Goal: Task Accomplishment & Management: Manage account settings

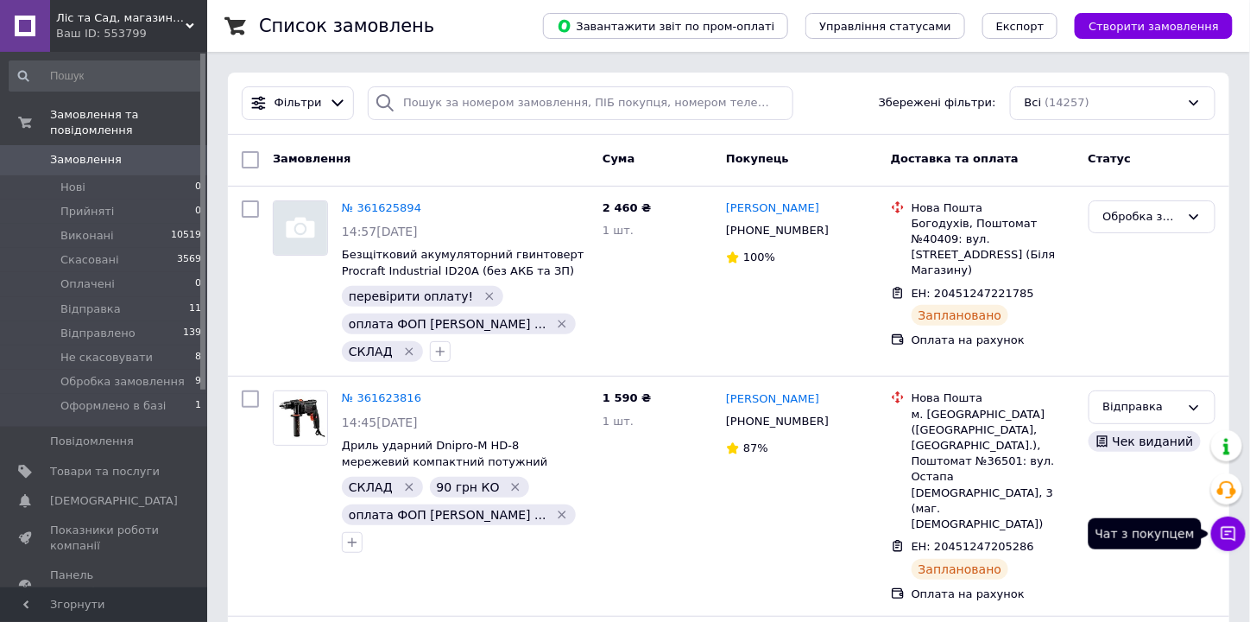
click at [1232, 524] on button "Чат з покупцем" at bounding box center [1228, 533] width 35 height 35
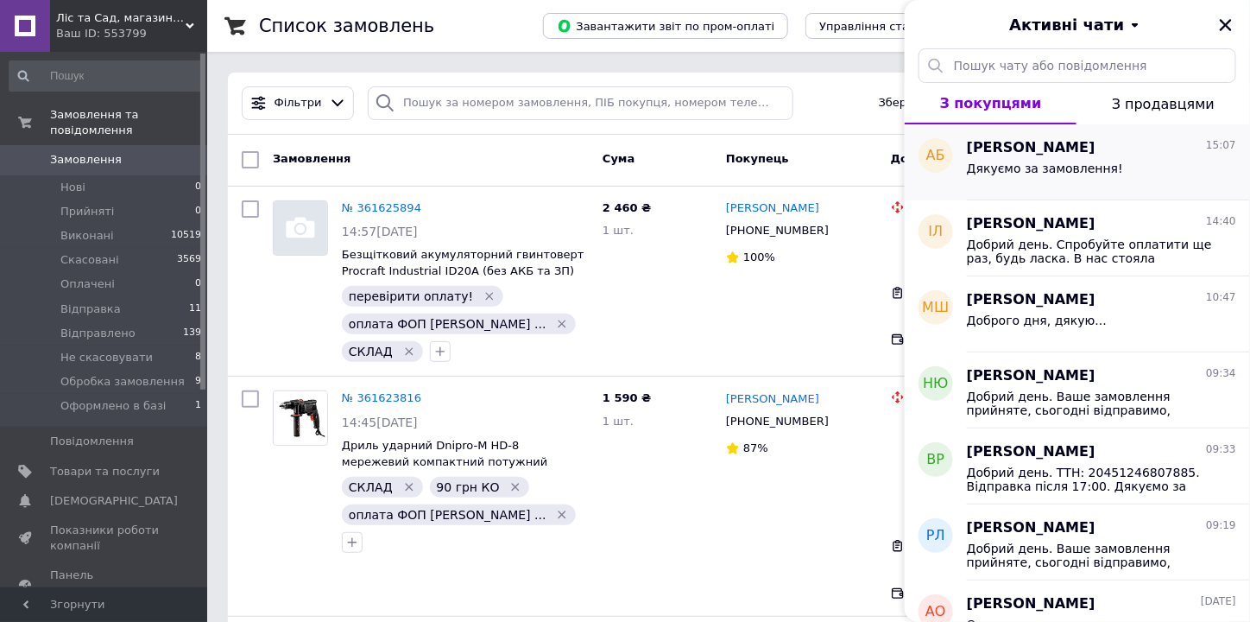
click at [1180, 132] on div "Андрей Буцов 15:07 Дякуємо за замовлення!" at bounding box center [1108, 162] width 283 height 76
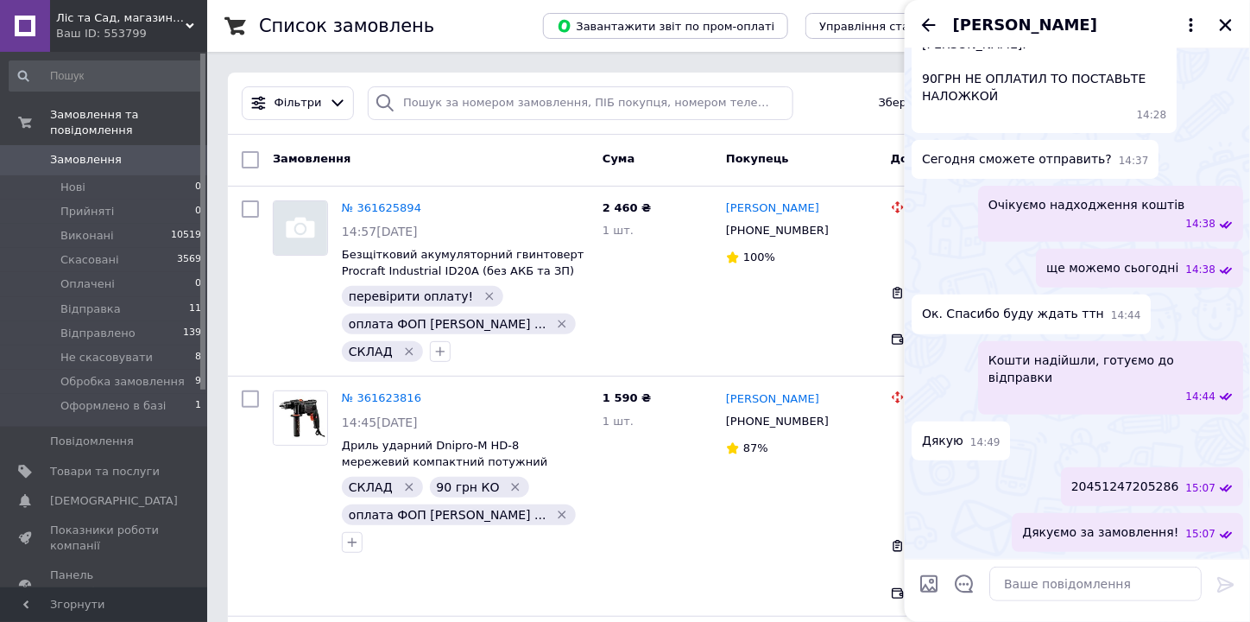
scroll to position [2620, 0]
click at [938, 22] on icon "Назад" at bounding box center [928, 25] width 21 height 21
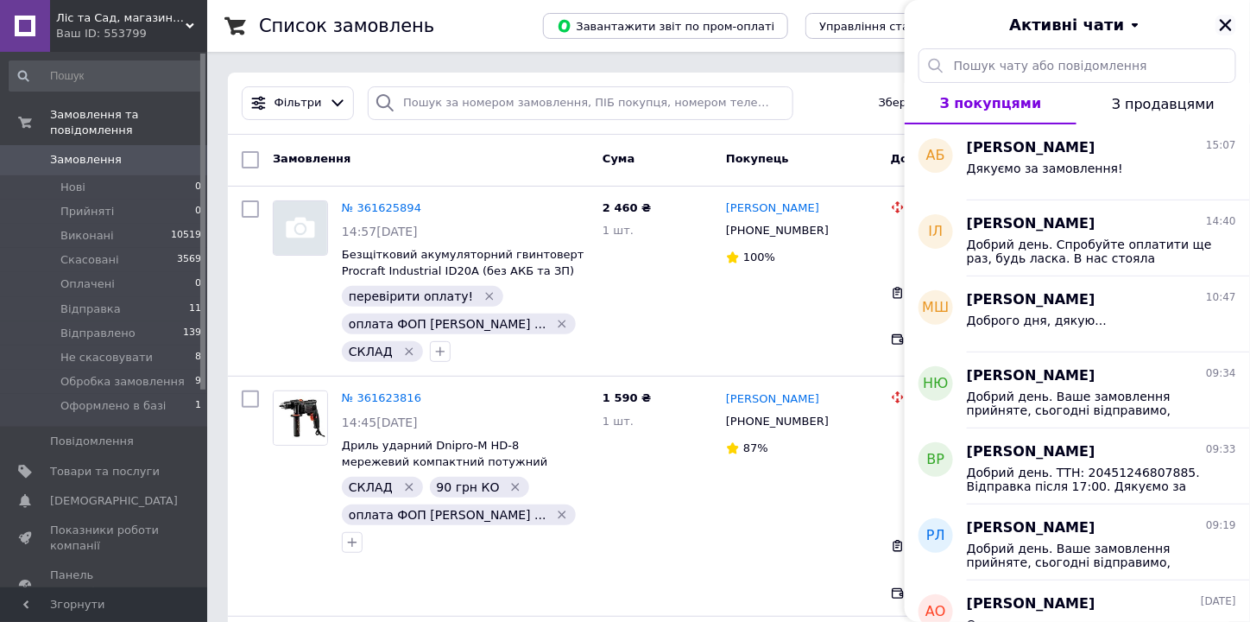
click at [1234, 27] on icon "Закрити" at bounding box center [1226, 25] width 16 height 16
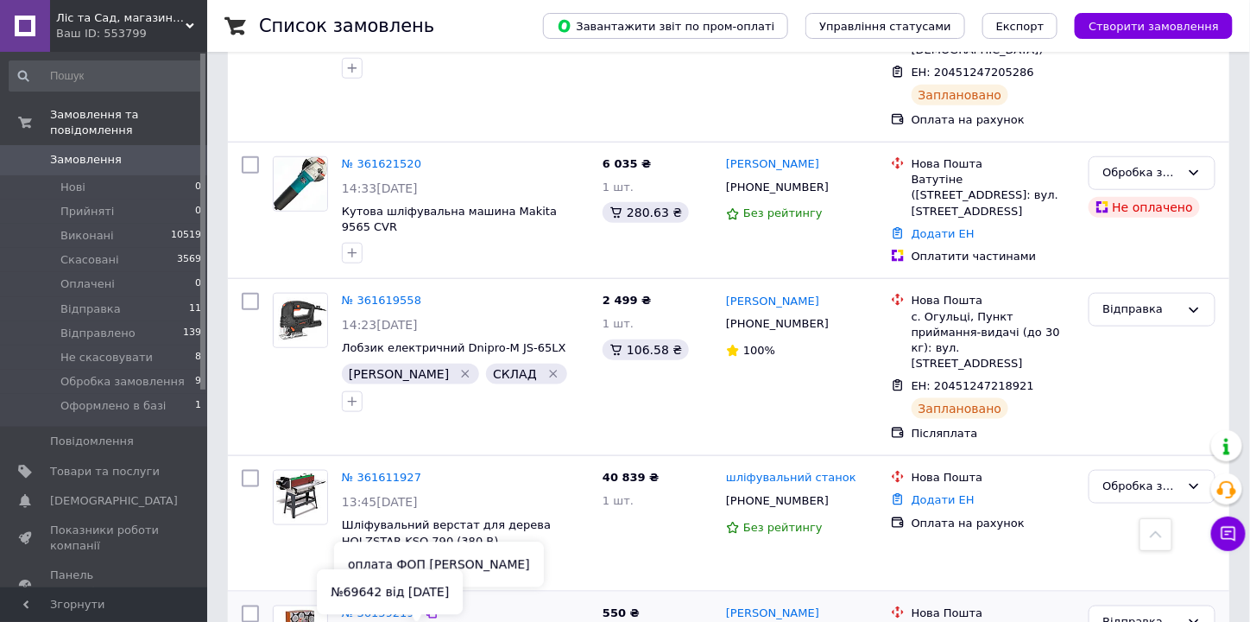
scroll to position [690, 0]
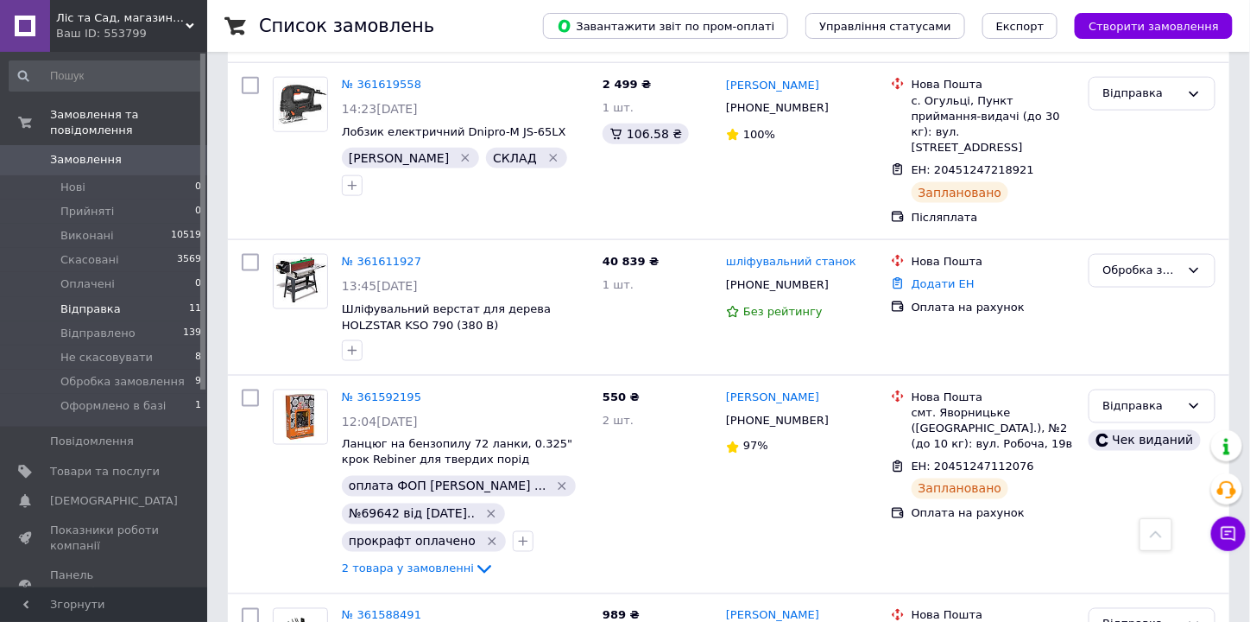
click at [109, 301] on span "Відправка" at bounding box center [90, 309] width 60 height 16
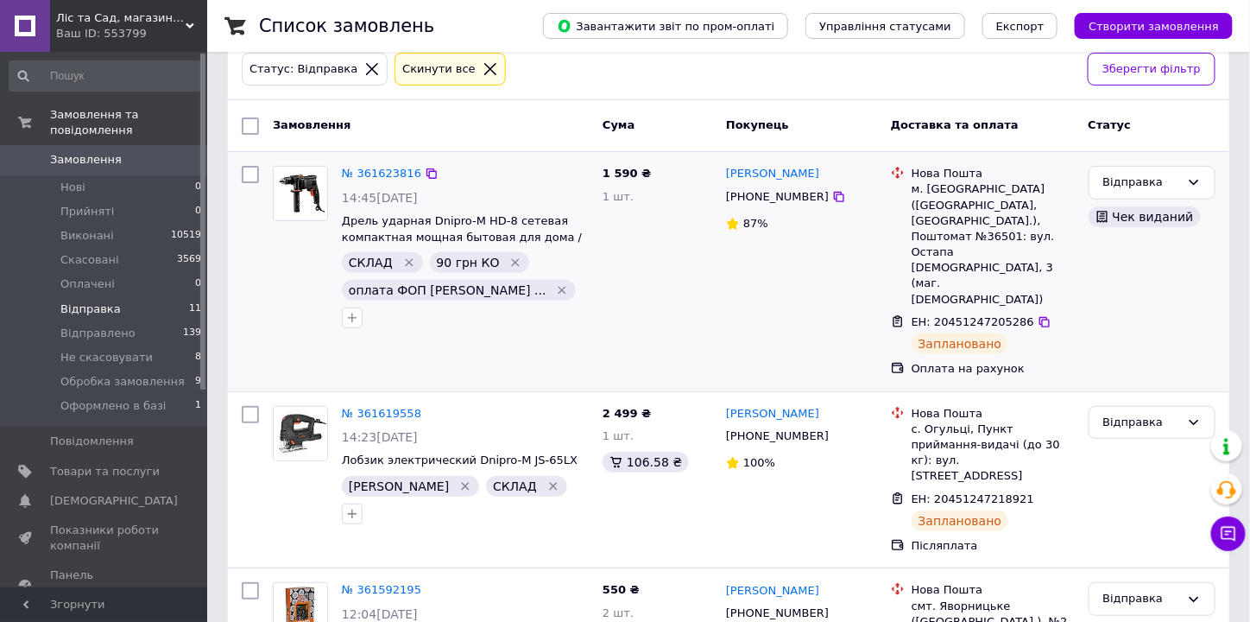
scroll to position [68, 0]
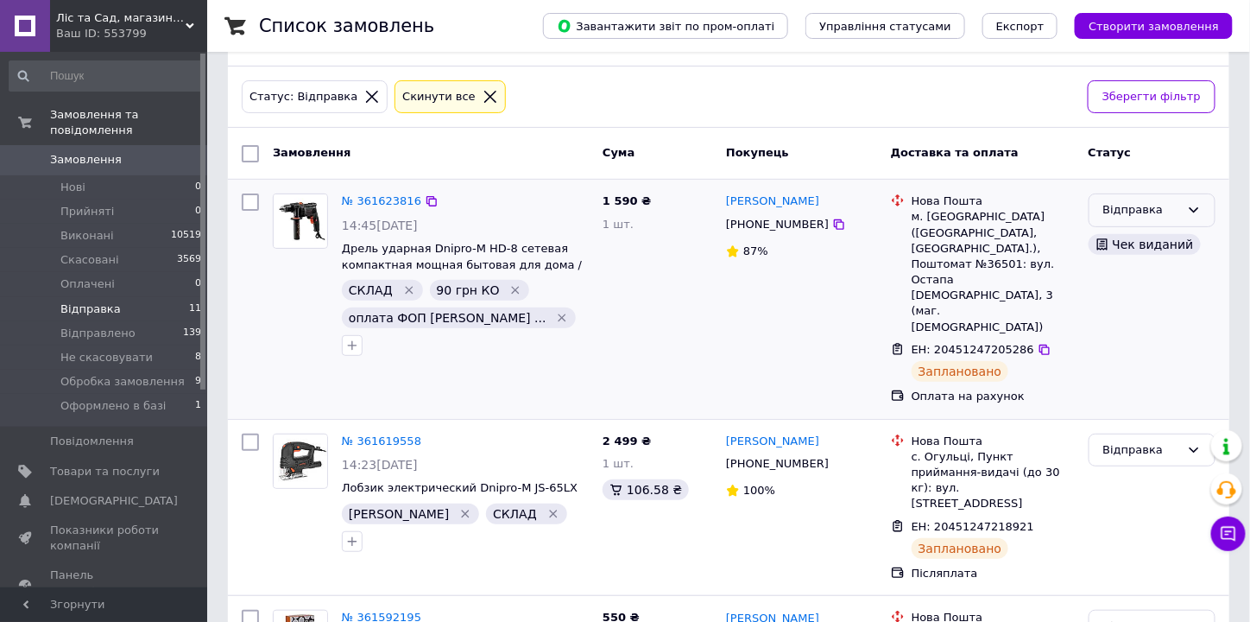
click at [1170, 212] on div "Відправка" at bounding box center [1141, 210] width 77 height 18
click at [1159, 300] on li "Відправлено" at bounding box center [1151, 304] width 125 height 32
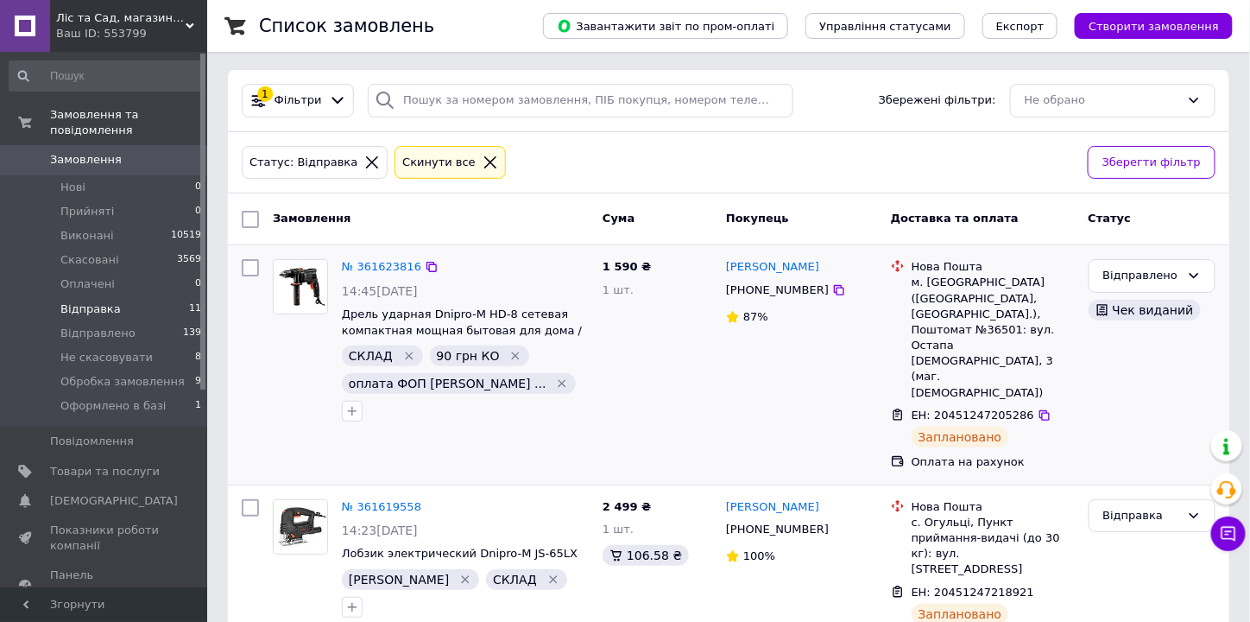
scroll to position [0, 0]
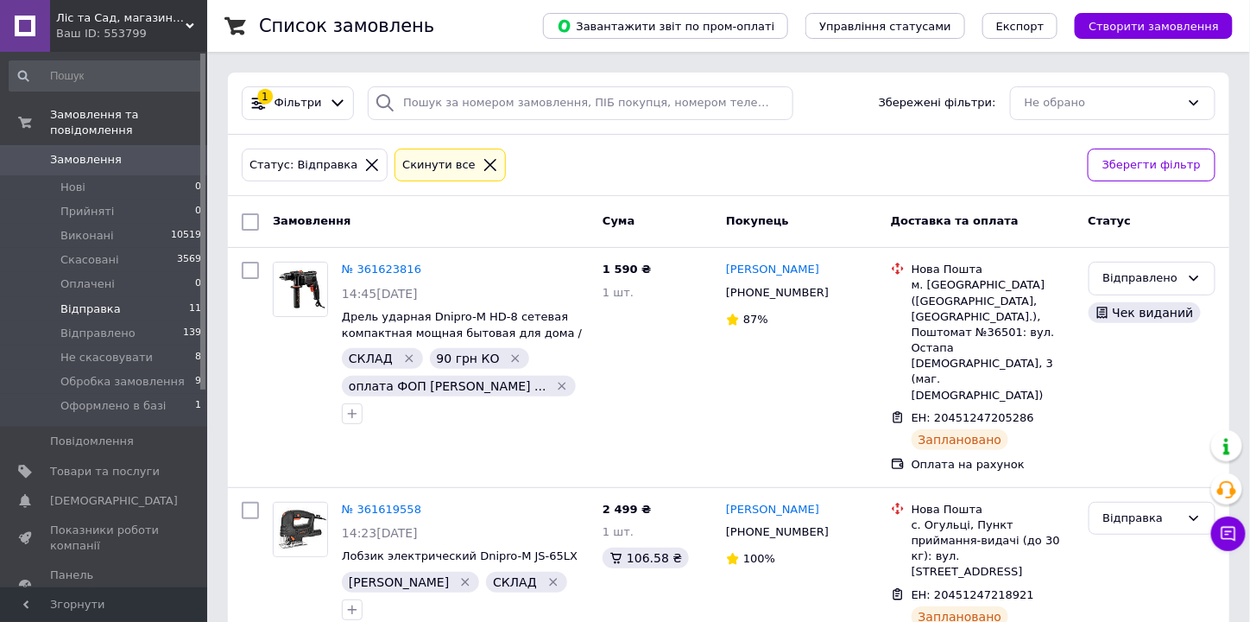
click at [123, 152] on span "Замовлення" at bounding box center [105, 160] width 110 height 16
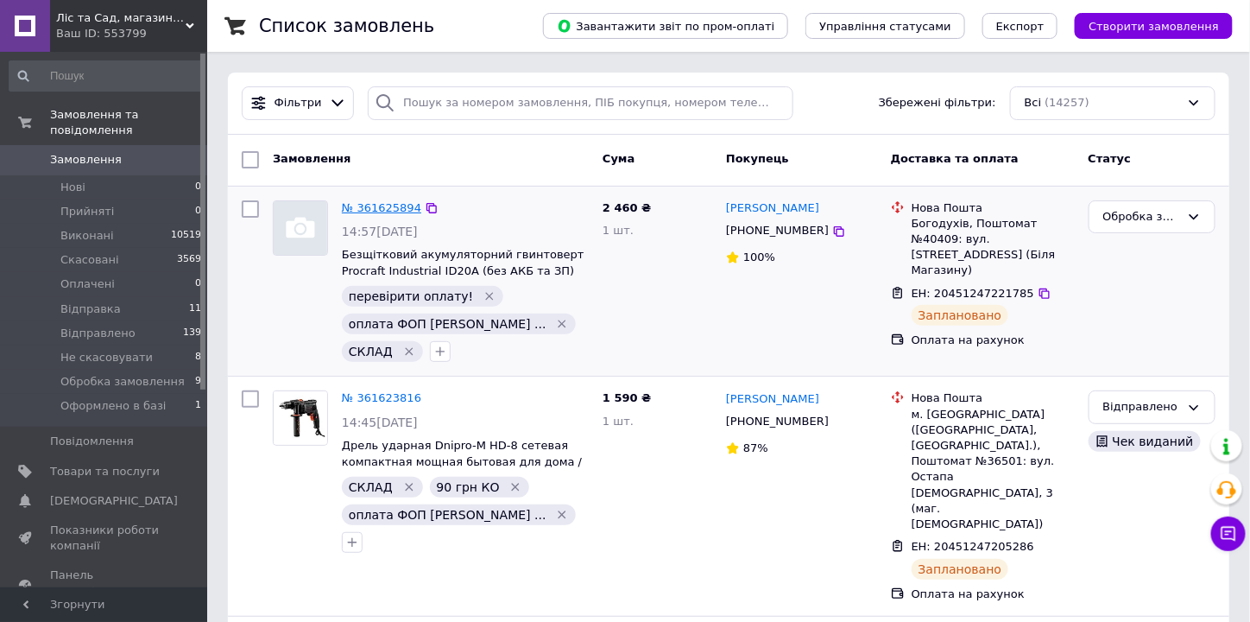
click at [369, 213] on link "№ 361625894" at bounding box center [381, 207] width 79 height 13
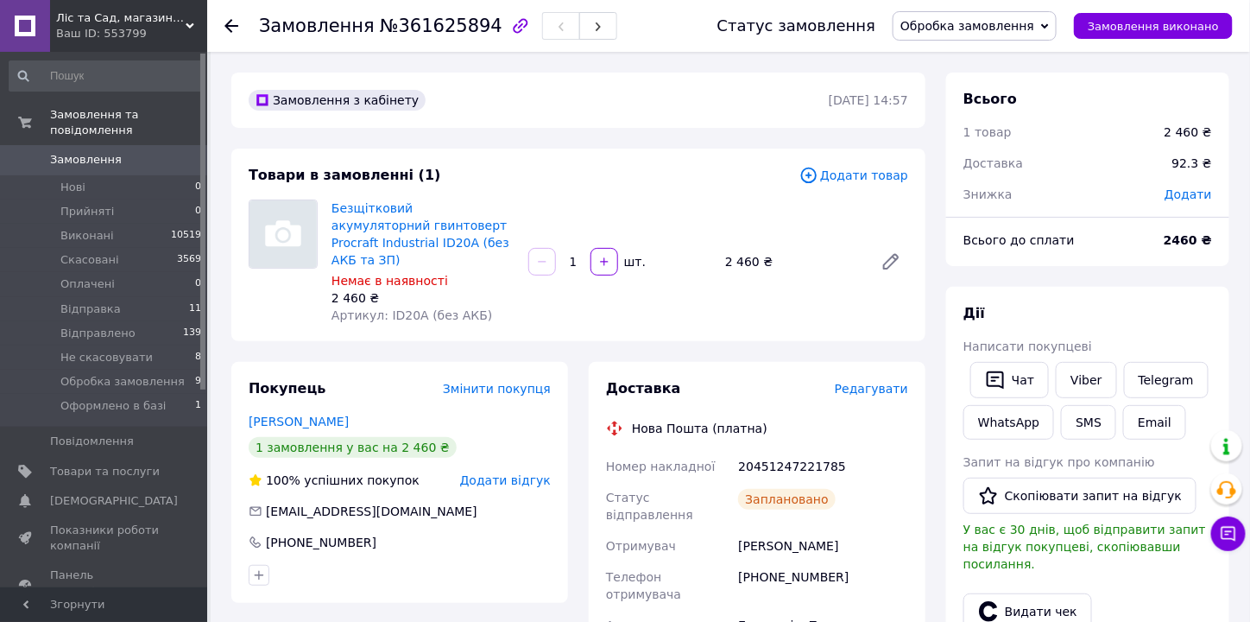
click at [779, 561] on div "[PHONE_NUMBER]" at bounding box center [823, 585] width 177 height 48
copy div "[PHONE_NUMBER]"
click at [777, 451] on div "20451247221785" at bounding box center [823, 466] width 177 height 31
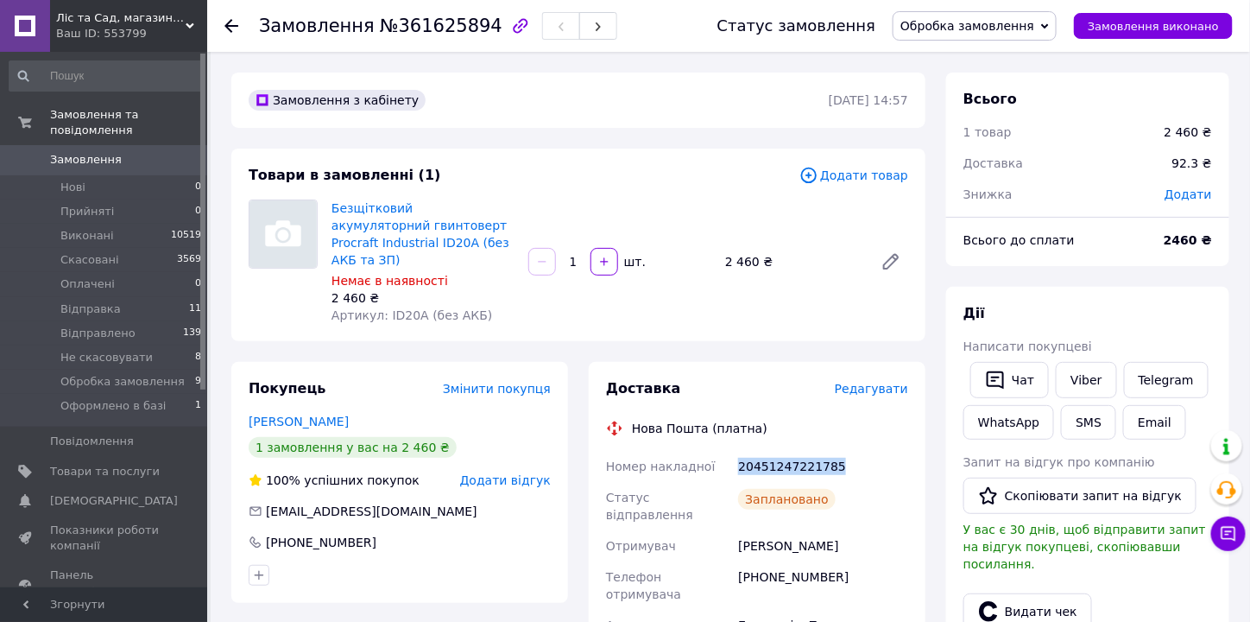
click at [777, 451] on div "20451247221785" at bounding box center [823, 466] width 177 height 31
copy div "20451247221785"
click at [1184, 191] on span "Додати" at bounding box center [1187, 194] width 47 height 14
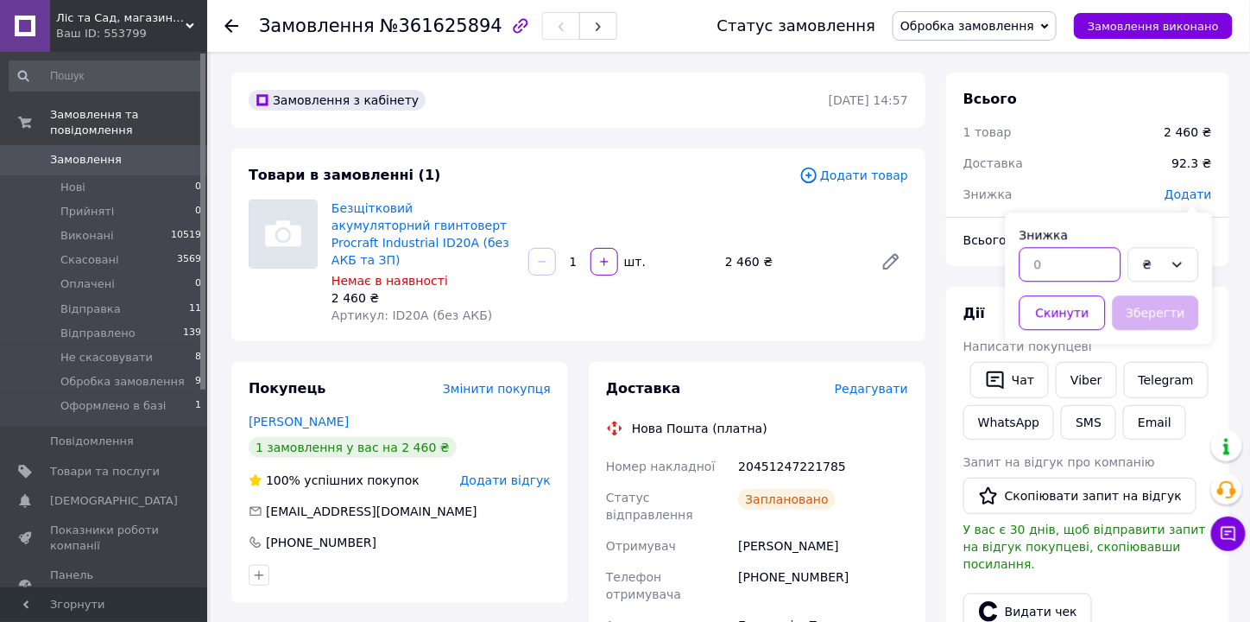
click at [1082, 269] on input "text" at bounding box center [1070, 264] width 102 height 35
type input "123"
click at [1130, 308] on button "Зберегти" at bounding box center [1156, 312] width 86 height 35
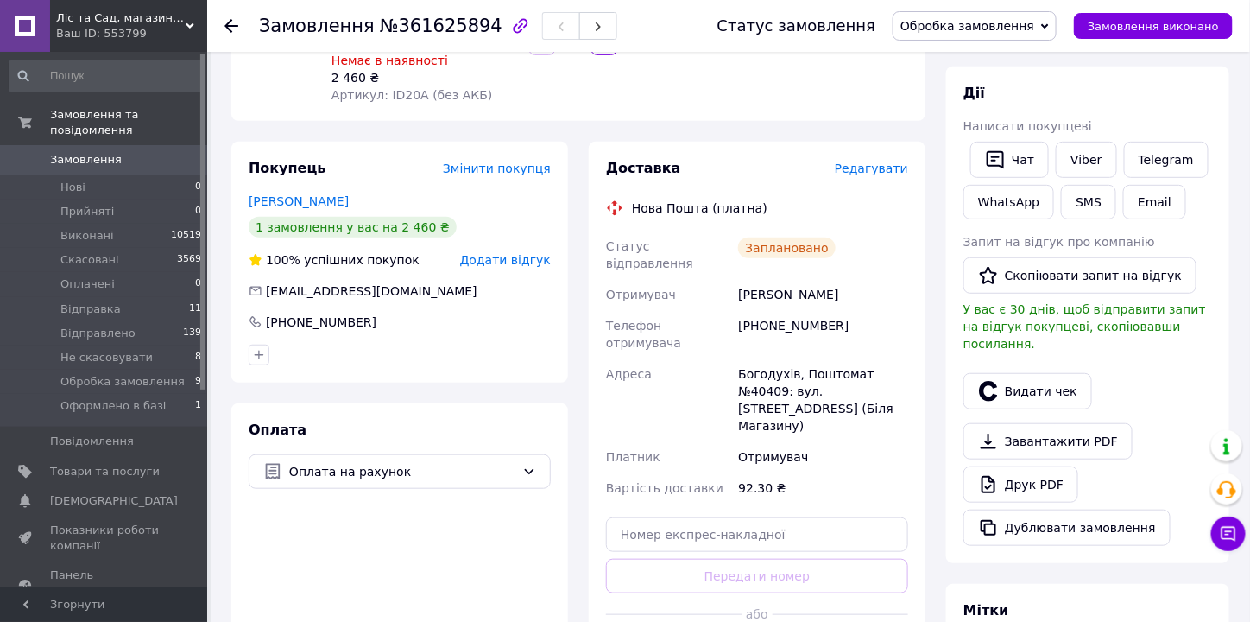
scroll to position [137, 0]
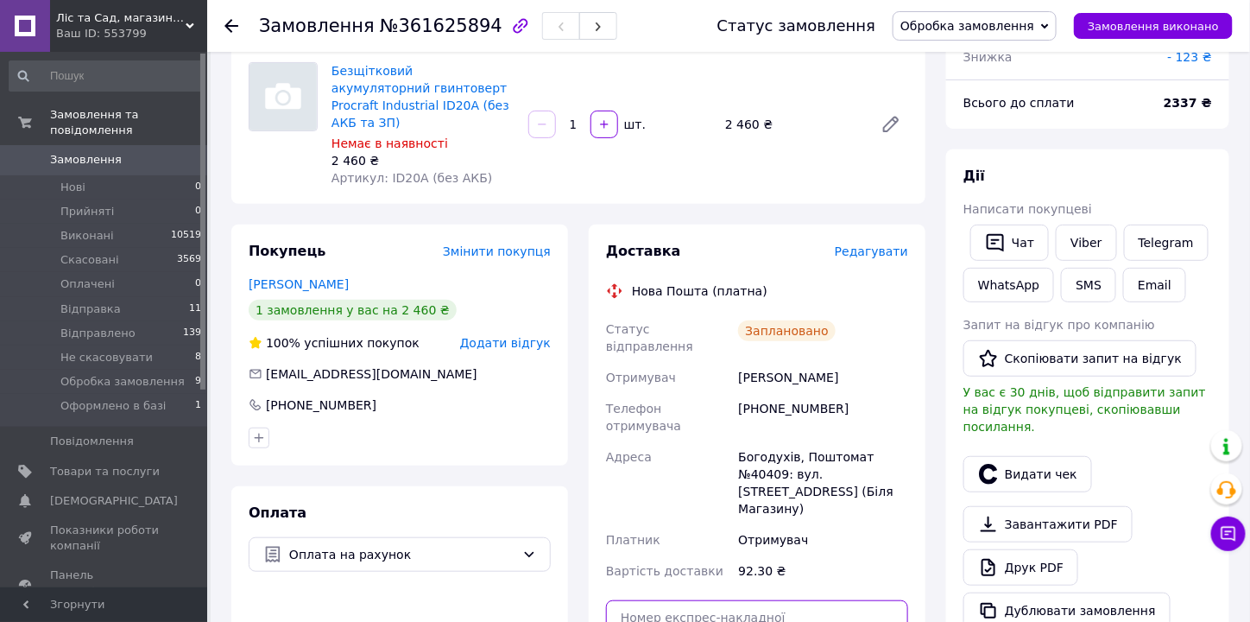
click at [786, 600] on input "text" at bounding box center [757, 617] width 302 height 35
paste input "20451247221785"
type input "20451247221785"
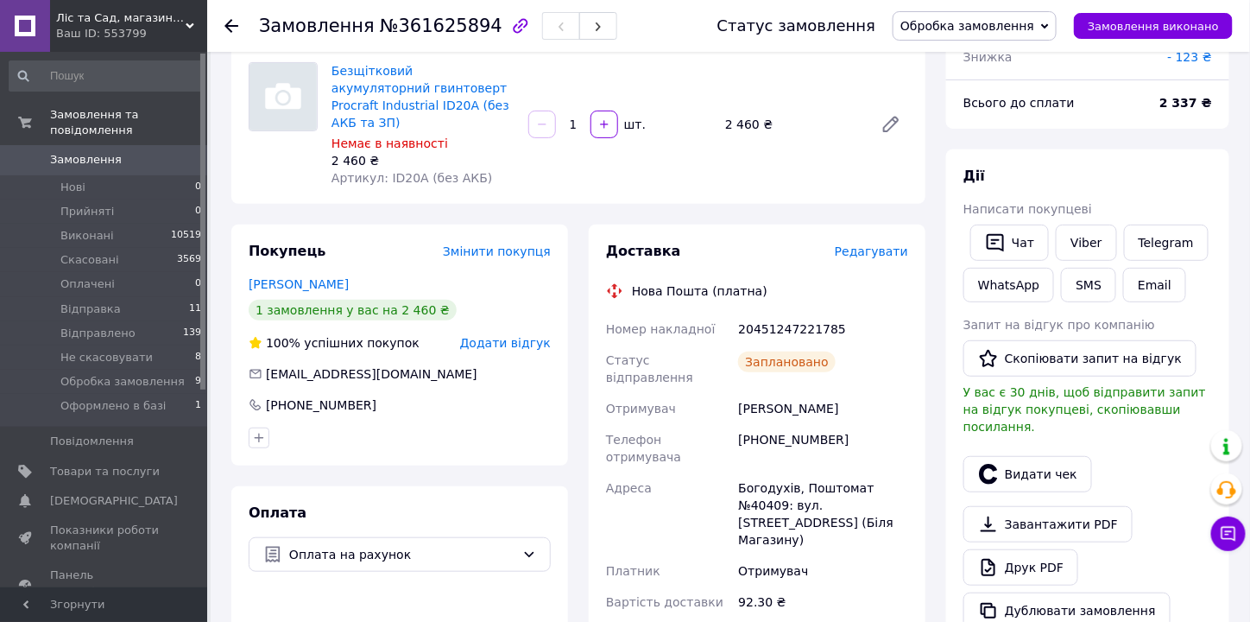
click at [82, 152] on span "Замовлення" at bounding box center [86, 160] width 72 height 16
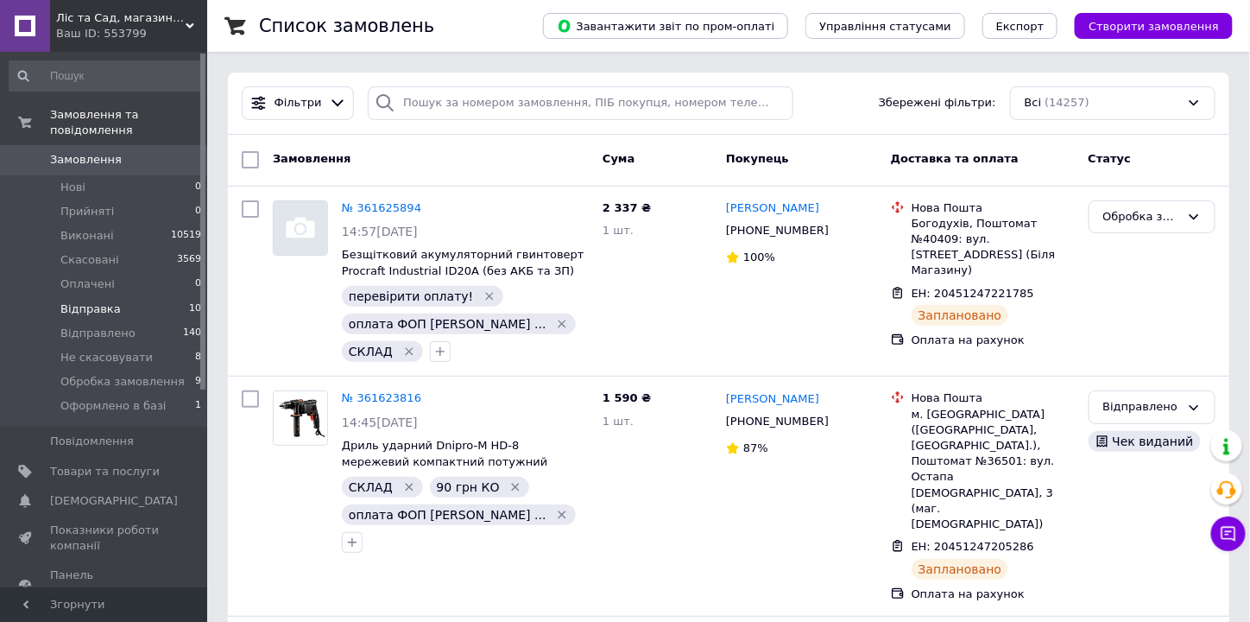
click at [94, 301] on li "Відправка 10" at bounding box center [105, 309] width 211 height 24
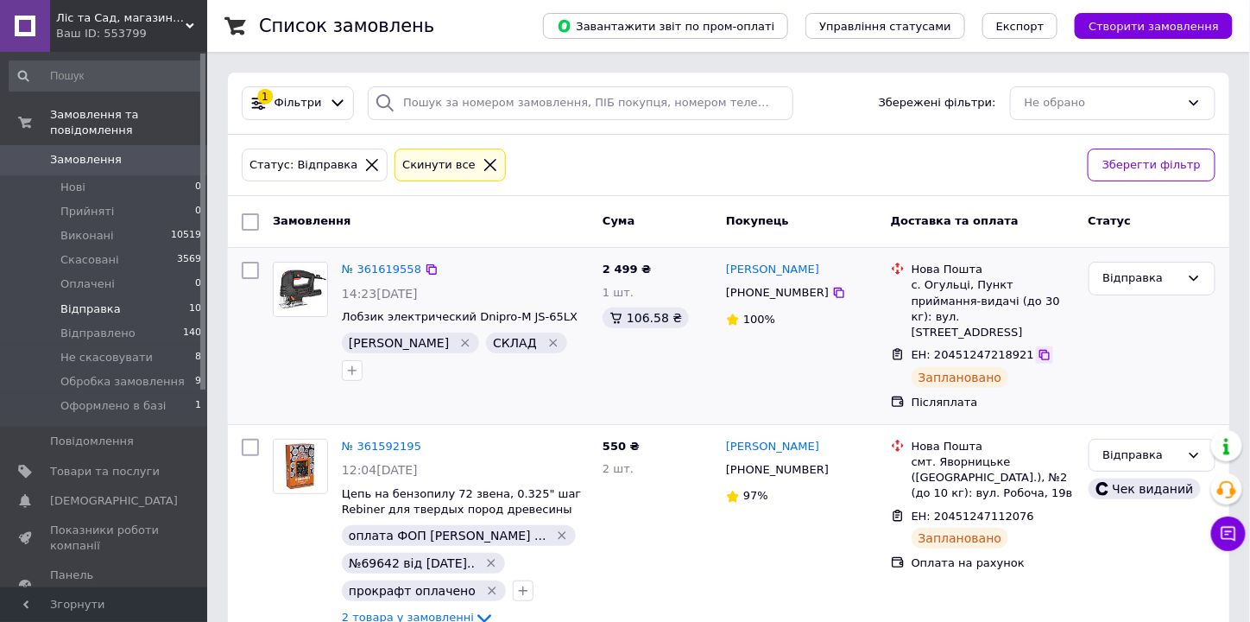
click at [1039, 350] on icon at bounding box center [1044, 355] width 10 height 10
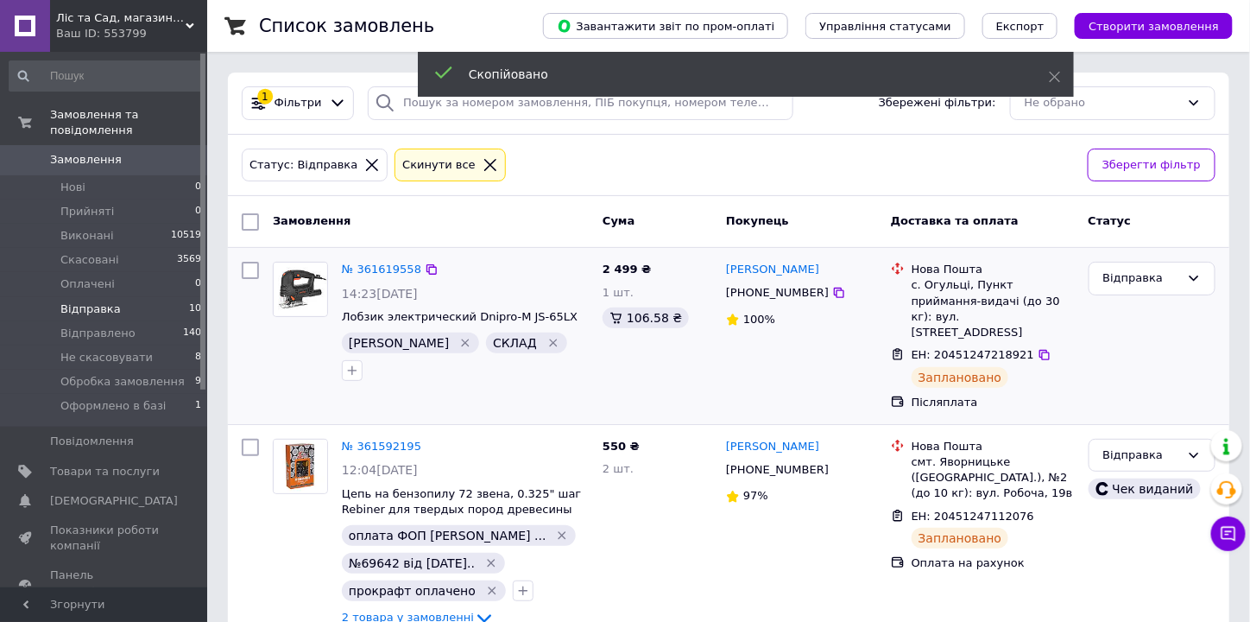
click at [767, 294] on span "+380667357567" at bounding box center [777, 292] width 103 height 13
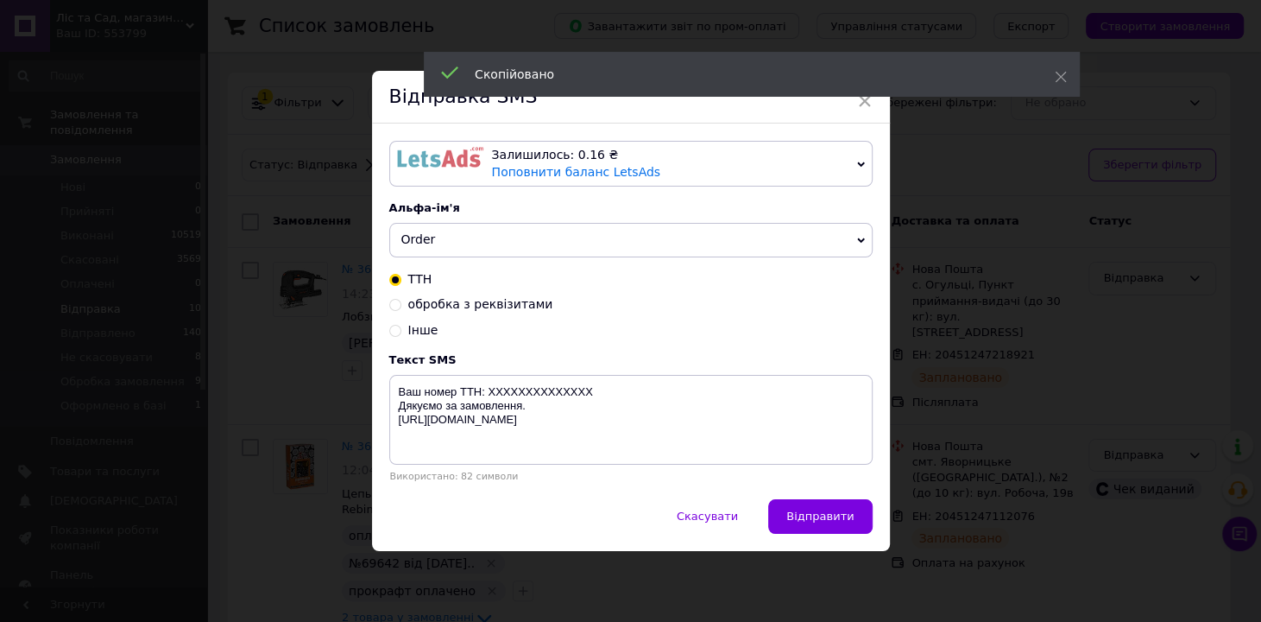
click at [696, 162] on div "Залишилось: 0.16 ₴ Поповнити баланс LetsAds" at bounding box center [671, 164] width 358 height 34
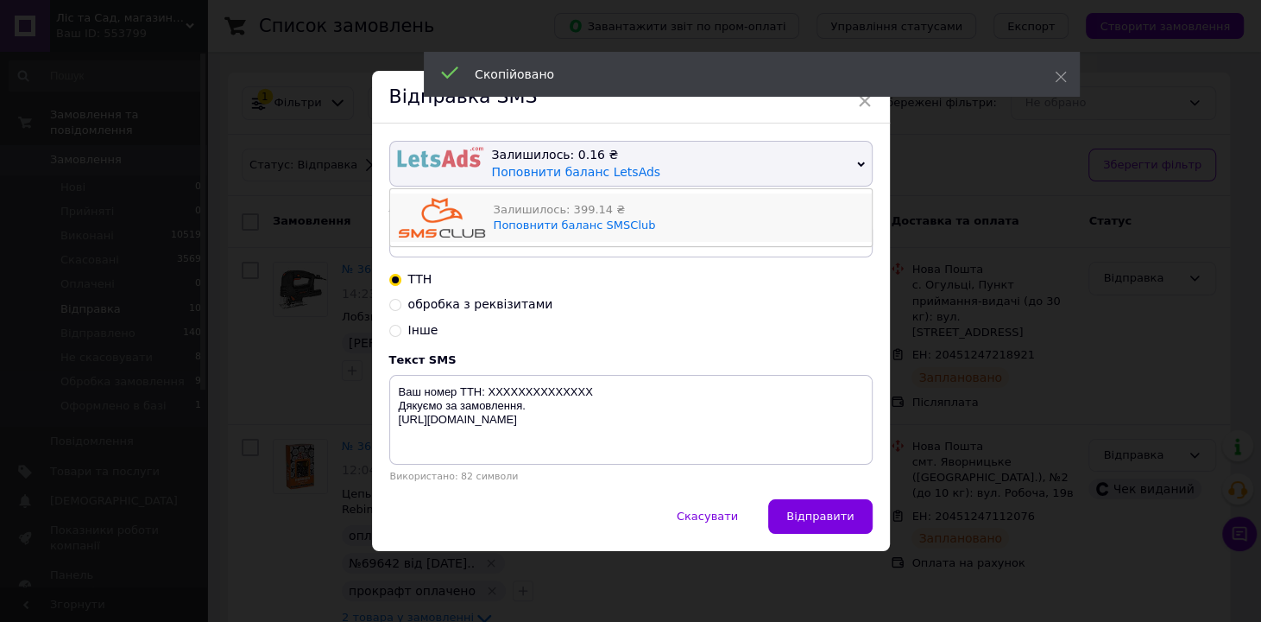
click at [692, 207] on div "Залишилось: 399.14 ₴" at bounding box center [678, 210] width 369 height 16
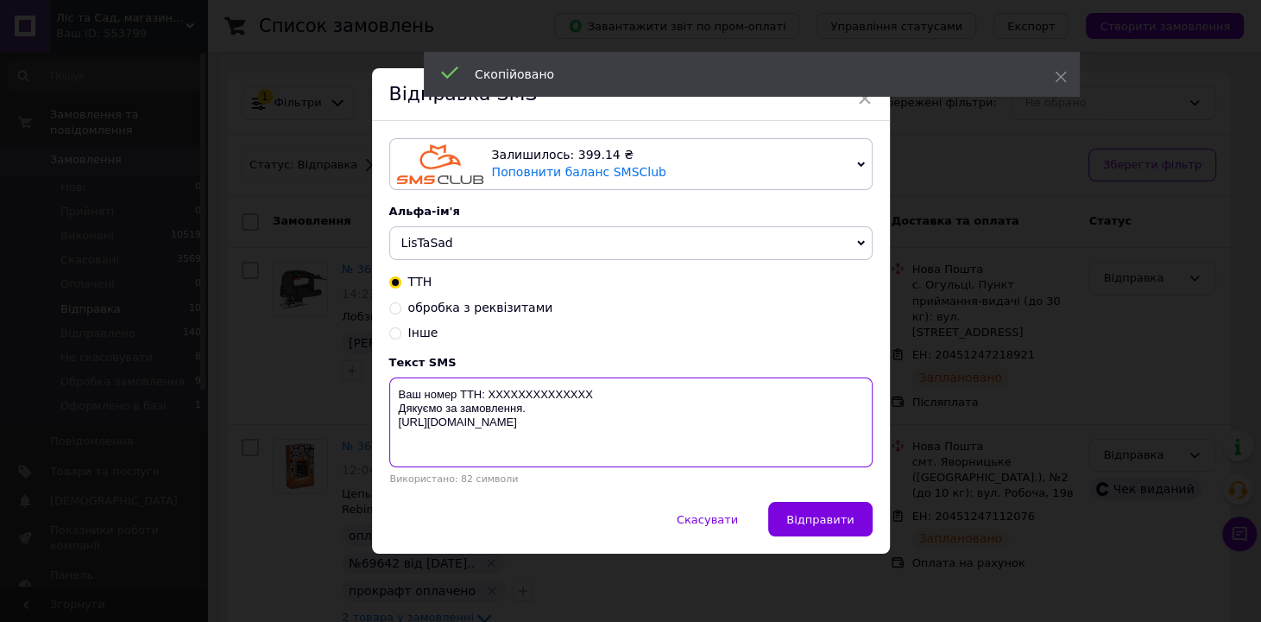
click at [532, 391] on textarea "Ваш номер ТТН: XXXXXXXXXXXXXX Дякуємо за замовлення. https://listasad.com.ua/ua/" at bounding box center [630, 422] width 483 height 90
paste textarea "20451247218921"
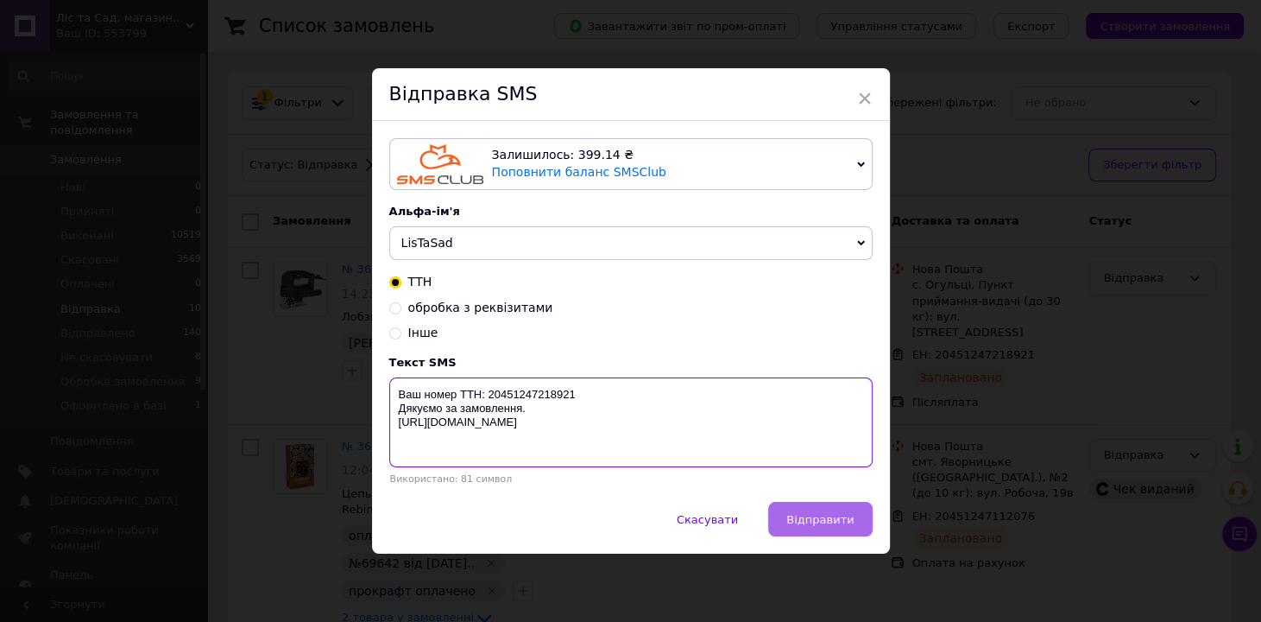
type textarea "Ваш номер ТТН: 20451247218921 Дякуємо за замовлення. https://listasad.com.ua/ua/"
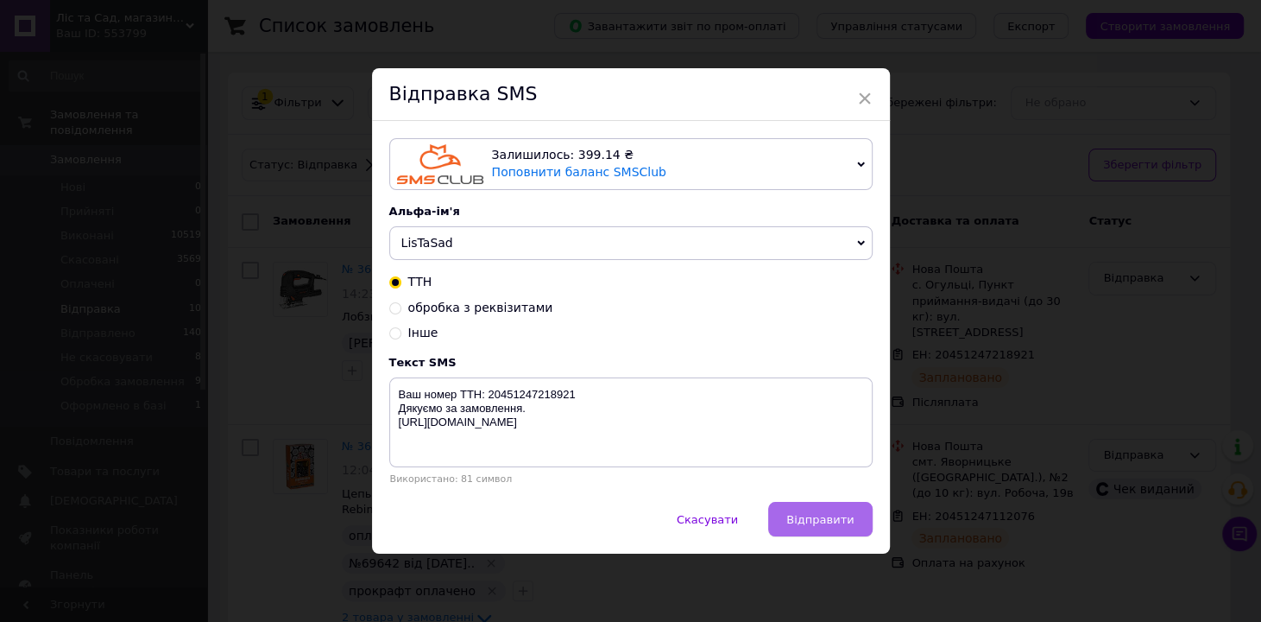
click at [836, 521] on span "Відправити" at bounding box center [819, 519] width 67 height 13
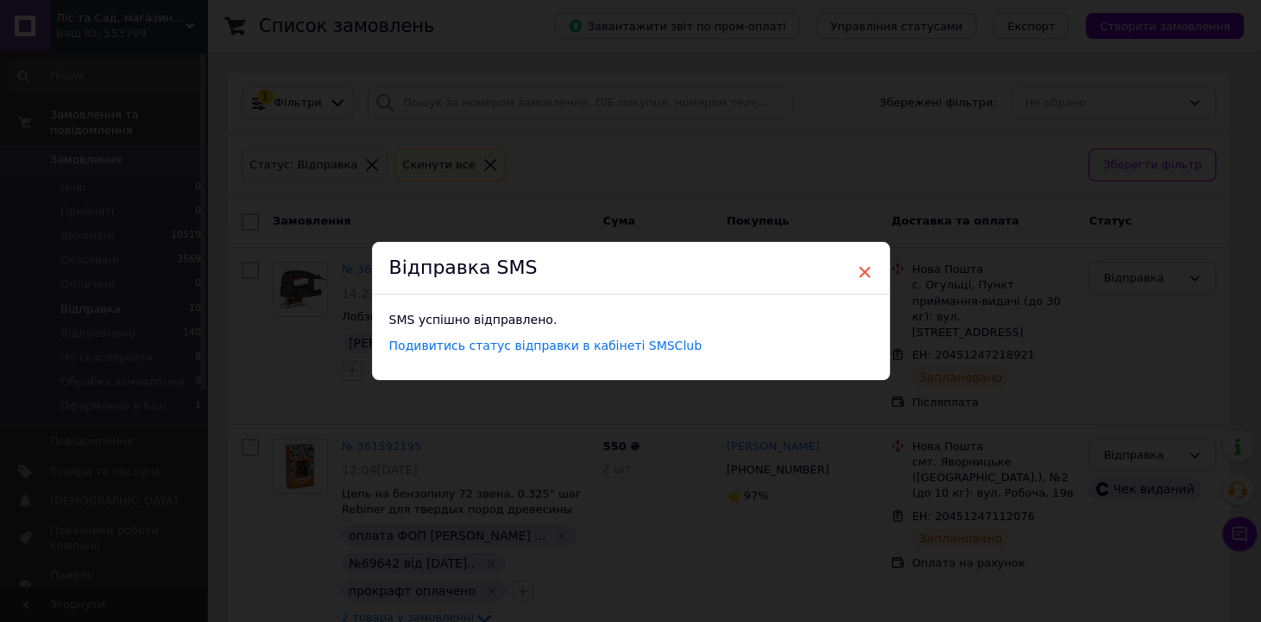
click at [862, 272] on span "×" at bounding box center [865, 271] width 16 height 29
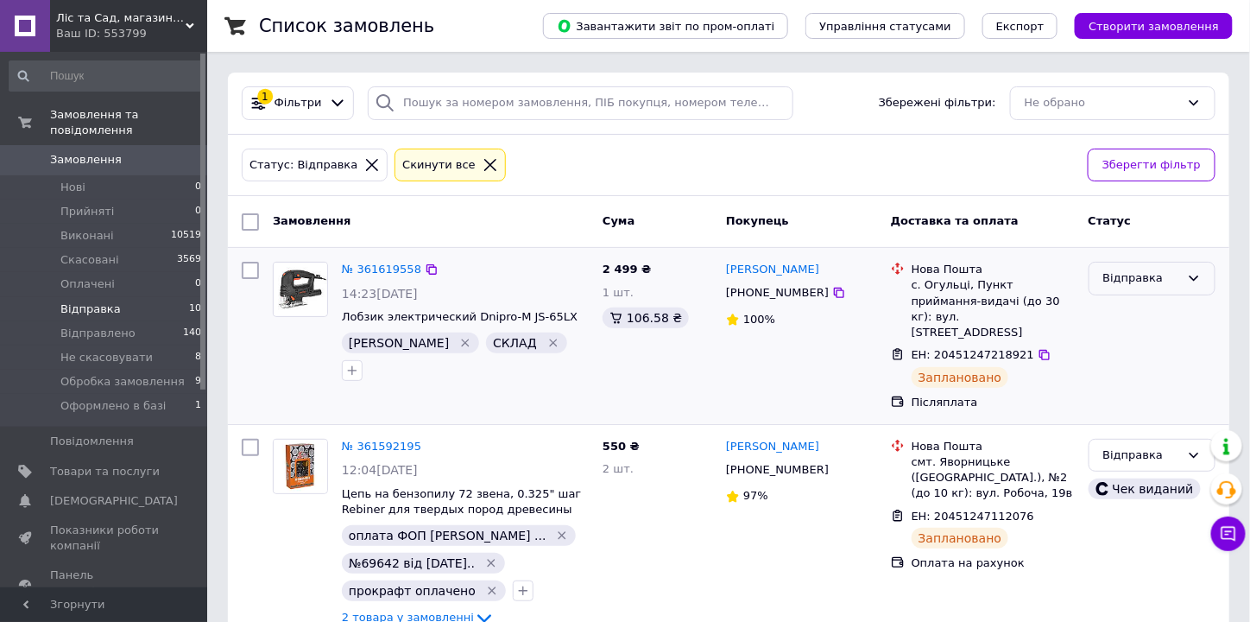
click at [1136, 274] on div "Відправка" at bounding box center [1141, 278] width 77 height 18
click at [1131, 370] on li "Відправлено" at bounding box center [1151, 373] width 125 height 32
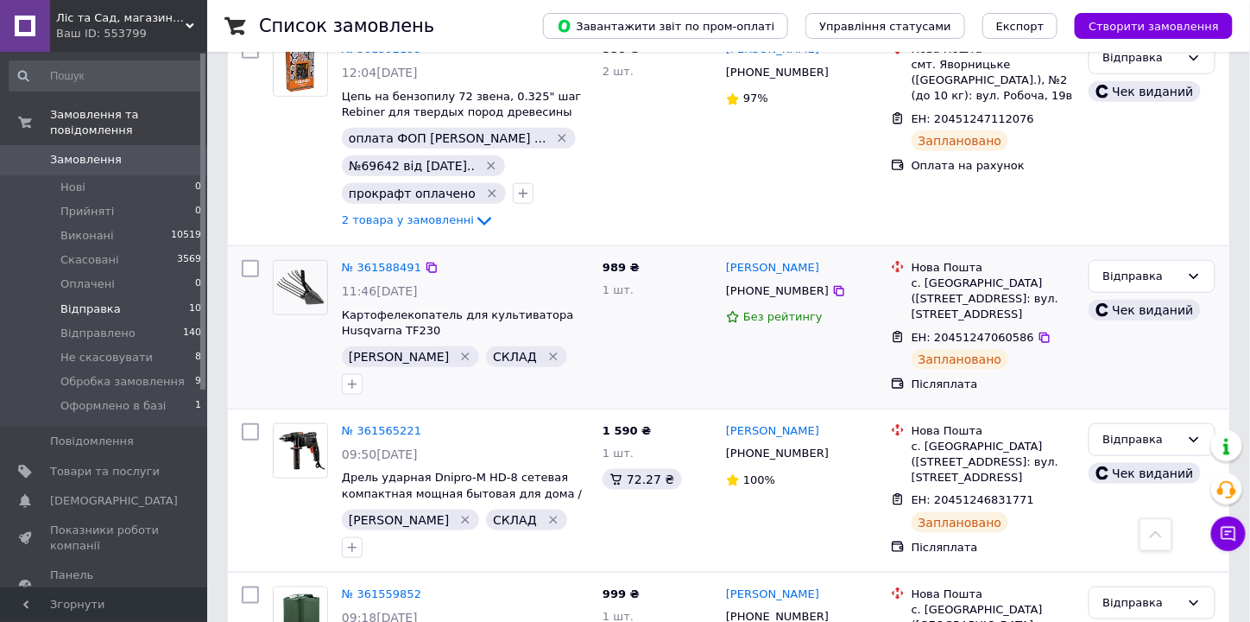
scroll to position [483, 0]
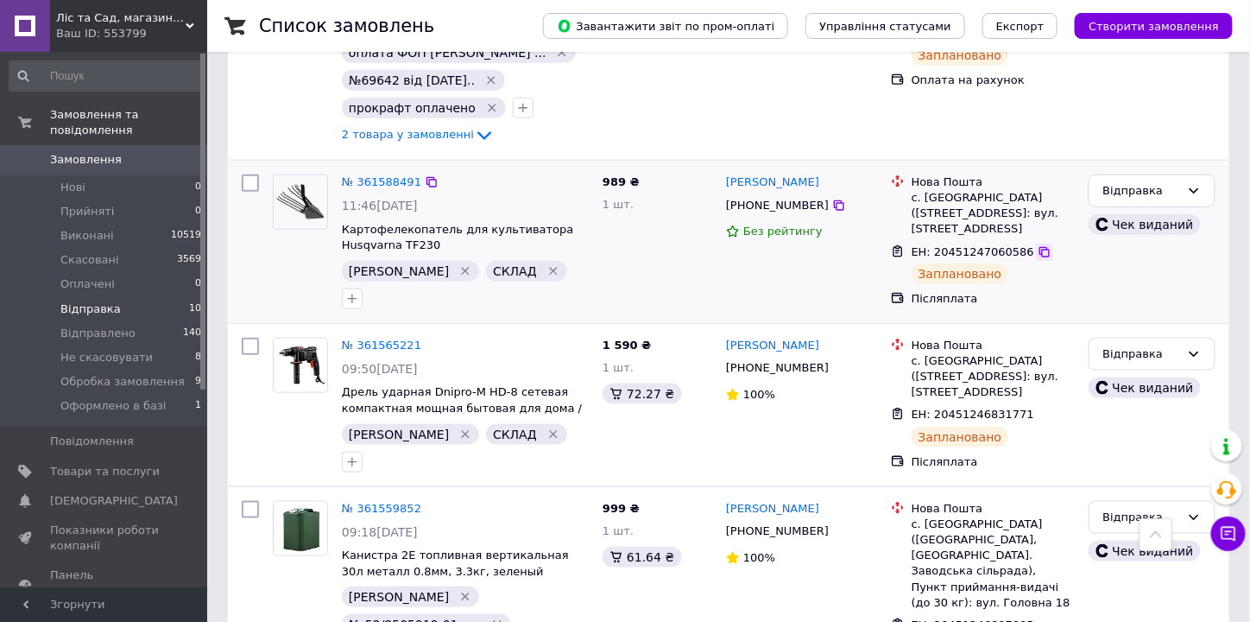
click at [1039, 247] on icon at bounding box center [1044, 252] width 10 height 10
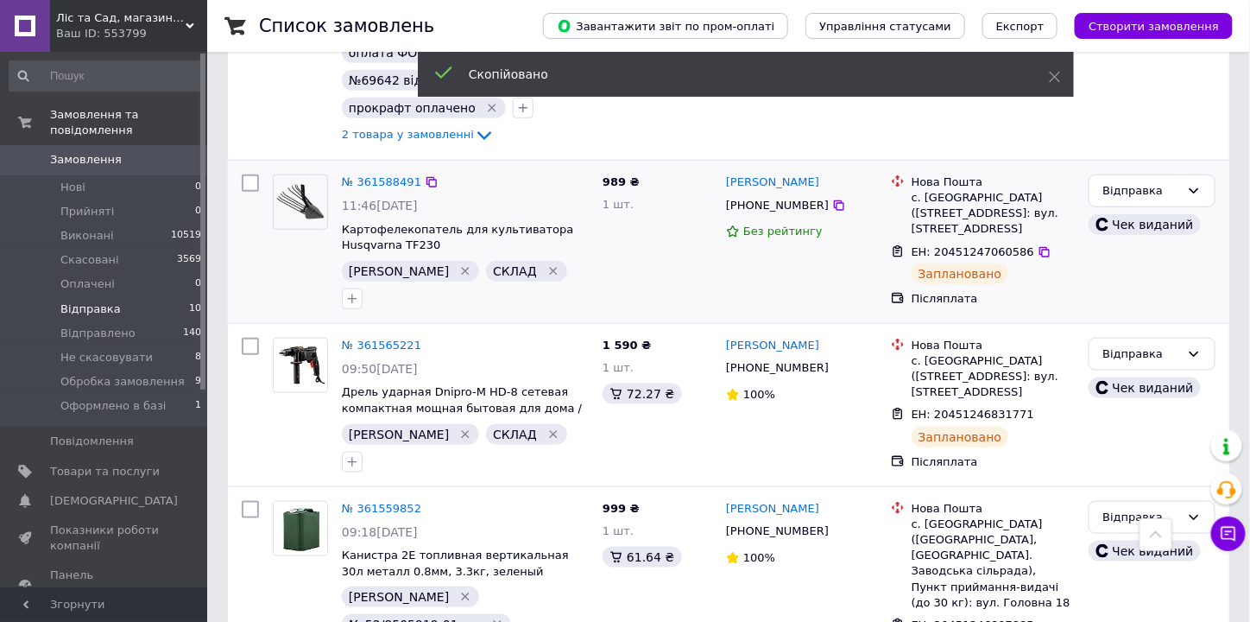
click at [787, 199] on span "+380503733330" at bounding box center [777, 205] width 103 height 13
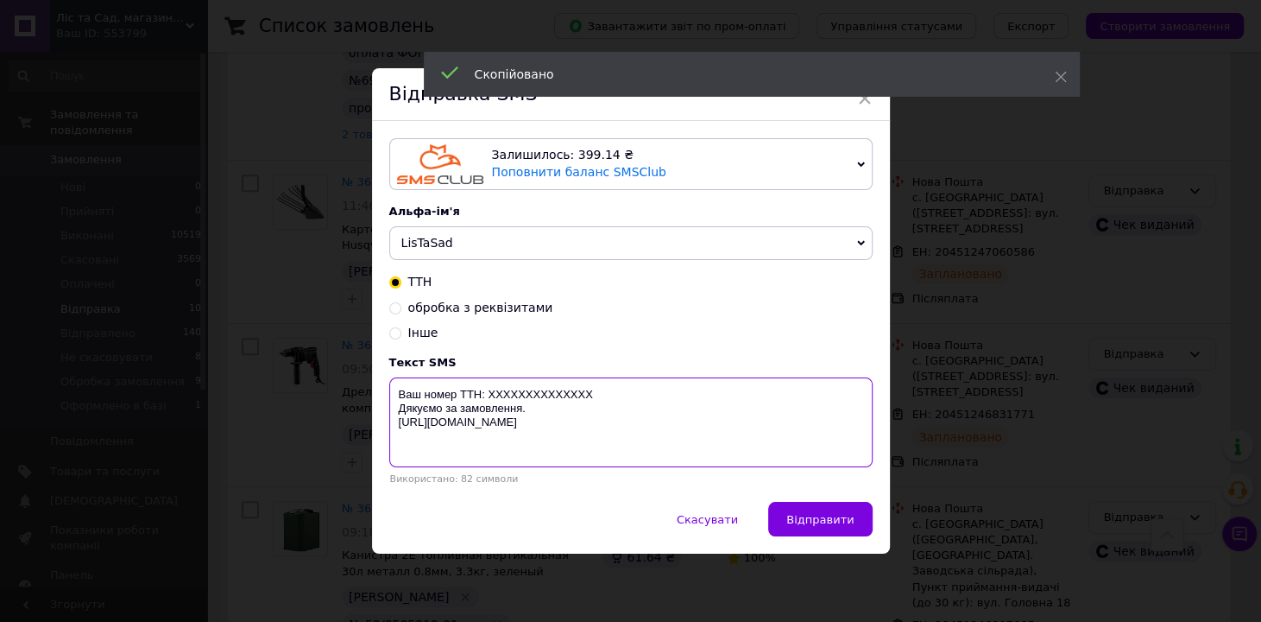
click at [550, 395] on textarea "Ваш номер ТТН: XXXXXXXXXXXXXX Дякуємо за замовлення. https://listasad.com.ua/ua/" at bounding box center [630, 422] width 483 height 90
paste textarea "20451247060586"
type textarea "Ваш номер ТТН: 20451247060586 Дякуємо за замовлення. https://listasad.com.ua/ua/"
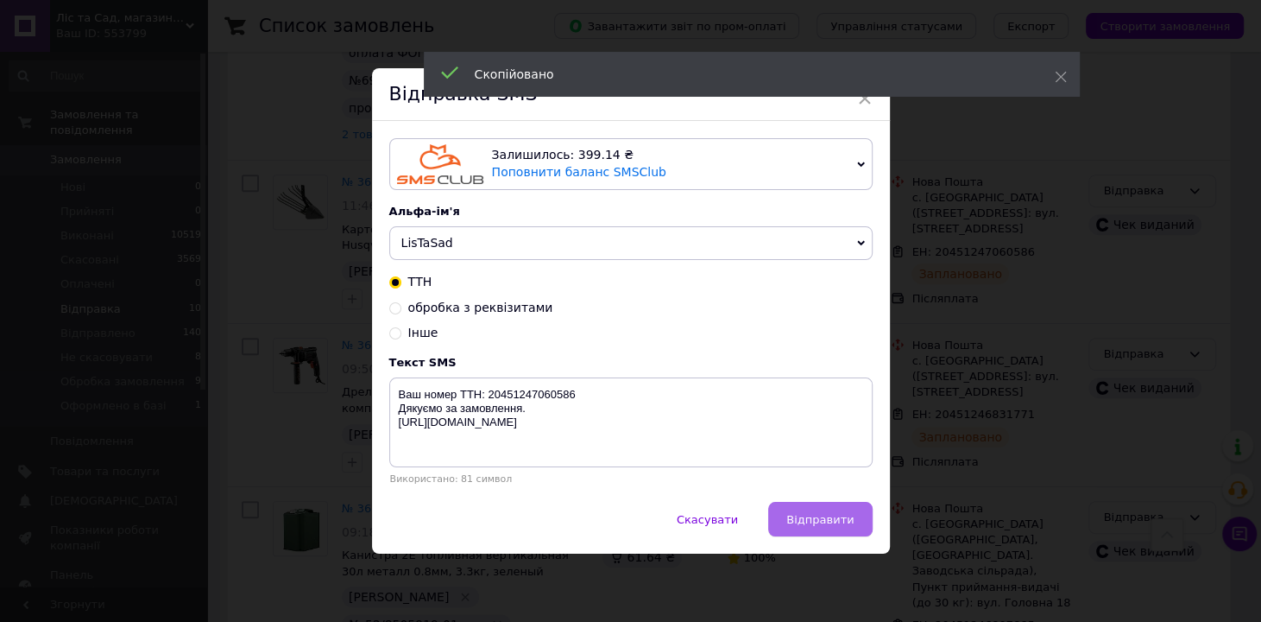
click at [797, 511] on button "Відправити" at bounding box center [820, 519] width 104 height 35
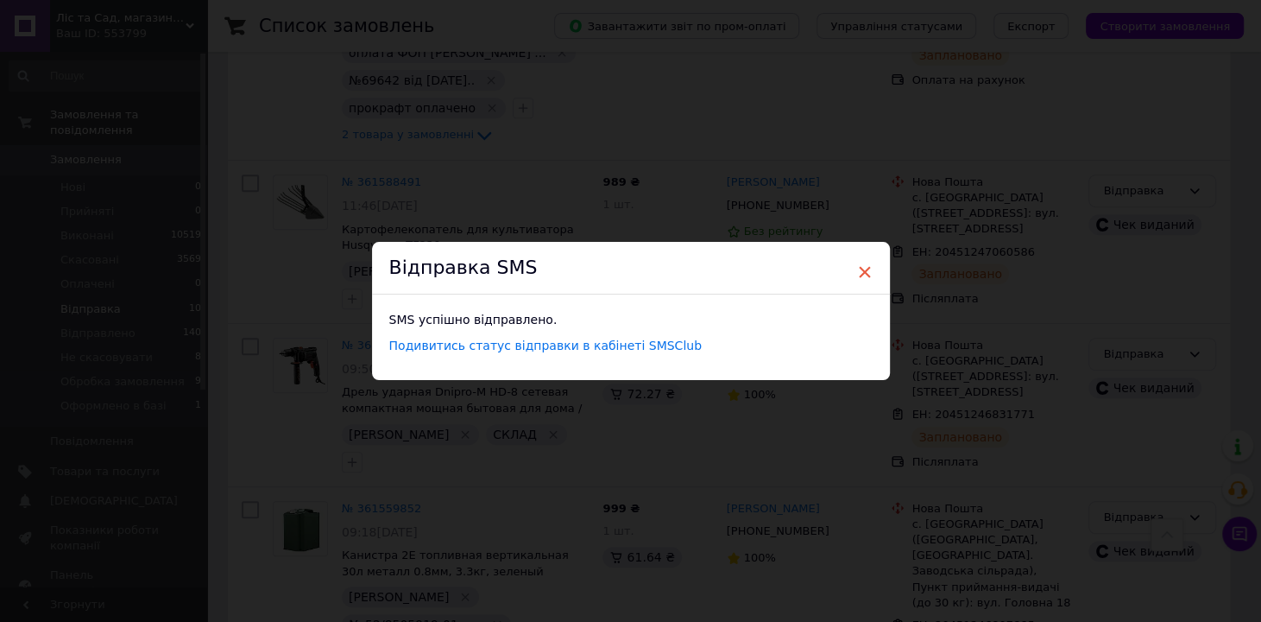
click at [861, 268] on span "×" at bounding box center [865, 271] width 16 height 29
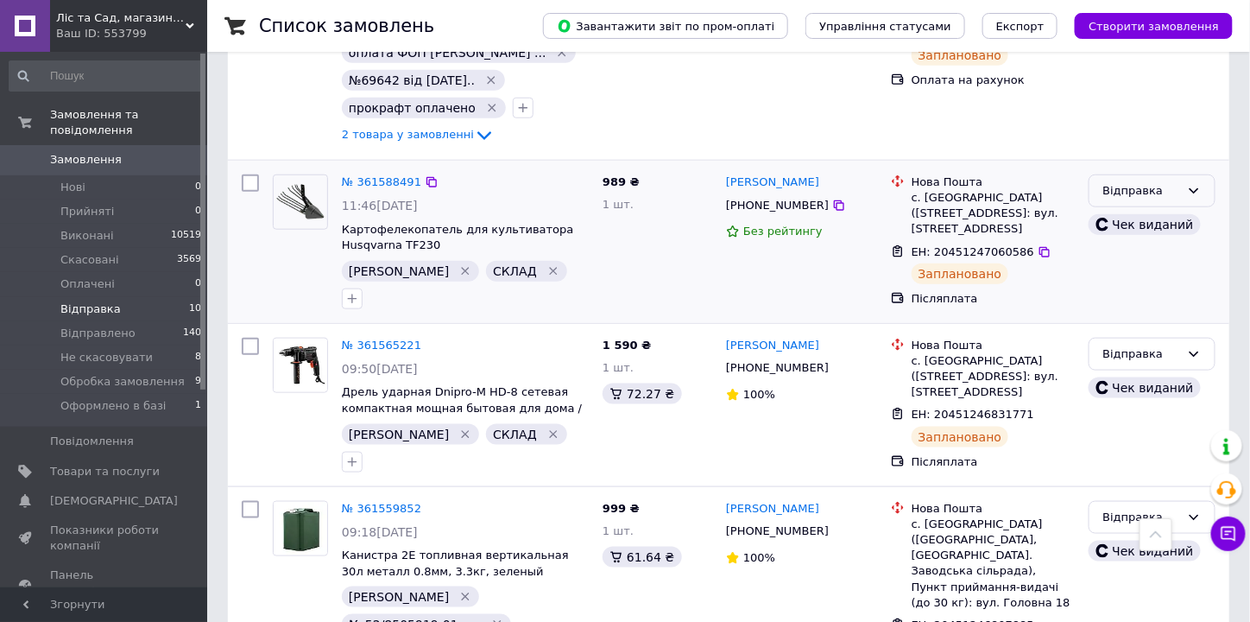
click at [1170, 182] on div "Відправка" at bounding box center [1141, 191] width 77 height 18
click at [1134, 269] on li "Відправлено" at bounding box center [1151, 285] width 125 height 32
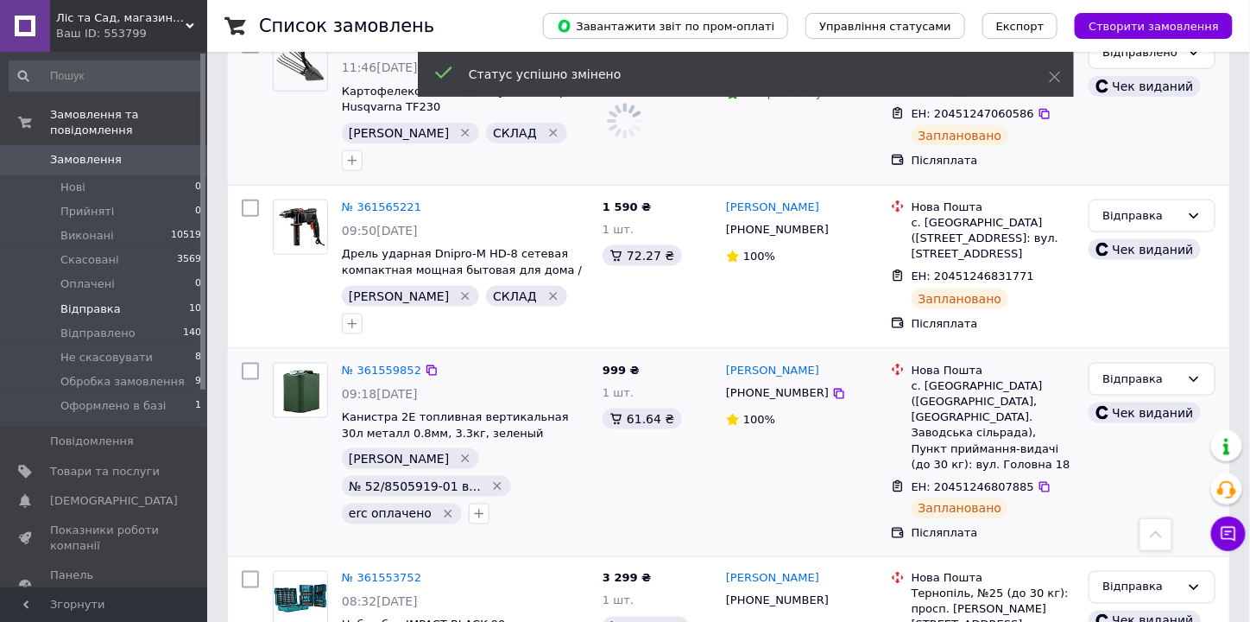
scroll to position [622, 0]
click at [1038, 269] on icon at bounding box center [1045, 276] width 14 height 14
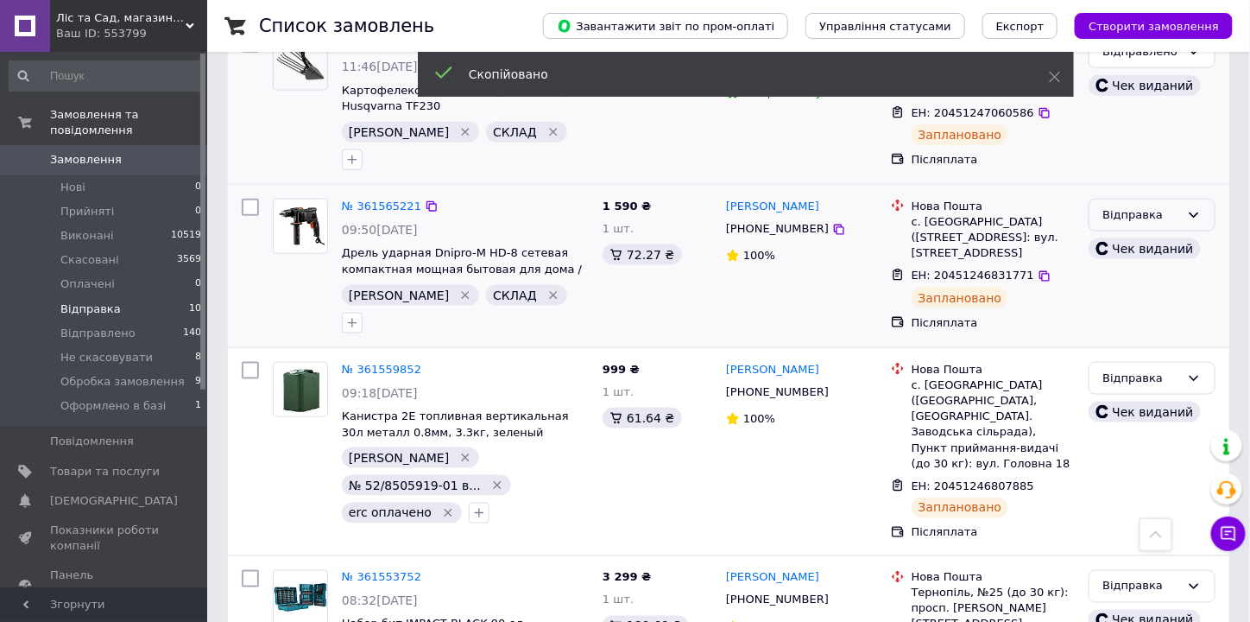
click at [1167, 206] on div "Відправка" at bounding box center [1141, 215] width 77 height 18
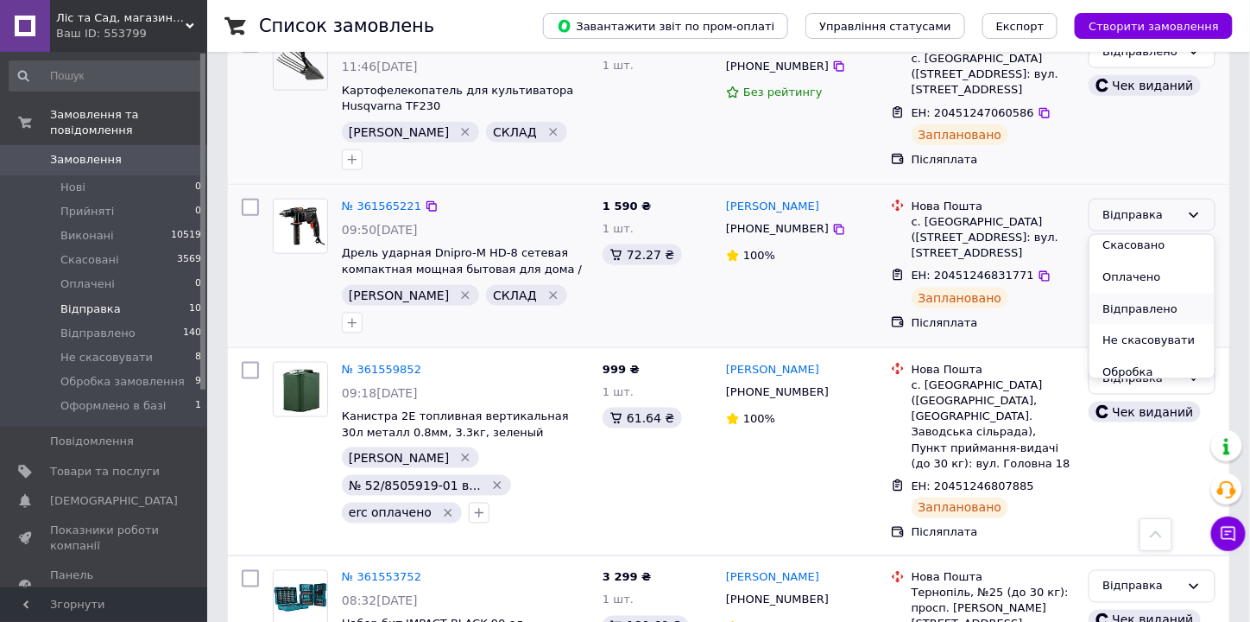
click at [1143, 293] on li "Відправлено" at bounding box center [1151, 309] width 125 height 32
click at [1227, 532] on icon at bounding box center [1228, 534] width 15 height 15
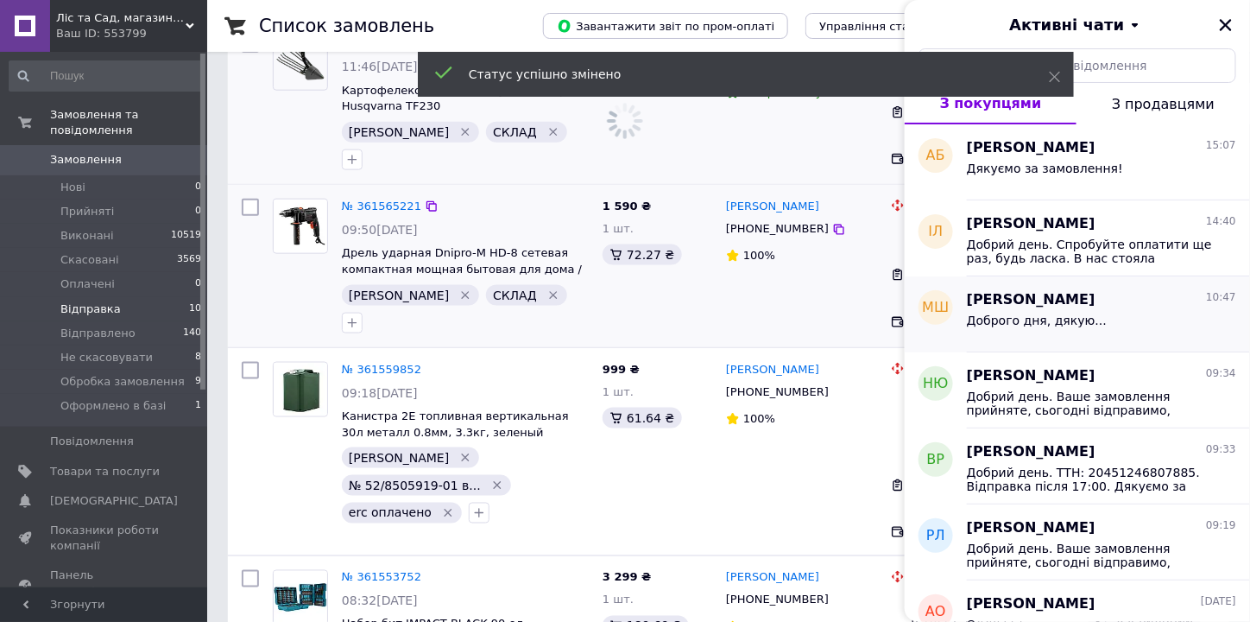
click at [1121, 322] on div "Доброго дня, дякую..." at bounding box center [1101, 324] width 269 height 28
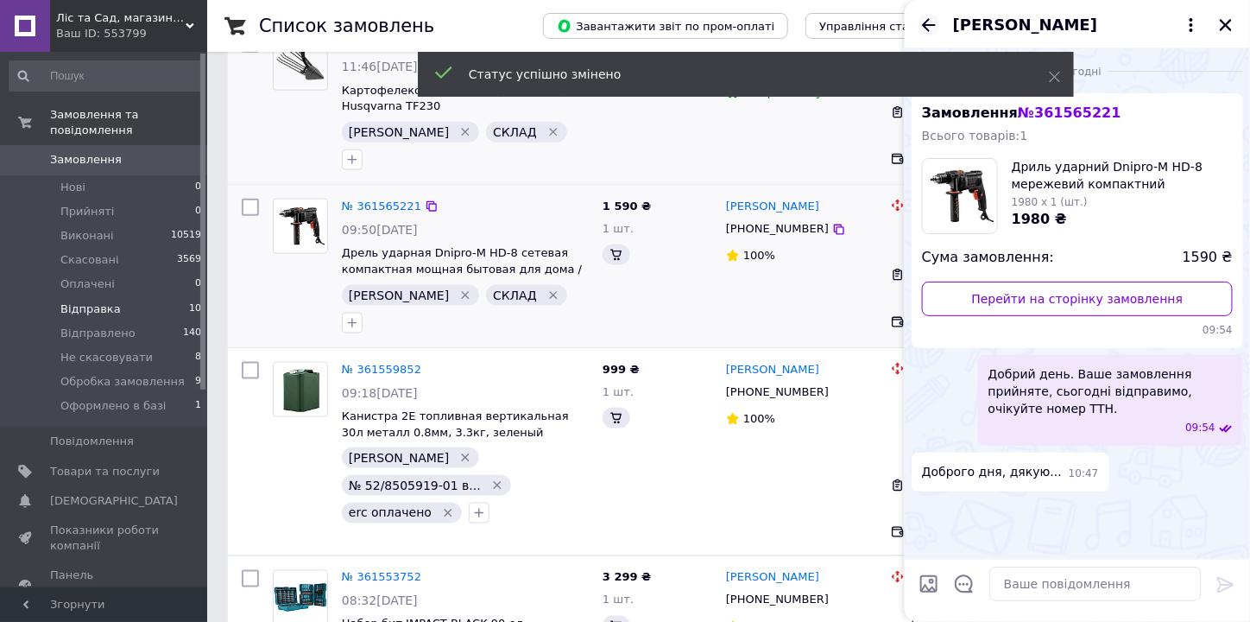
click at [927, 22] on icon "Назад" at bounding box center [929, 24] width 14 height 13
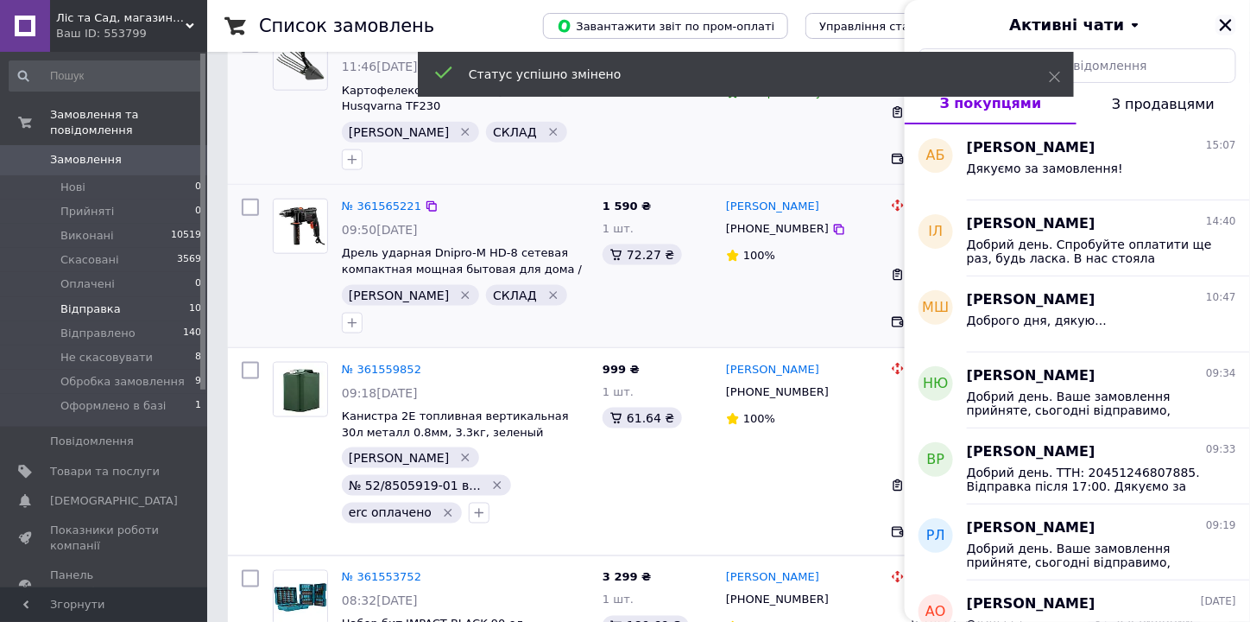
click at [1223, 26] on icon "Закрити" at bounding box center [1226, 25] width 16 height 16
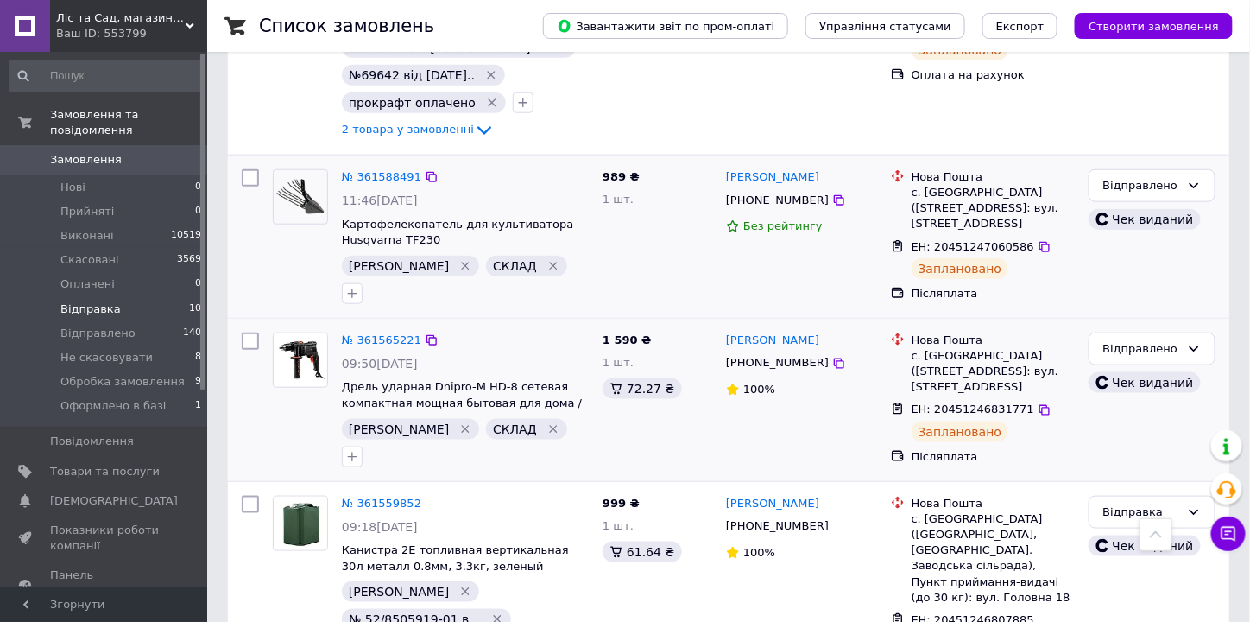
scroll to position [483, 0]
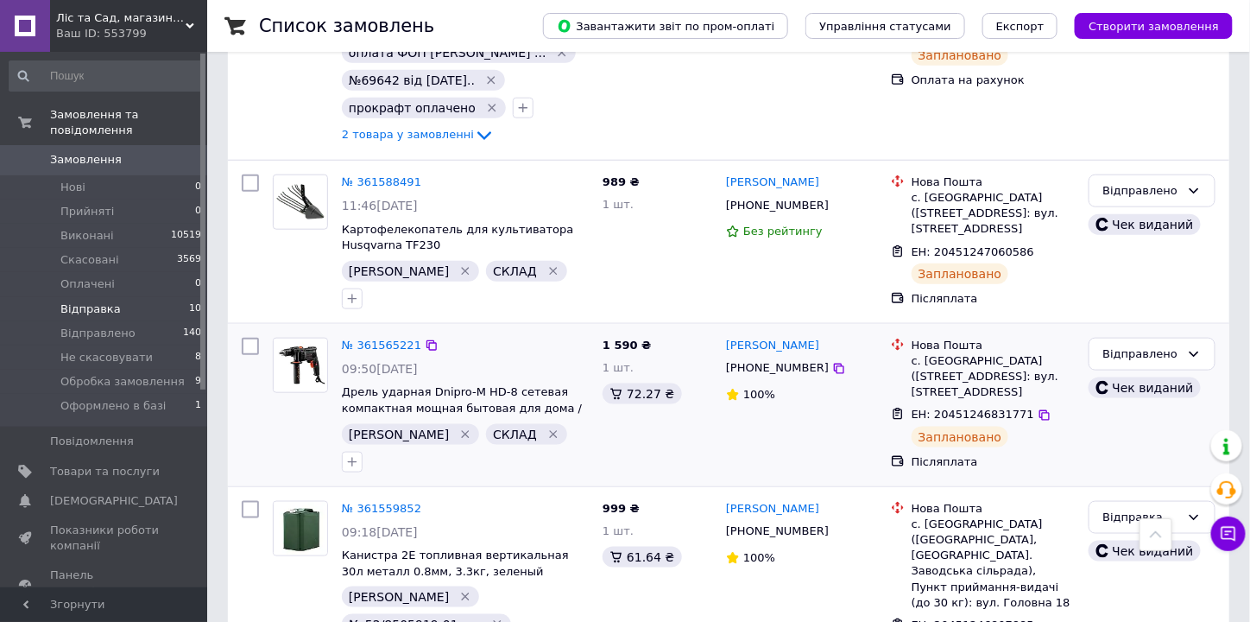
drag, startPoint x: 1029, startPoint y: 392, endPoint x: 895, endPoint y: 359, distance: 137.8
click at [1038, 408] on icon at bounding box center [1045, 415] width 14 height 14
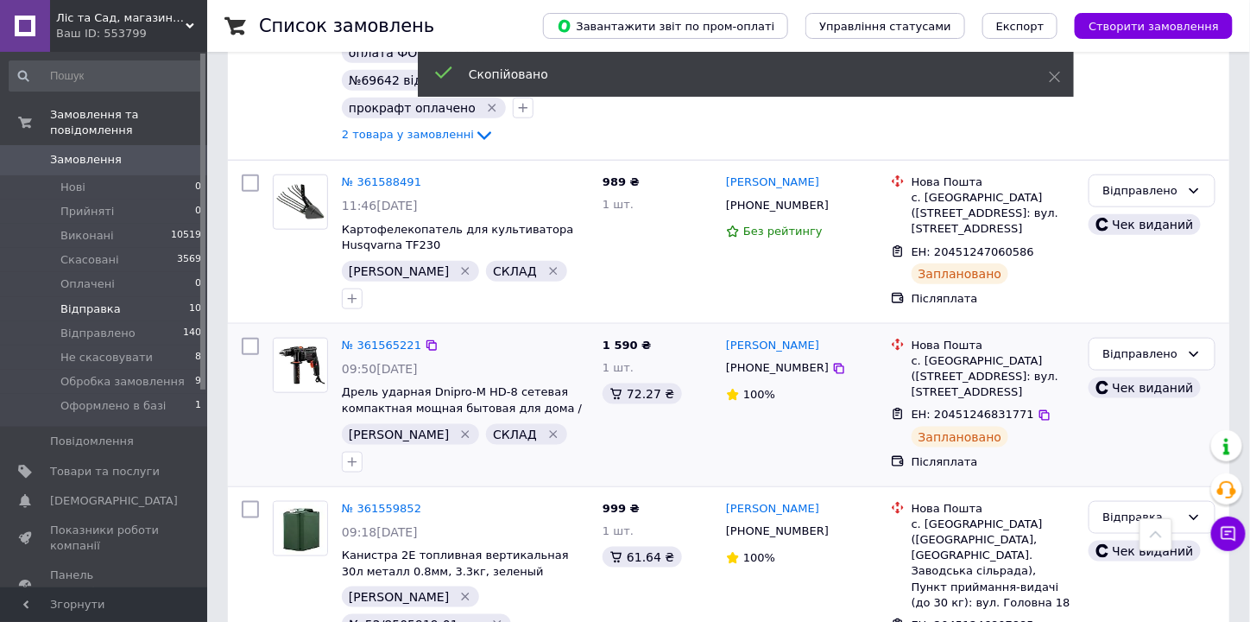
click at [797, 361] on span "[PHONE_NUMBER]" at bounding box center [777, 367] width 103 height 13
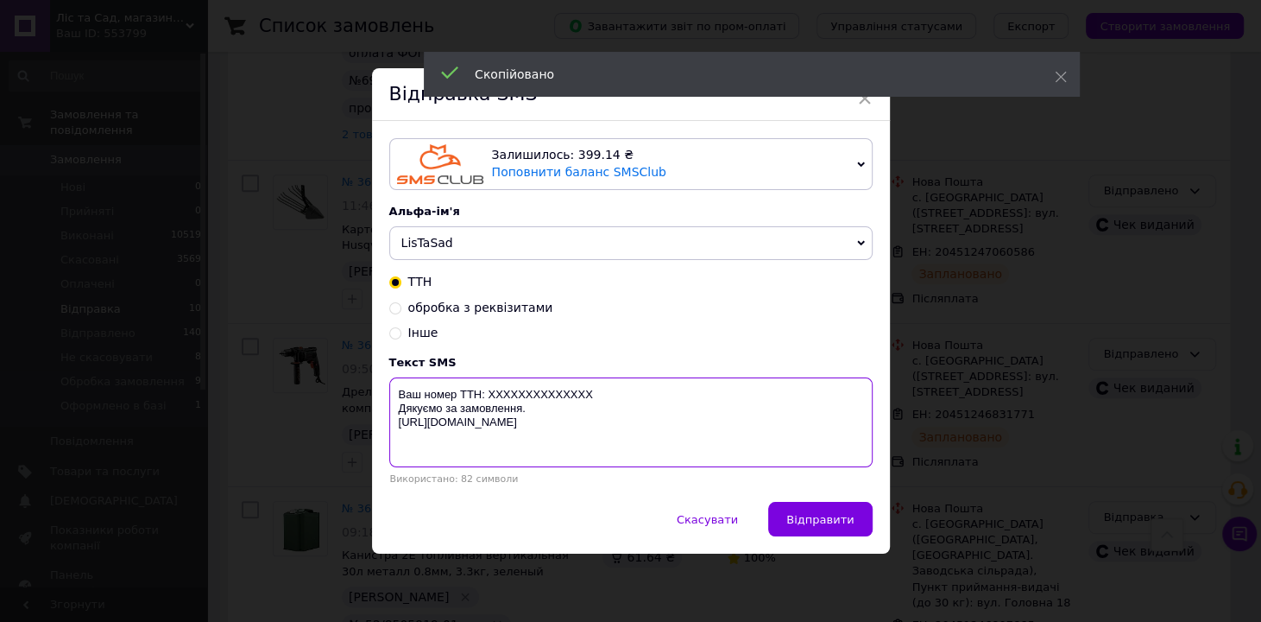
click at [539, 388] on textarea "Ваш номер ТТН: XXXXXXXXXXXXXX Дякуємо за замовлення. https://listasad.com.ua/ua/" at bounding box center [630, 422] width 483 height 90
paste textarea "20451246831771"
type textarea "Ваш номер ТТН: 20451246831771 Дякуємо за замовлення. https://listasad.com.ua/ua/"
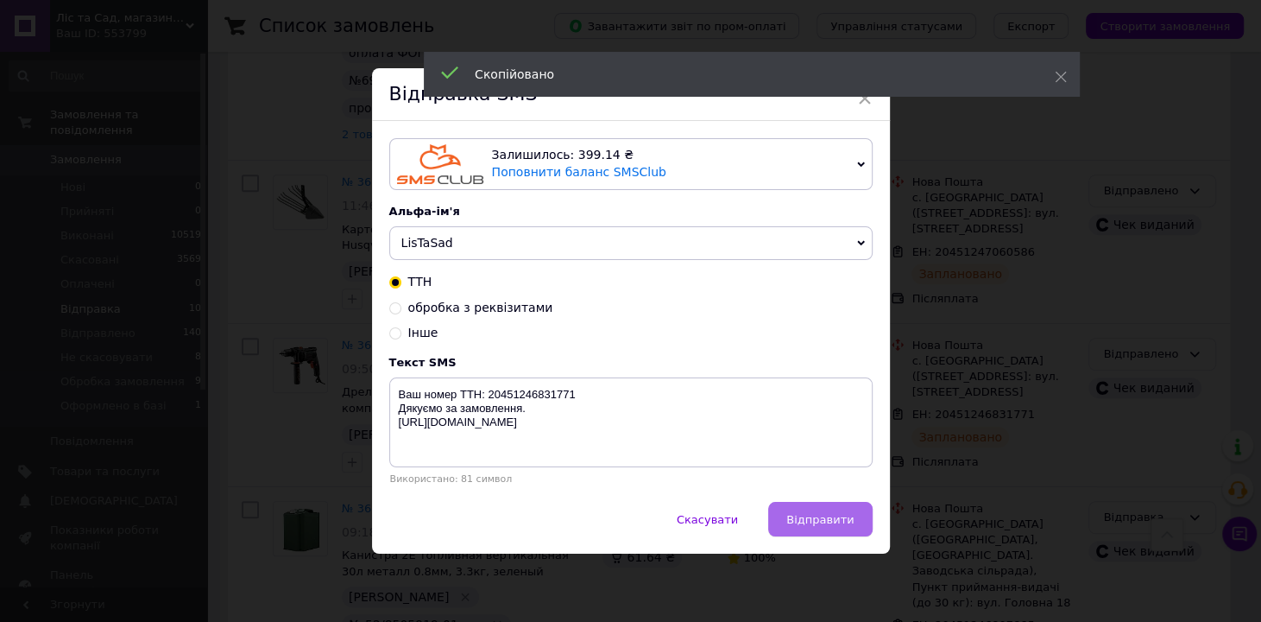
click at [838, 521] on span "Відправити" at bounding box center [819, 519] width 67 height 13
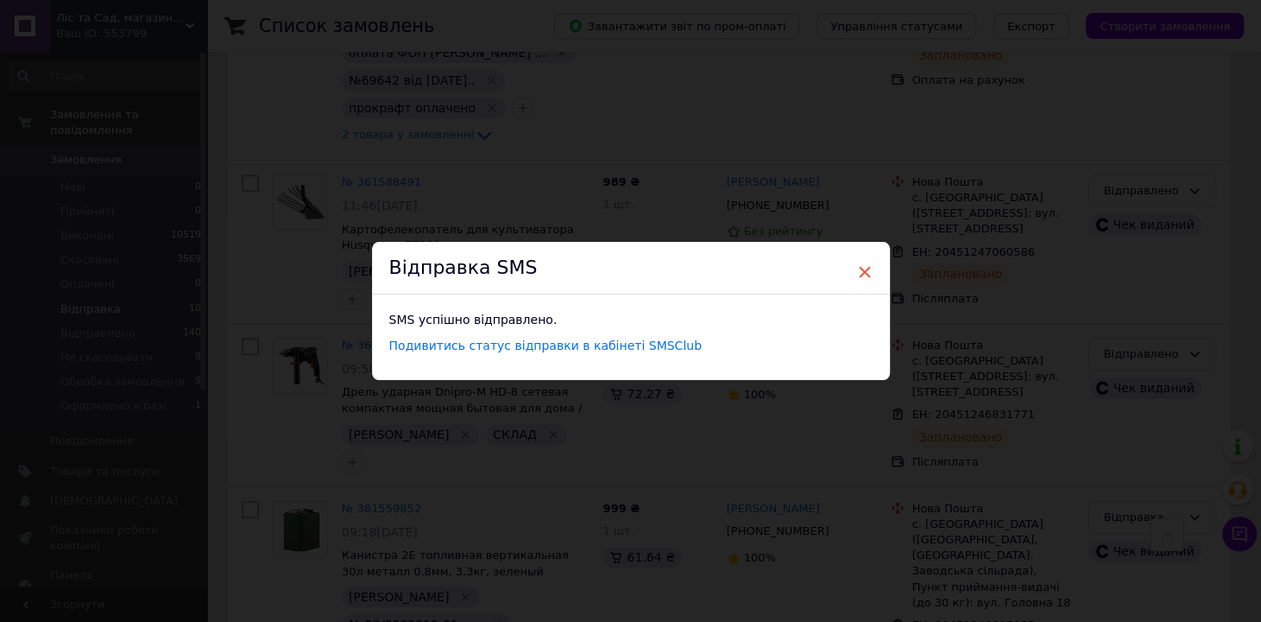
click at [864, 271] on span "×" at bounding box center [865, 271] width 16 height 29
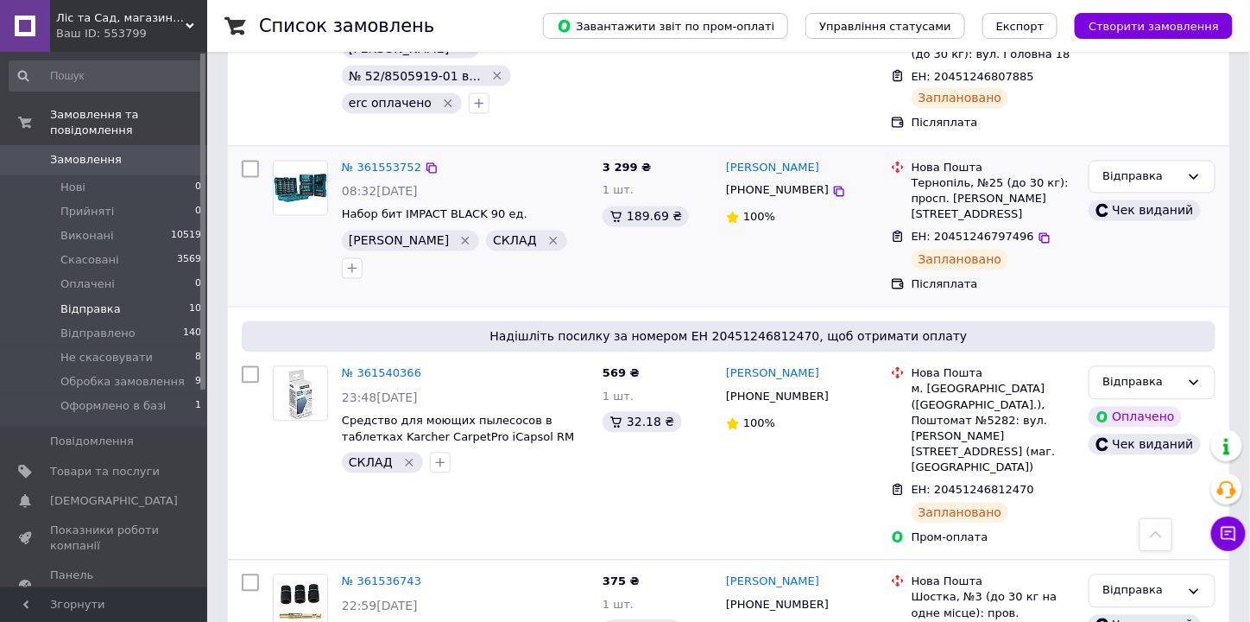
scroll to position [1035, 0]
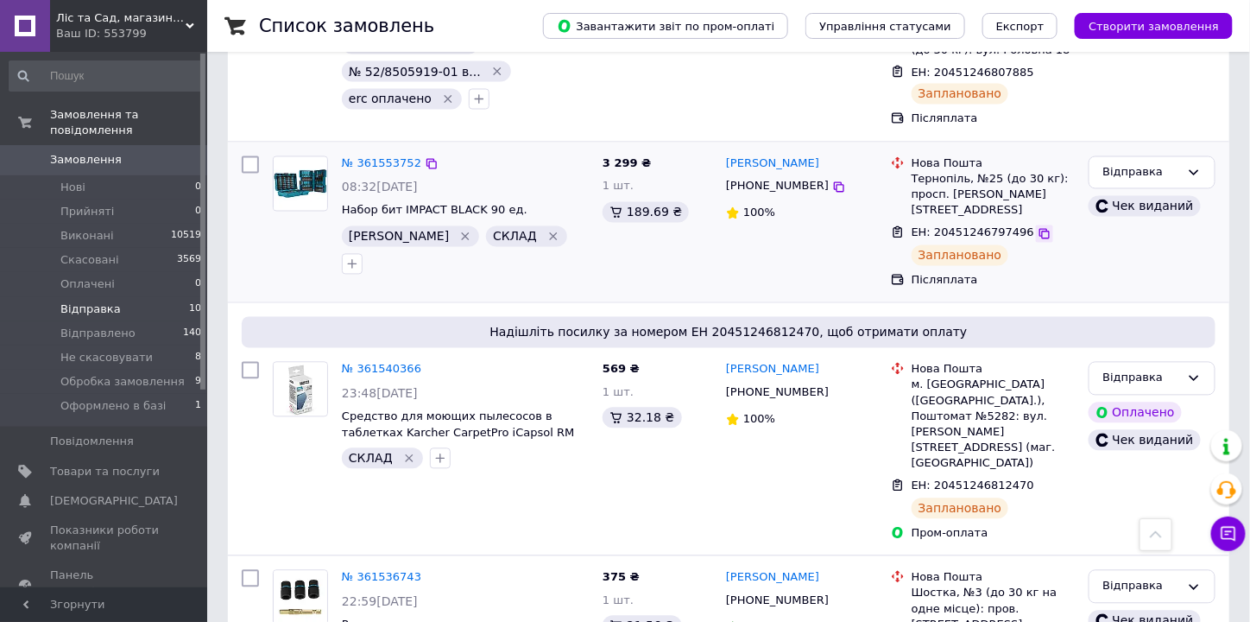
click at [1038, 227] on icon at bounding box center [1045, 234] width 14 height 14
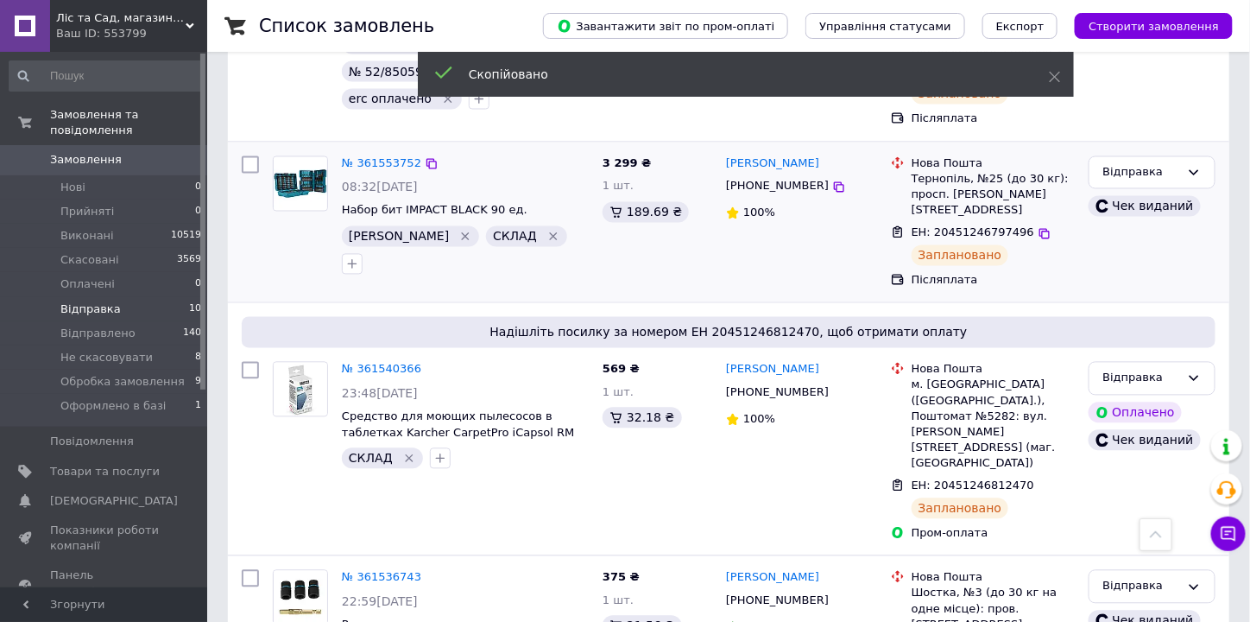
click at [774, 180] on span "[PHONE_NUMBER]" at bounding box center [777, 186] width 103 height 13
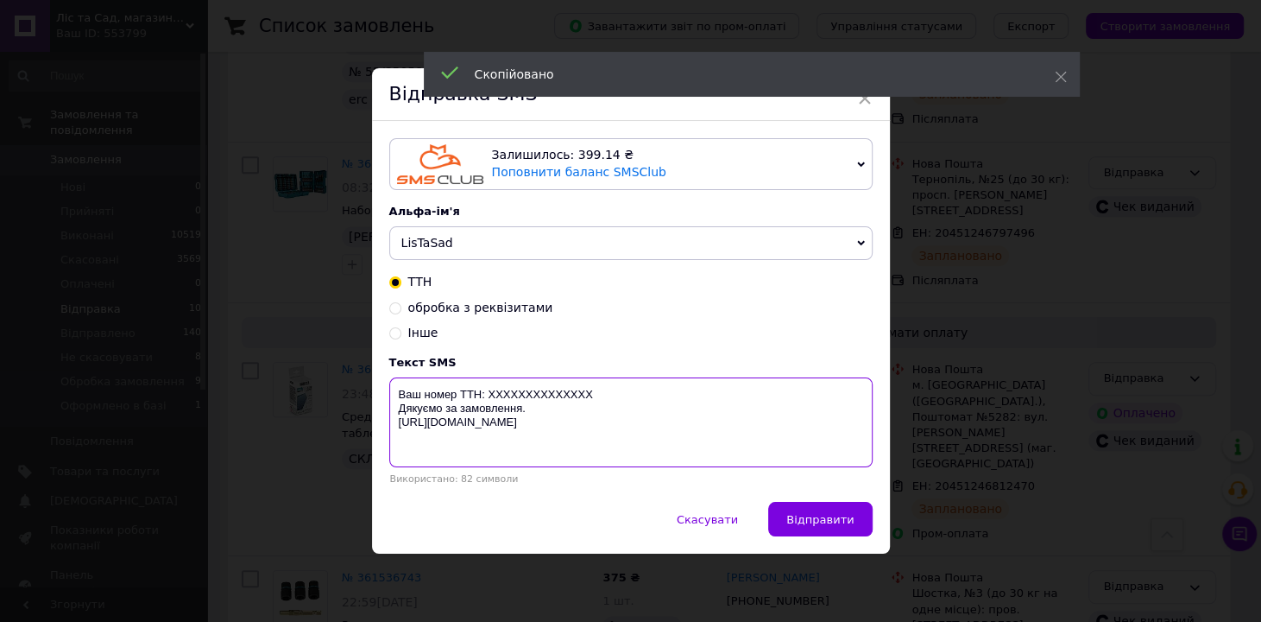
click at [553, 394] on textarea "Ваш номер ТТН: XXXXXXXXXXXXXX Дякуємо за замовлення. https://listasad.com.ua/ua/" at bounding box center [630, 422] width 483 height 90
paste textarea "20451246797496"
type textarea "Ваш номер ТТН: 20451246797496 Дякуємо за замовлення. https://listasad.com.ua/ua/"
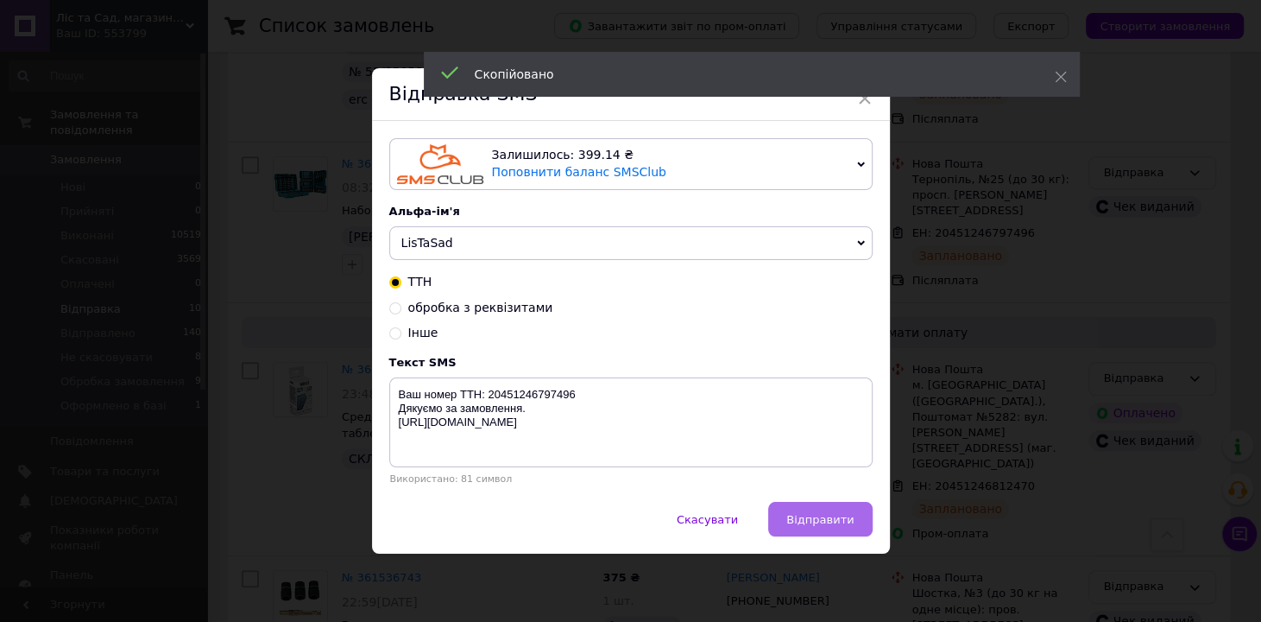
click at [806, 517] on span "Відправити" at bounding box center [819, 519] width 67 height 13
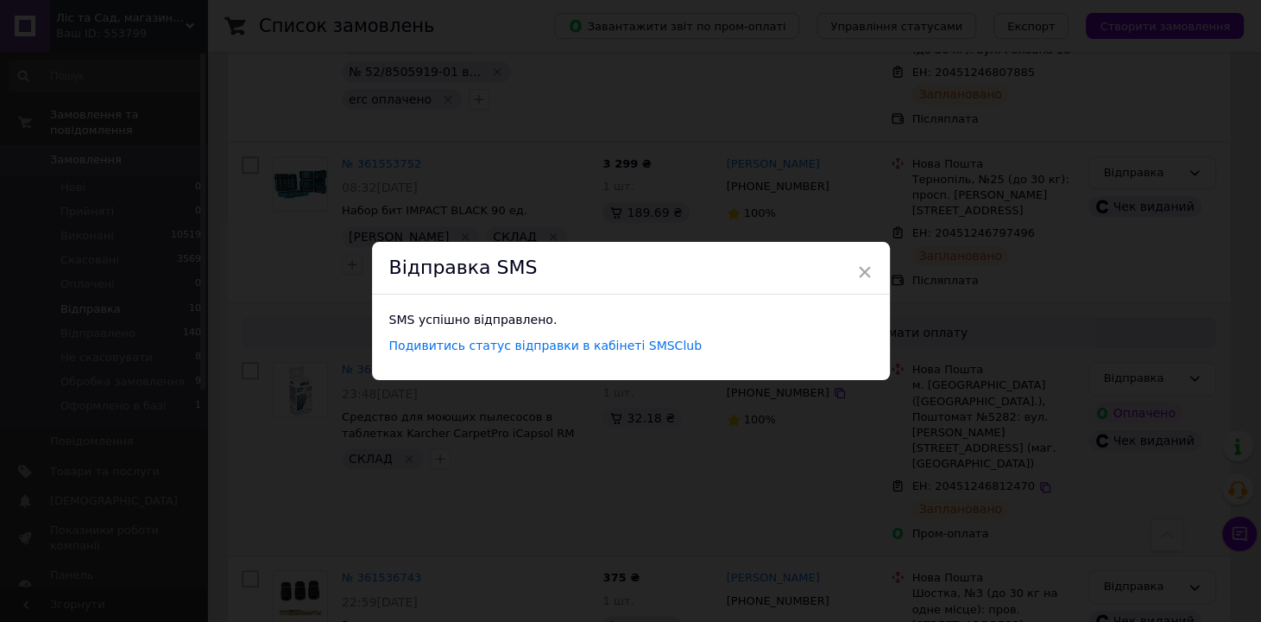
click at [861, 272] on span "×" at bounding box center [865, 271] width 16 height 29
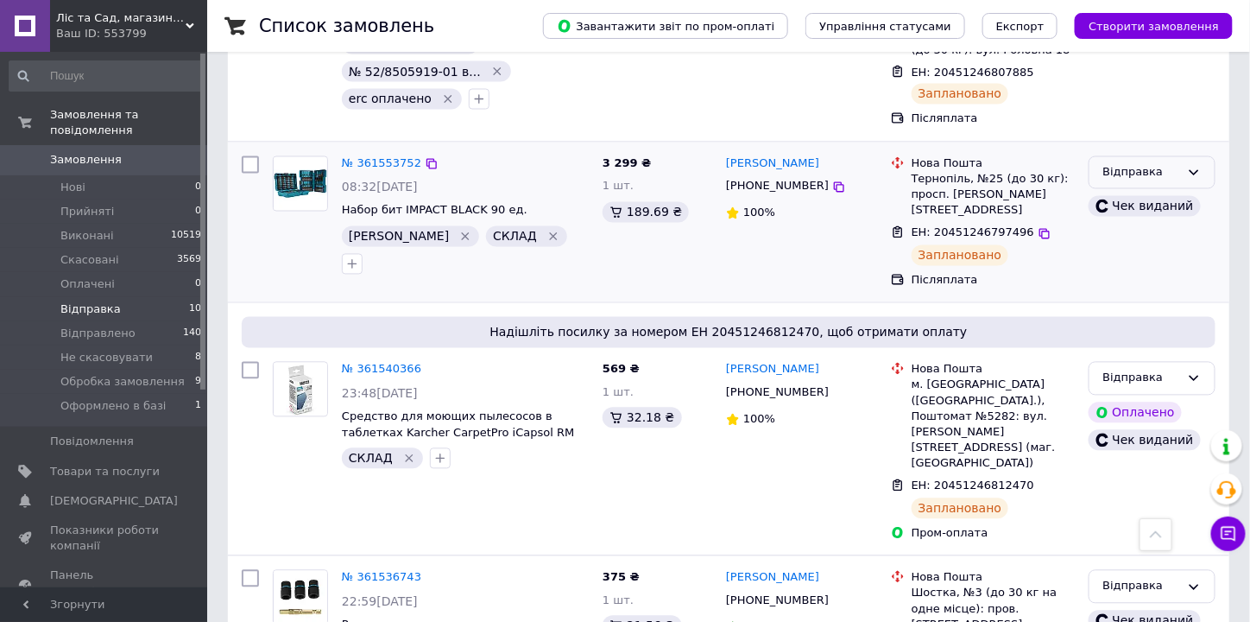
click at [1183, 156] on div "Відправка" at bounding box center [1151, 173] width 127 height 34
click at [1170, 251] on li "Відправлено" at bounding box center [1151, 267] width 125 height 32
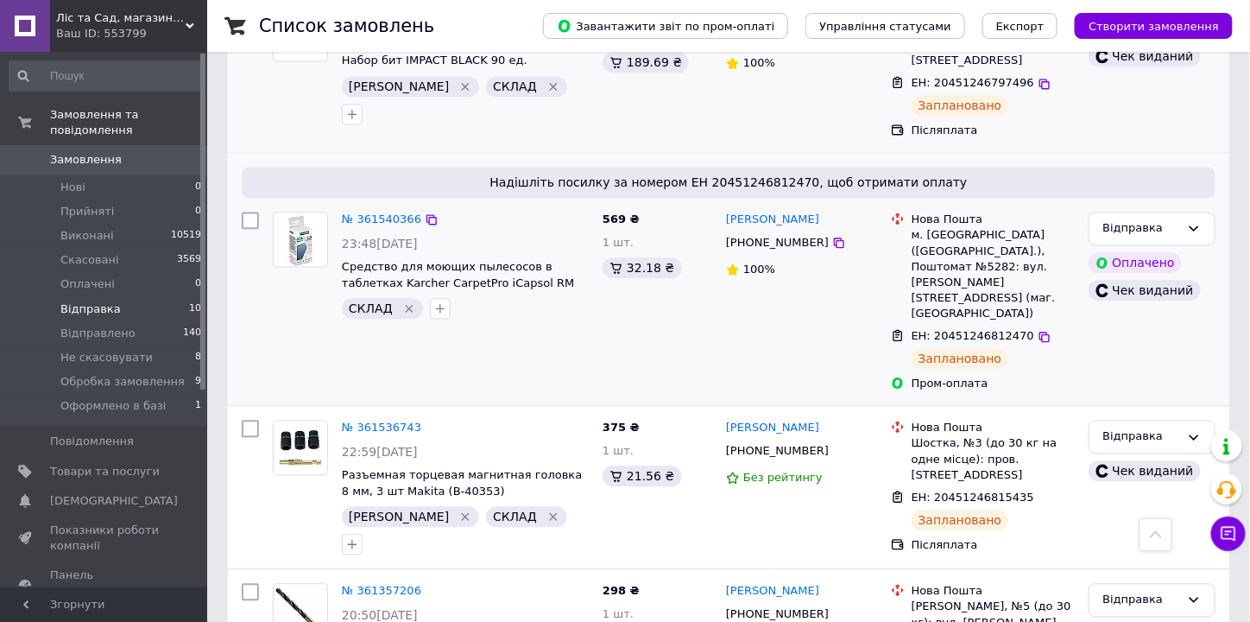
scroll to position [1174, 0]
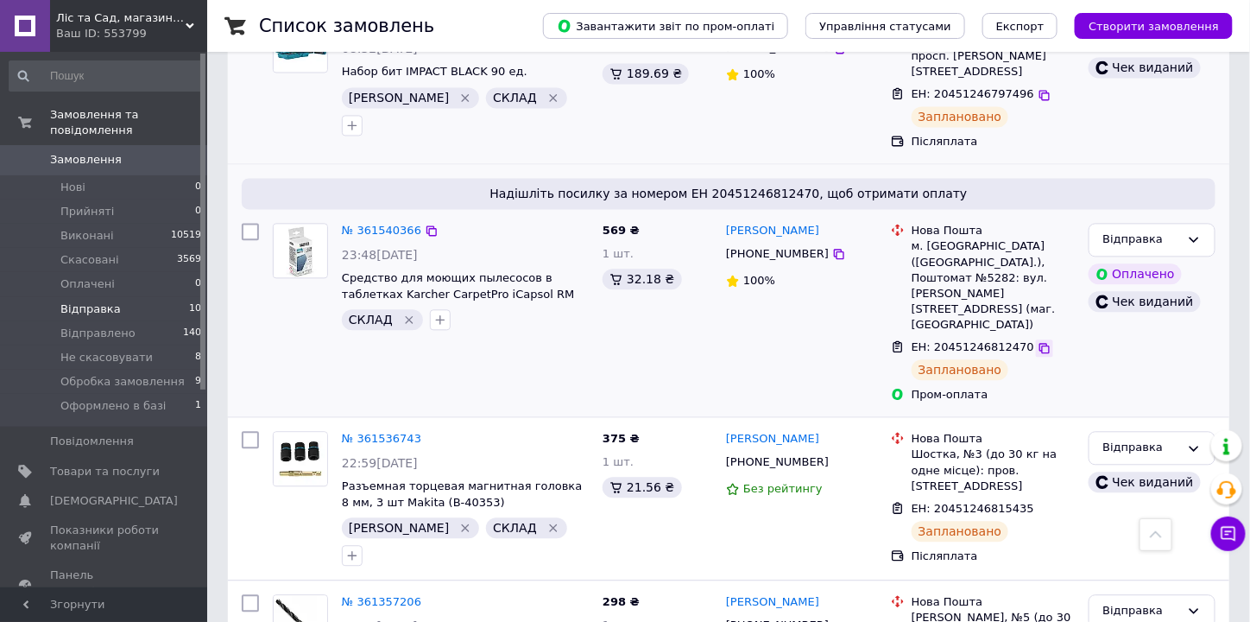
click at [1038, 341] on icon at bounding box center [1045, 348] width 14 height 14
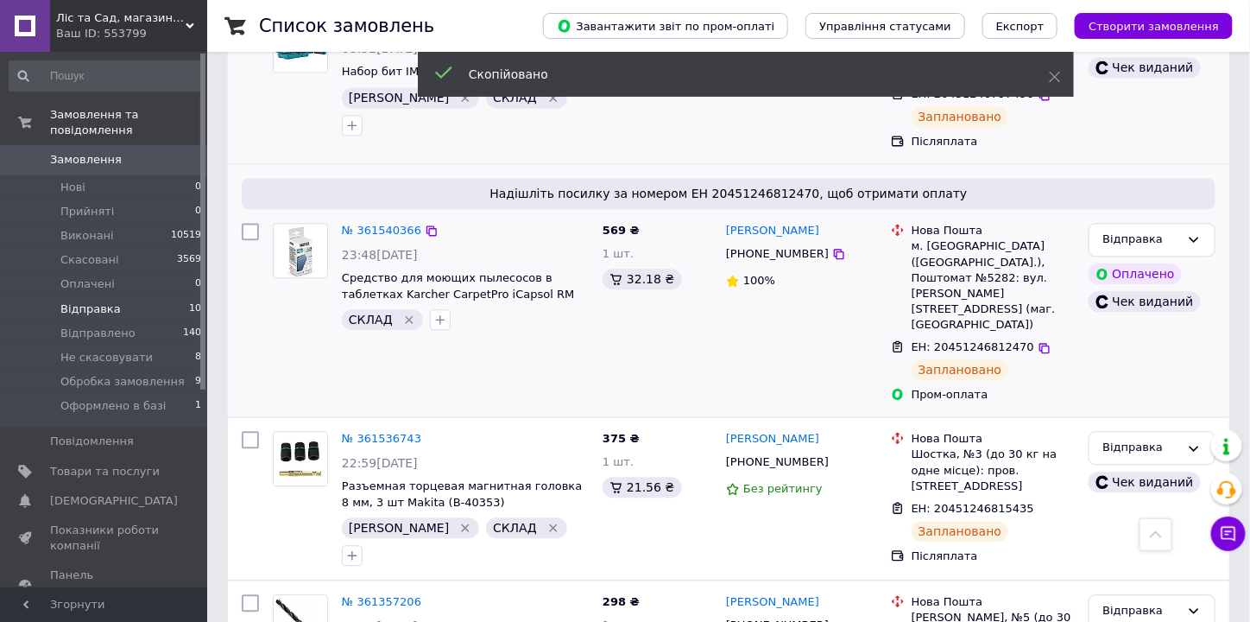
click at [775, 247] on span "[PHONE_NUMBER]" at bounding box center [777, 253] width 103 height 13
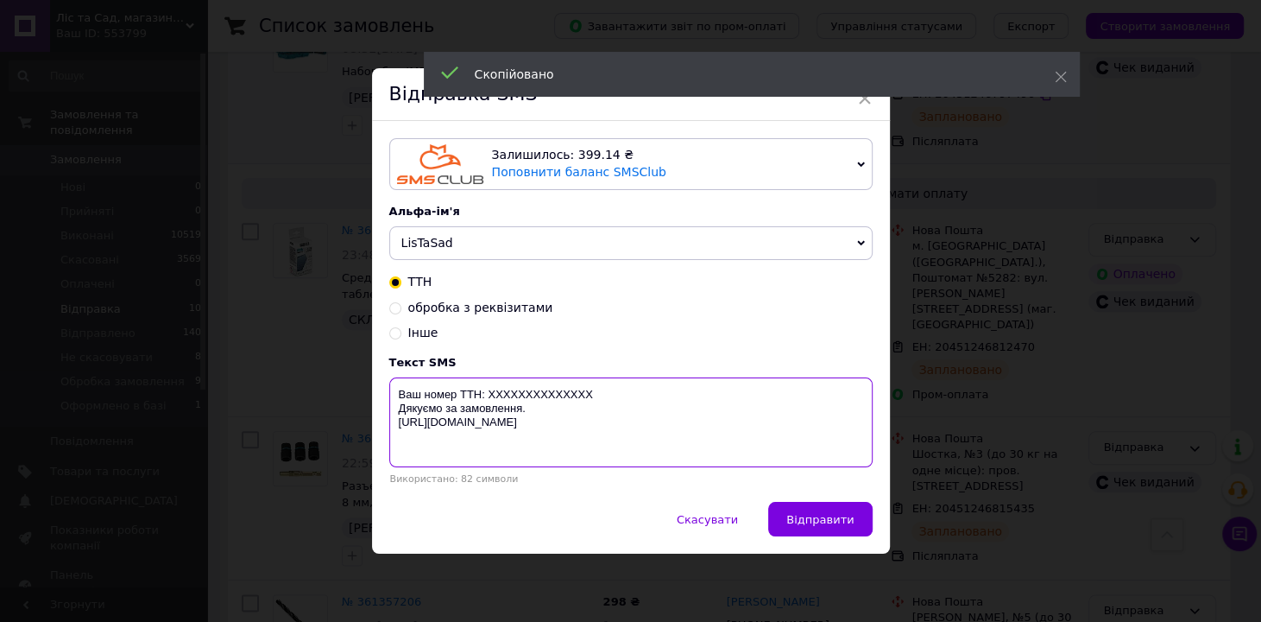
click at [556, 394] on textarea "Ваш номер ТТН: XXXXXXXXXXXXXX Дякуємо за замовлення. https://listasad.com.ua/ua/" at bounding box center [630, 422] width 483 height 90
paste textarea "20451246812470"
type textarea "Ваш номер ТТН: 20451246812470 Дякуємо за замовлення. https://listasad.com.ua/ua/"
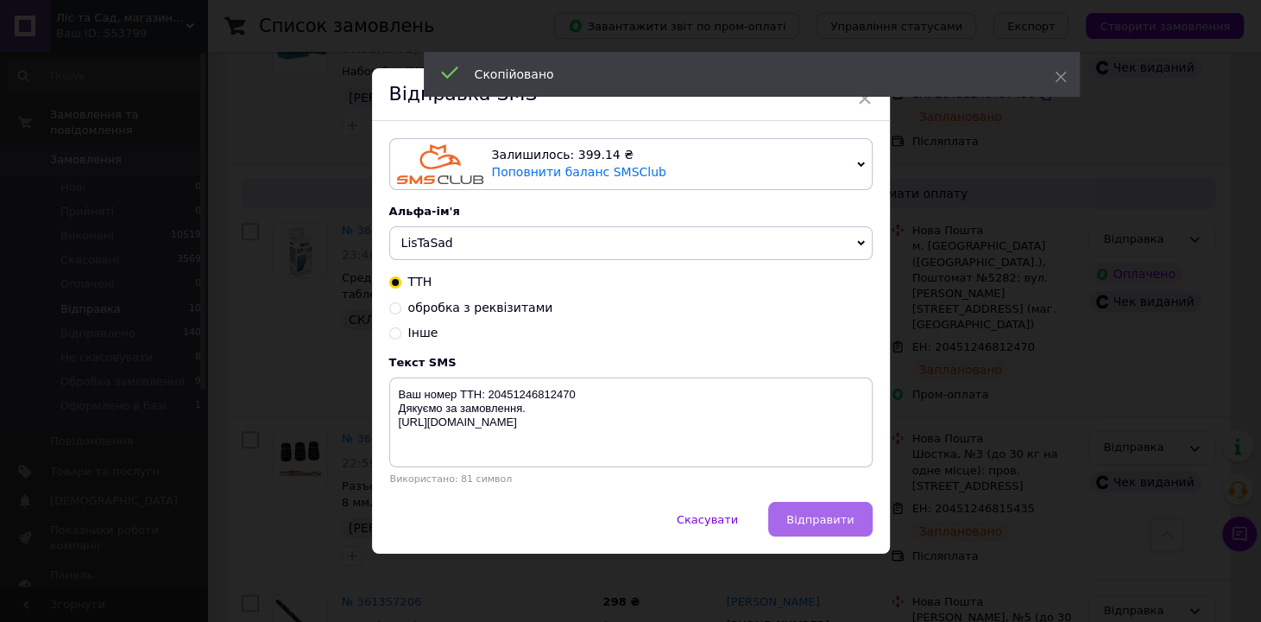
click at [797, 509] on button "Відправити" at bounding box center [820, 519] width 104 height 35
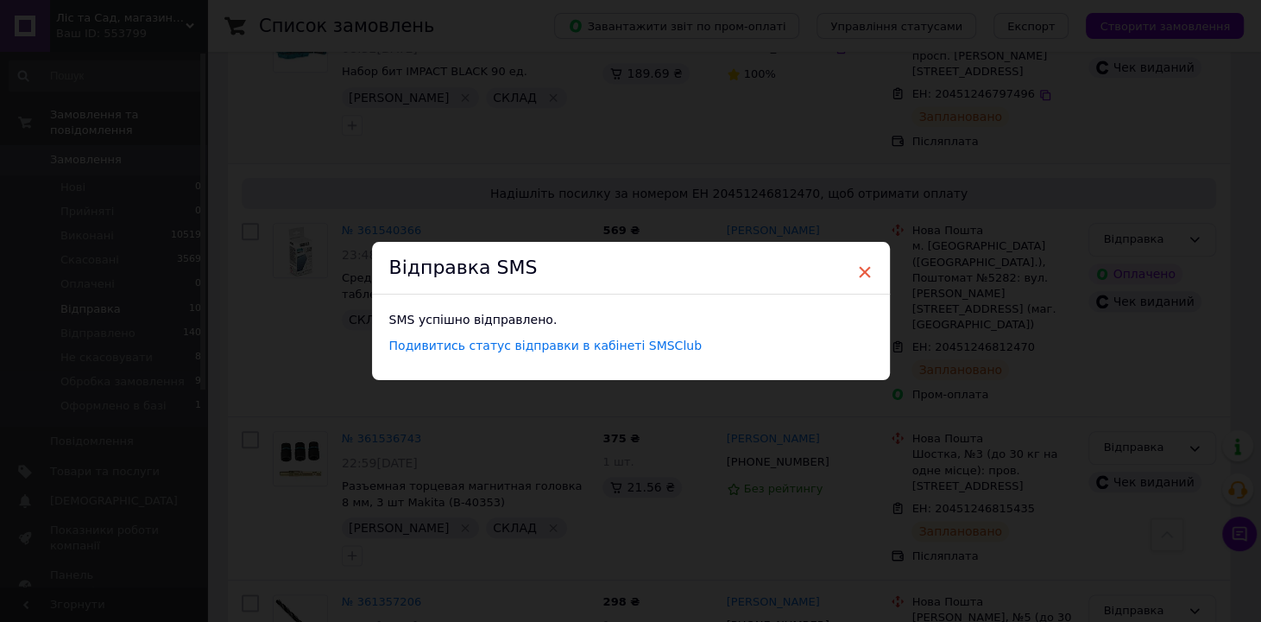
click at [866, 276] on span "×" at bounding box center [865, 271] width 16 height 29
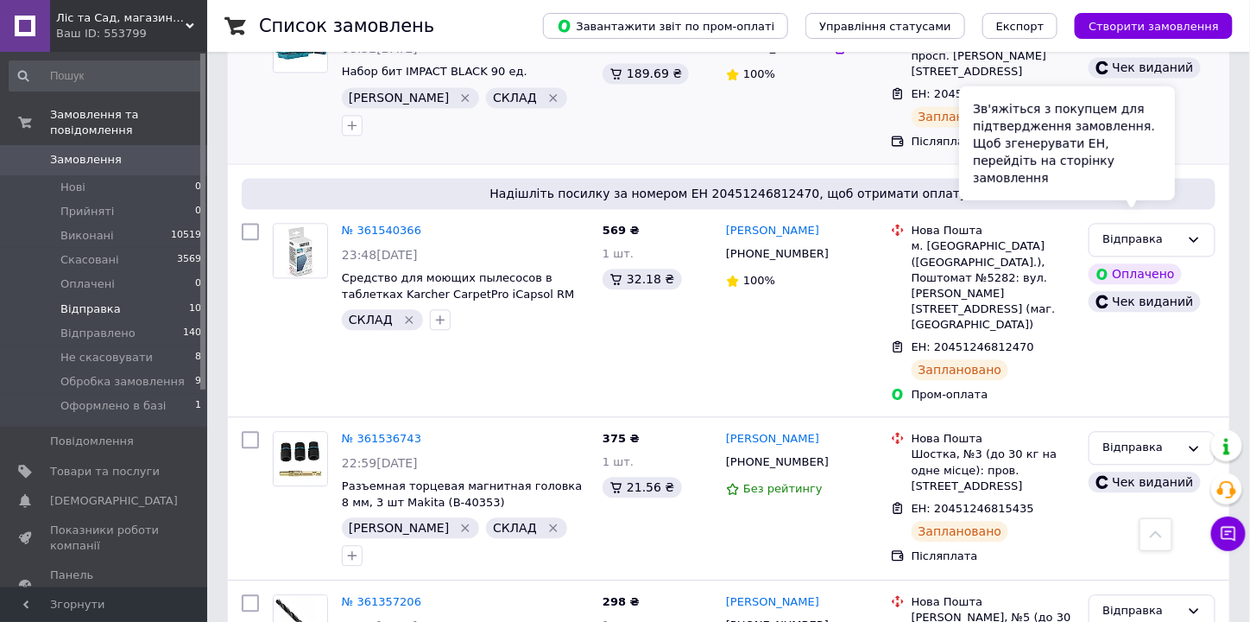
click at [1117, 185] on div "Зв'яжіться з покупцем для підтвердження замовлення. Щоб згенерувати ЕН, перейді…" at bounding box center [1067, 142] width 216 height 114
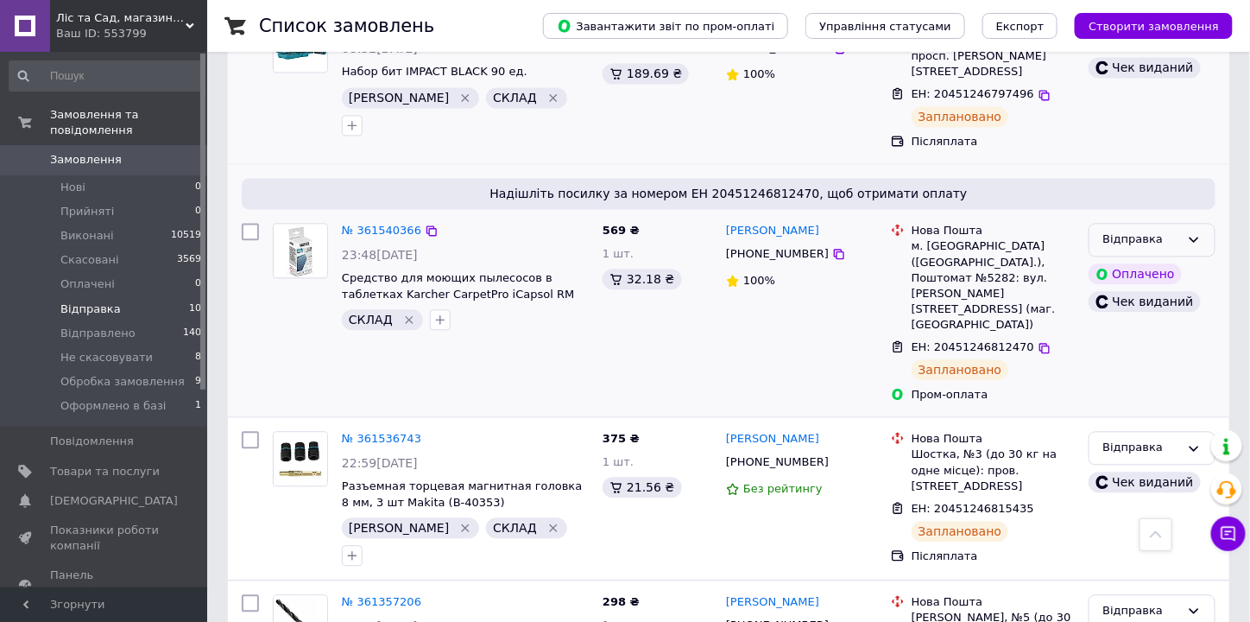
click at [1185, 223] on div "Відправка" at bounding box center [1151, 240] width 127 height 34
click at [1176, 318] on li "Відправлено" at bounding box center [1151, 334] width 125 height 32
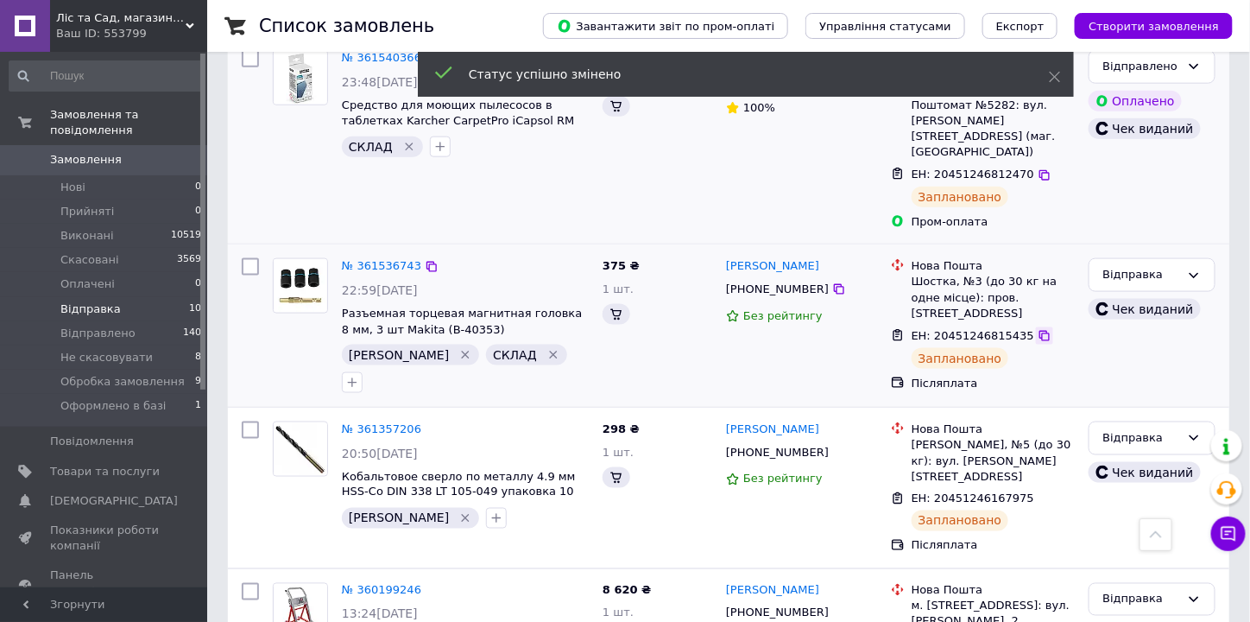
scroll to position [683, 0]
click at [1038, 329] on icon at bounding box center [1045, 336] width 14 height 14
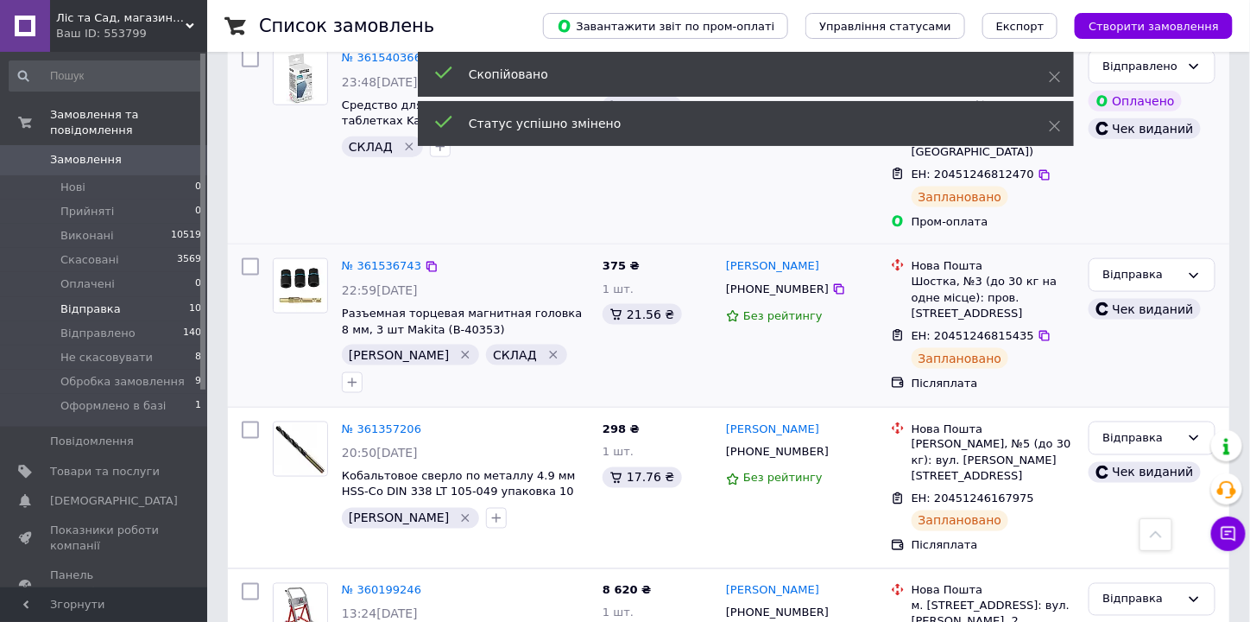
click at [775, 282] on span "[PHONE_NUMBER]" at bounding box center [777, 288] width 103 height 13
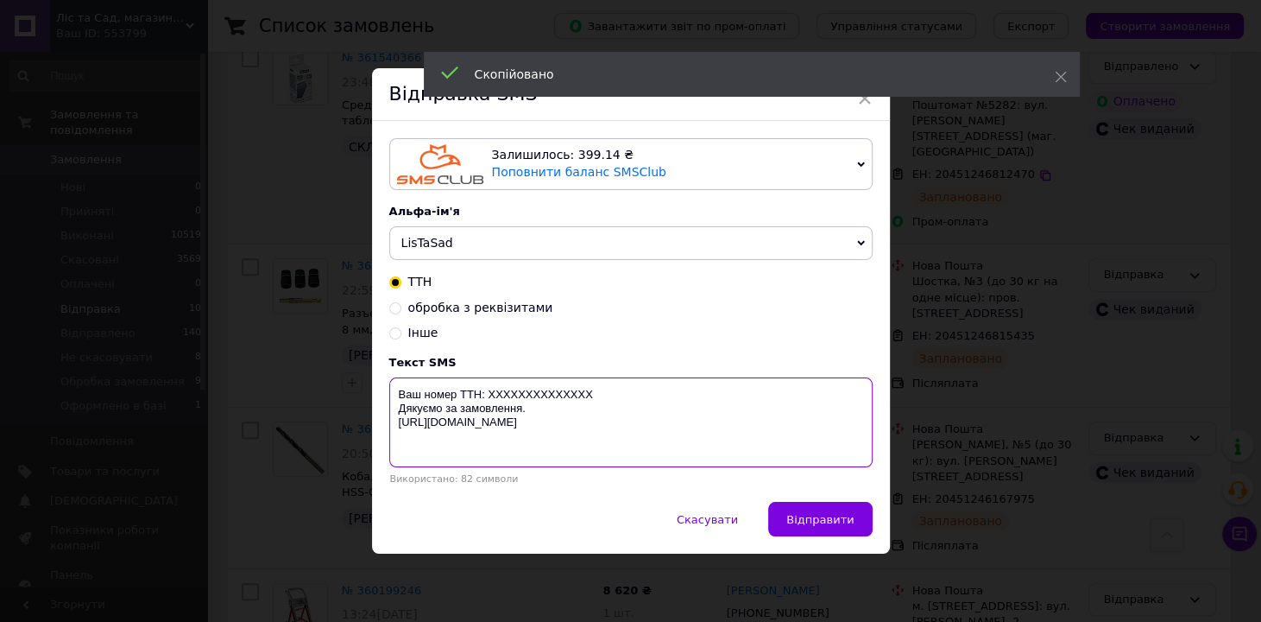
click at [572, 396] on textarea "Ваш номер ТТН: XXXXXXXXXXXXXX Дякуємо за замовлення. https://listasad.com.ua/ua/" at bounding box center [630, 422] width 483 height 90
paste textarea "20451246815435"
type textarea "Ваш номер ТТН: 20451246815435 Дякуємо за замовлення. https://listasad.com.ua/ua/"
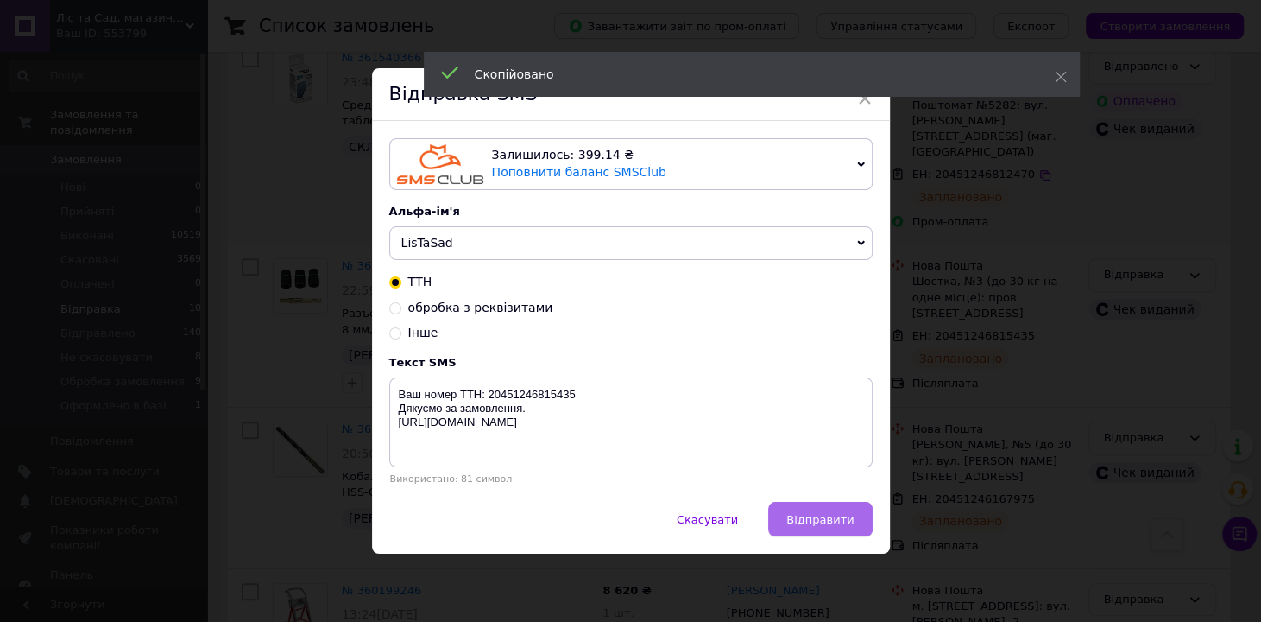
click at [821, 521] on span "Відправити" at bounding box center [819, 519] width 67 height 13
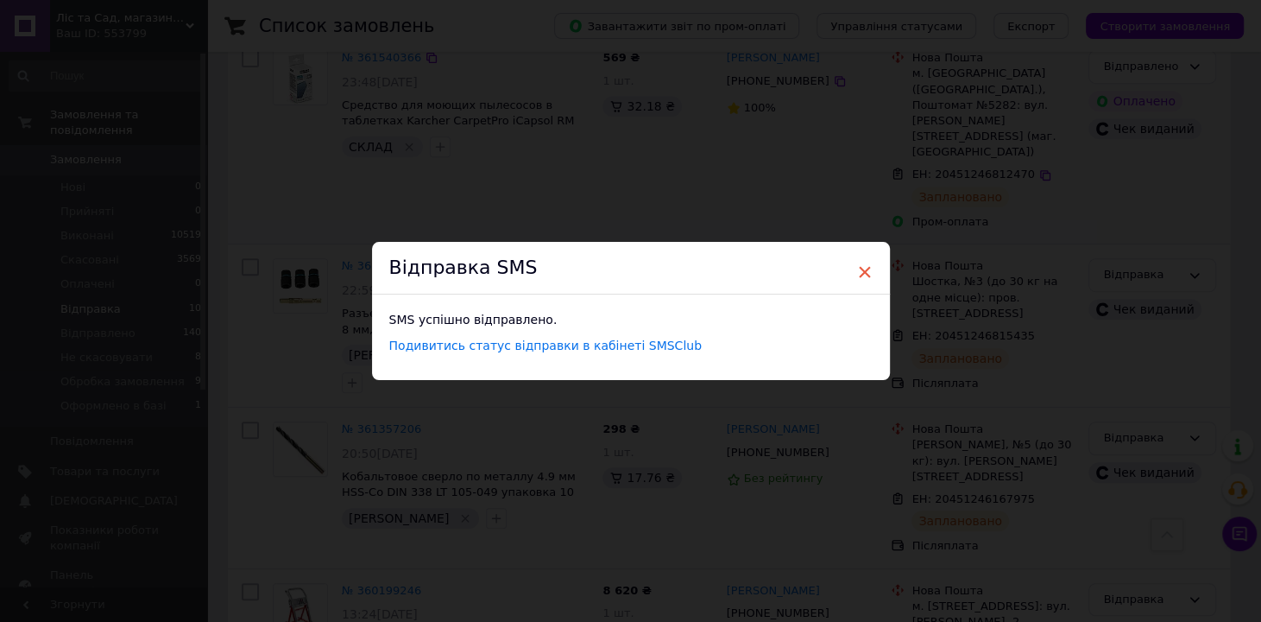
click at [857, 269] on span "×" at bounding box center [865, 271] width 16 height 29
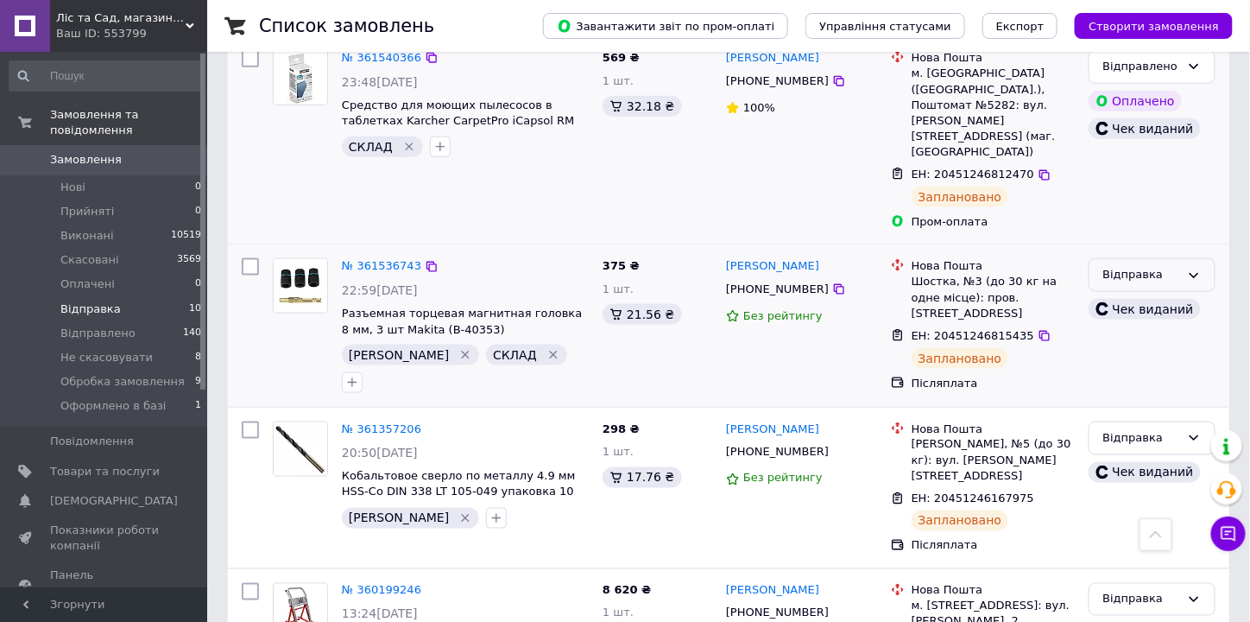
click at [1152, 266] on div "Відправка" at bounding box center [1141, 275] width 77 height 18
click at [1152, 353] on li "Відправлено" at bounding box center [1151, 369] width 125 height 32
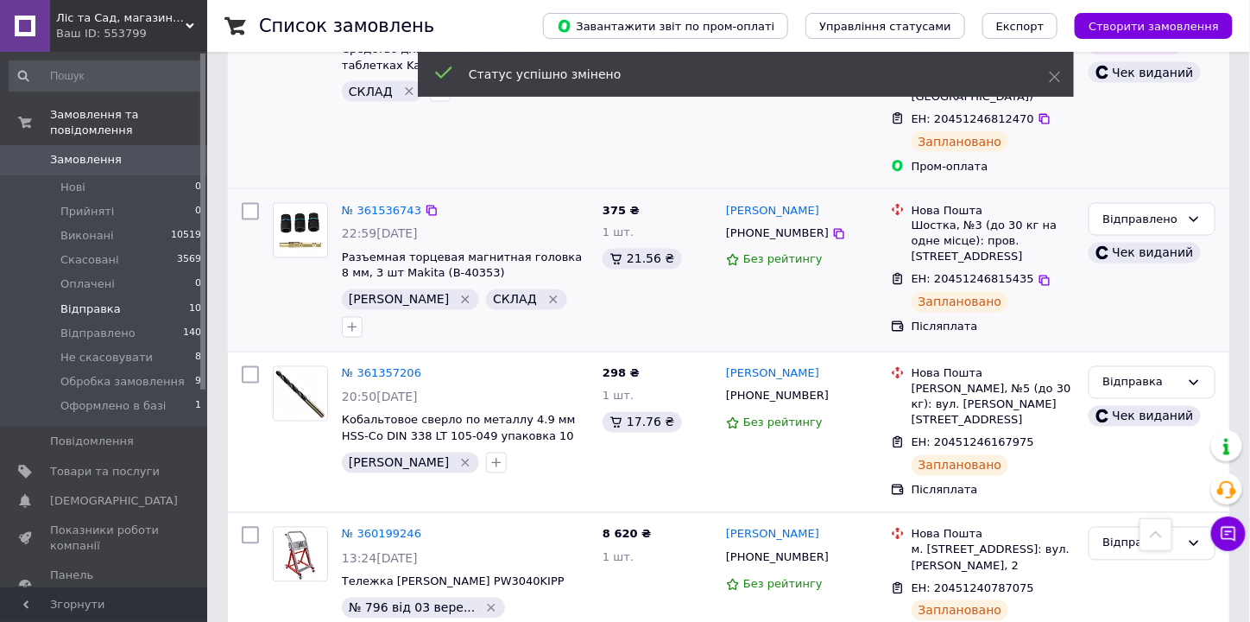
click at [74, 152] on span "Замовлення" at bounding box center [86, 160] width 72 height 16
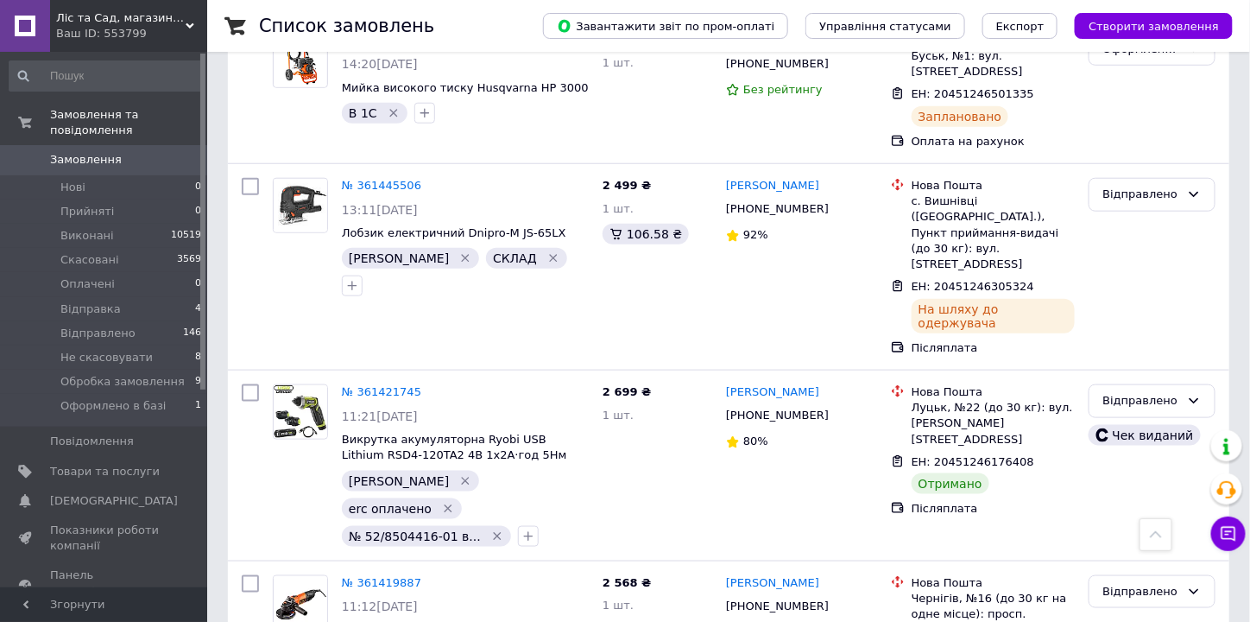
scroll to position [2875, 0]
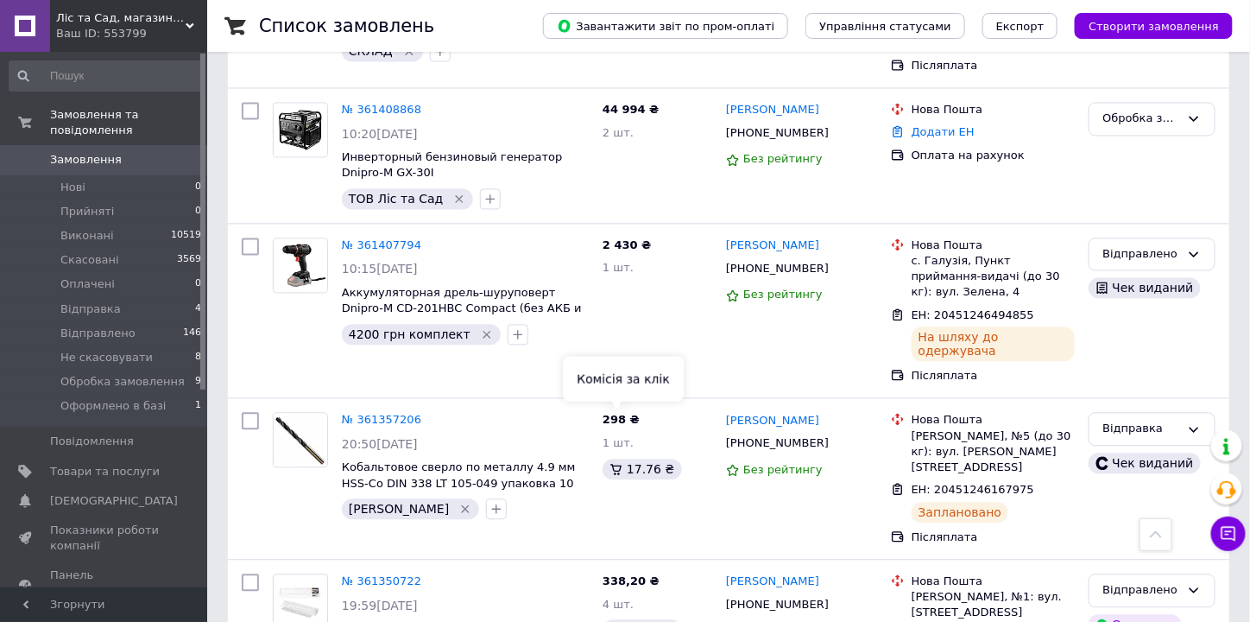
scroll to position [3383, 0]
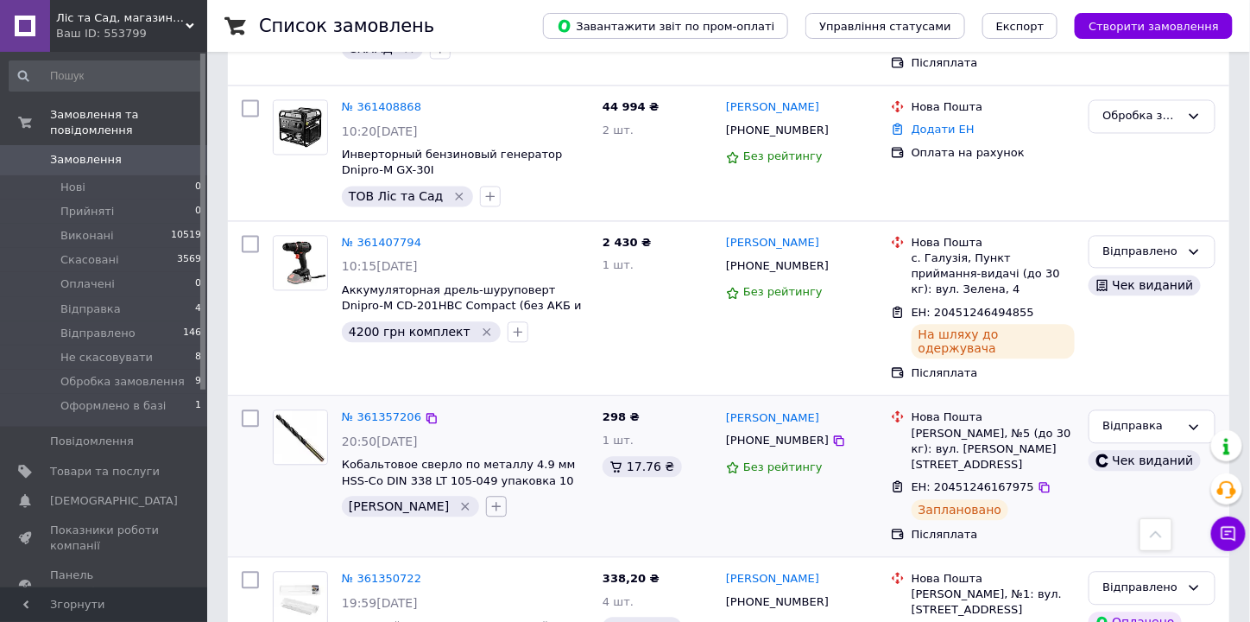
click at [483, 493] on div at bounding box center [497, 507] width 28 height 28
click at [489, 500] on icon "button" at bounding box center [496, 507] width 14 height 14
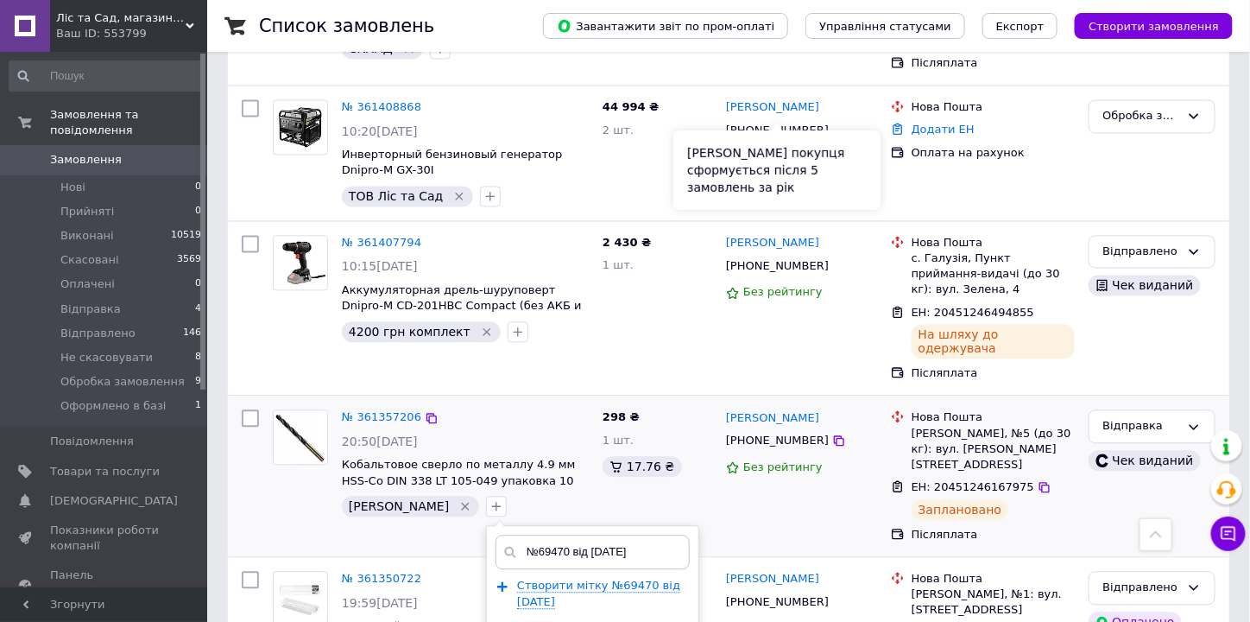
scroll to position [0, 22]
type input "№69470 від 12 вересня 2025 р."
click at [542, 579] on span "Створити мітку №69470 від 12 вересня 2025 р." at bounding box center [598, 593] width 163 height 29
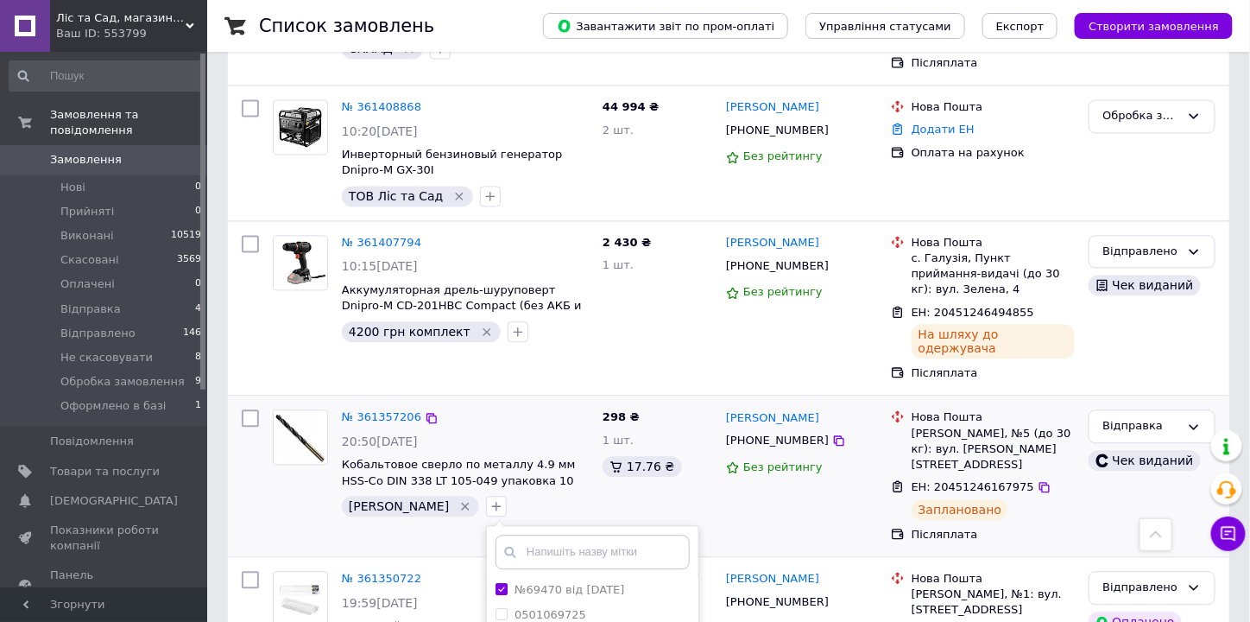
scroll to position [0, 0]
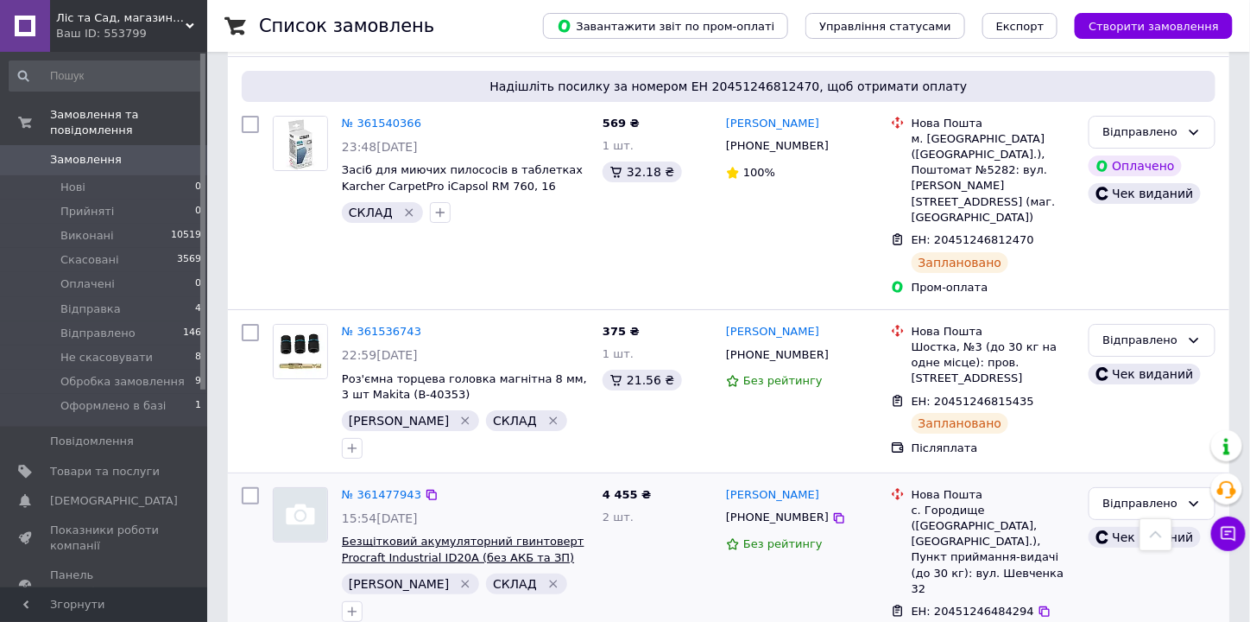
scroll to position [2210, 0]
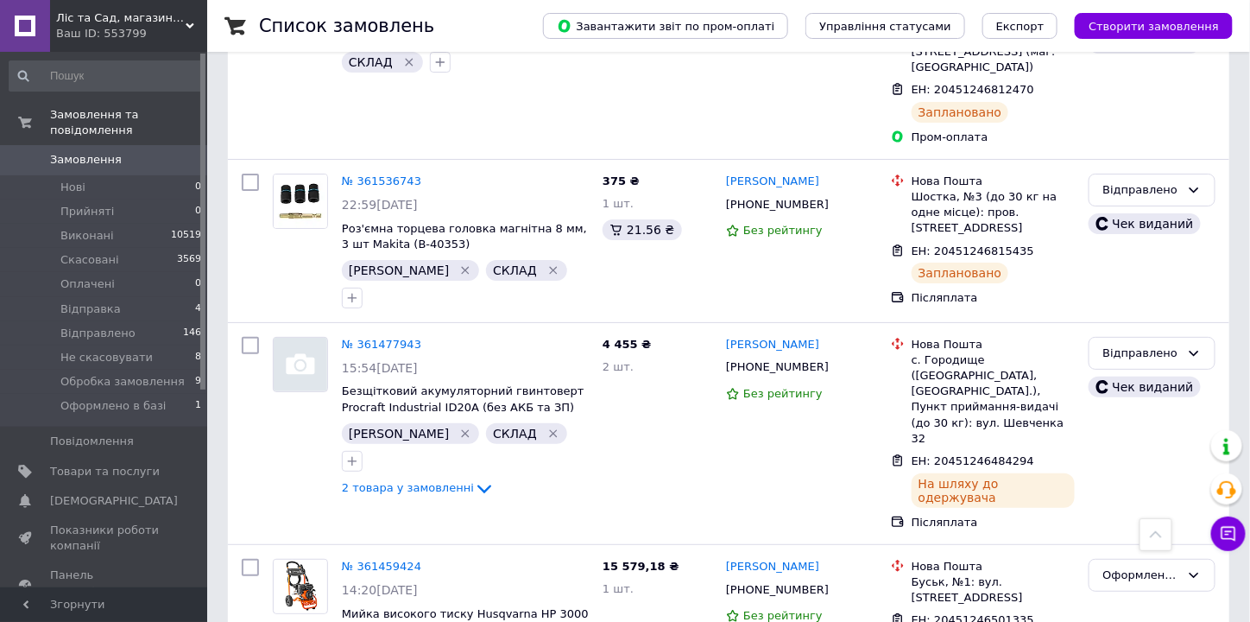
click at [106, 152] on span "Замовлення" at bounding box center [86, 160] width 72 height 16
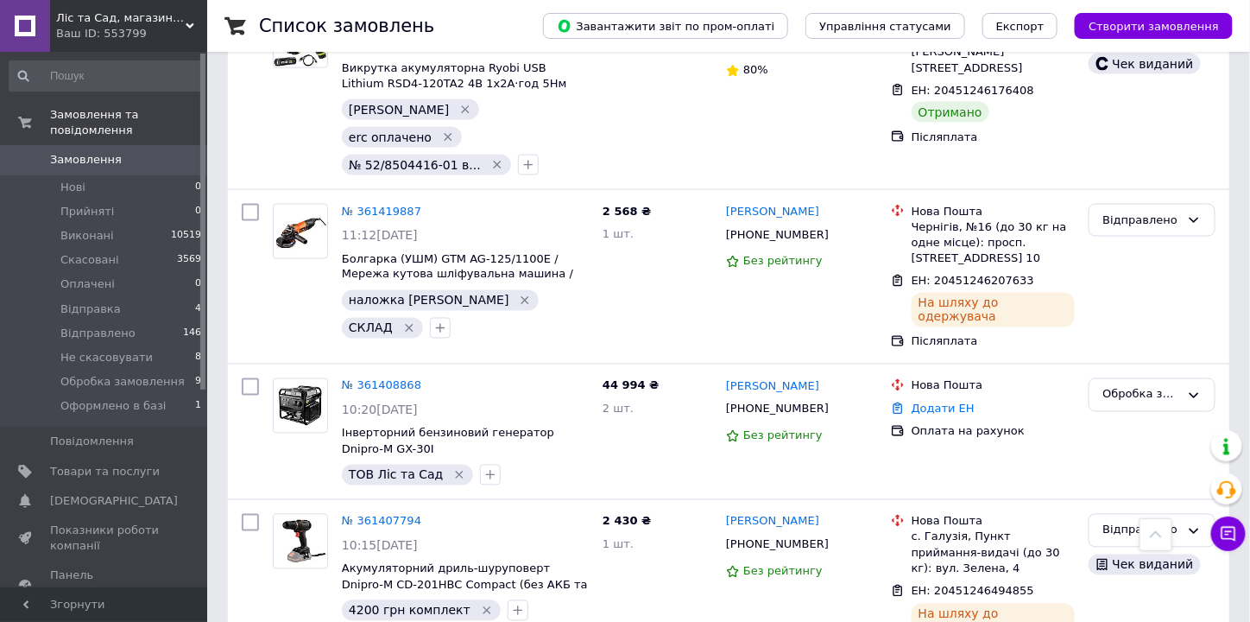
scroll to position [3177, 0]
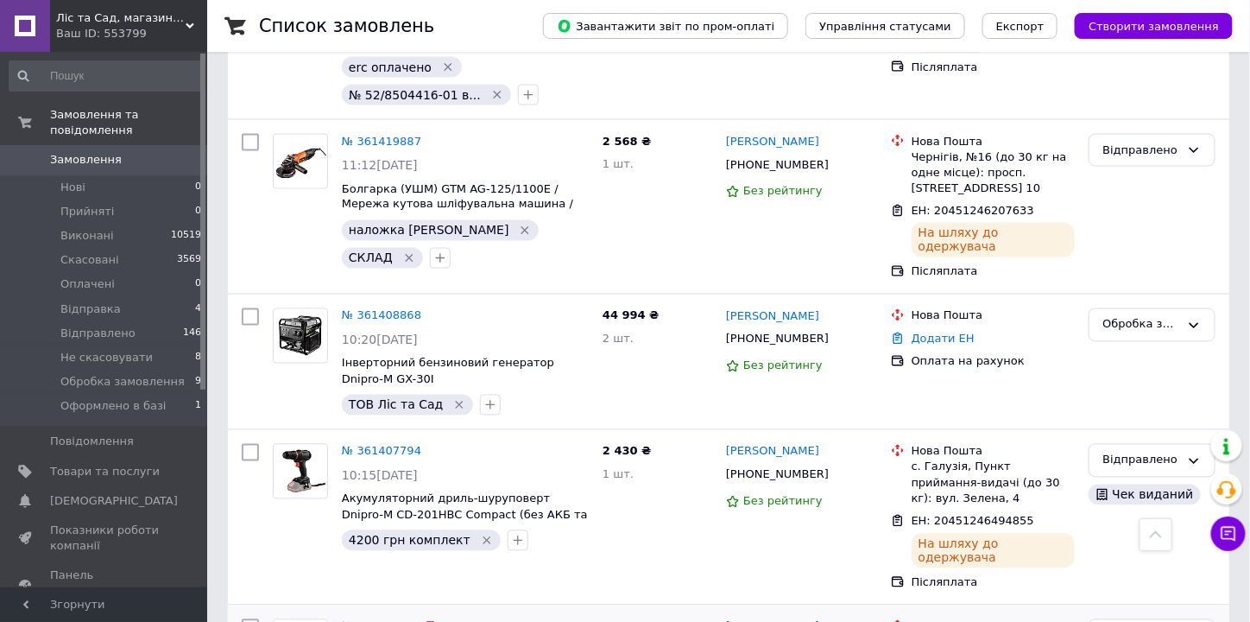
type input "g"
type input "прокрафт опл"
checkbox input "true"
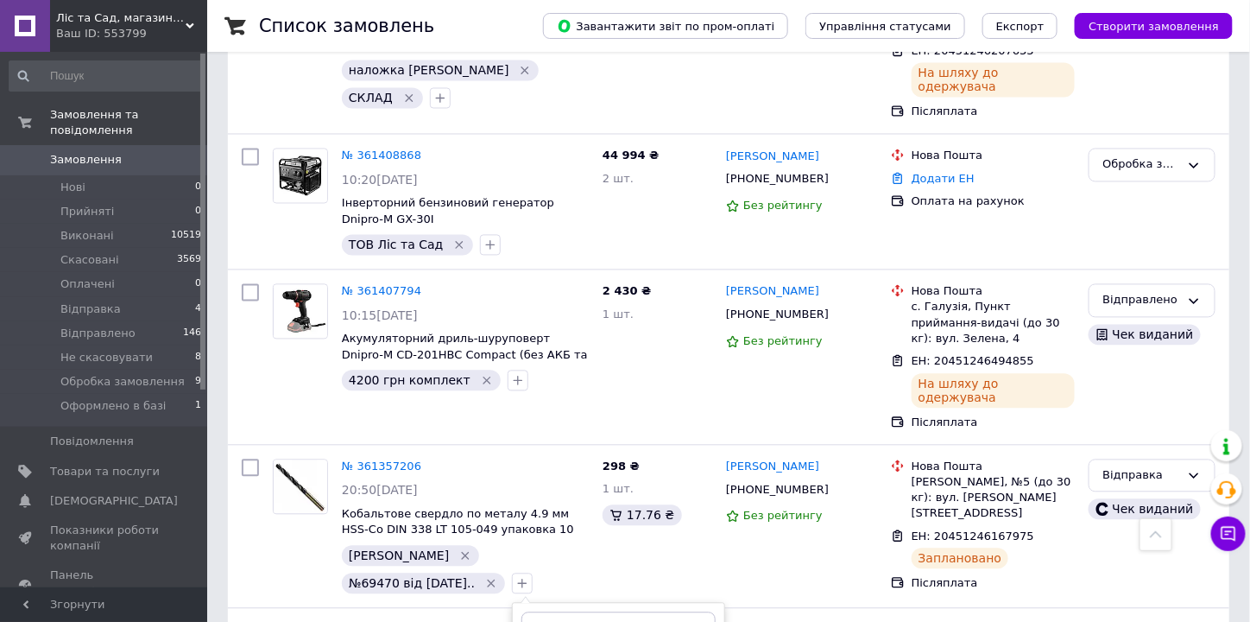
scroll to position [3383, 0]
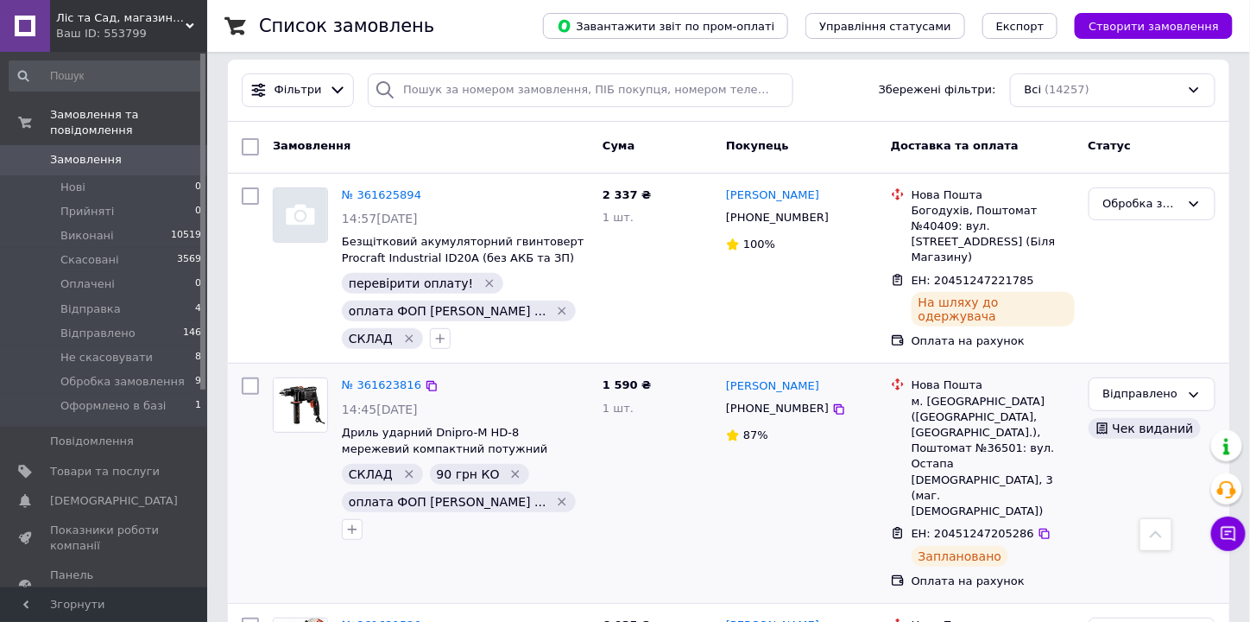
scroll to position [0, 0]
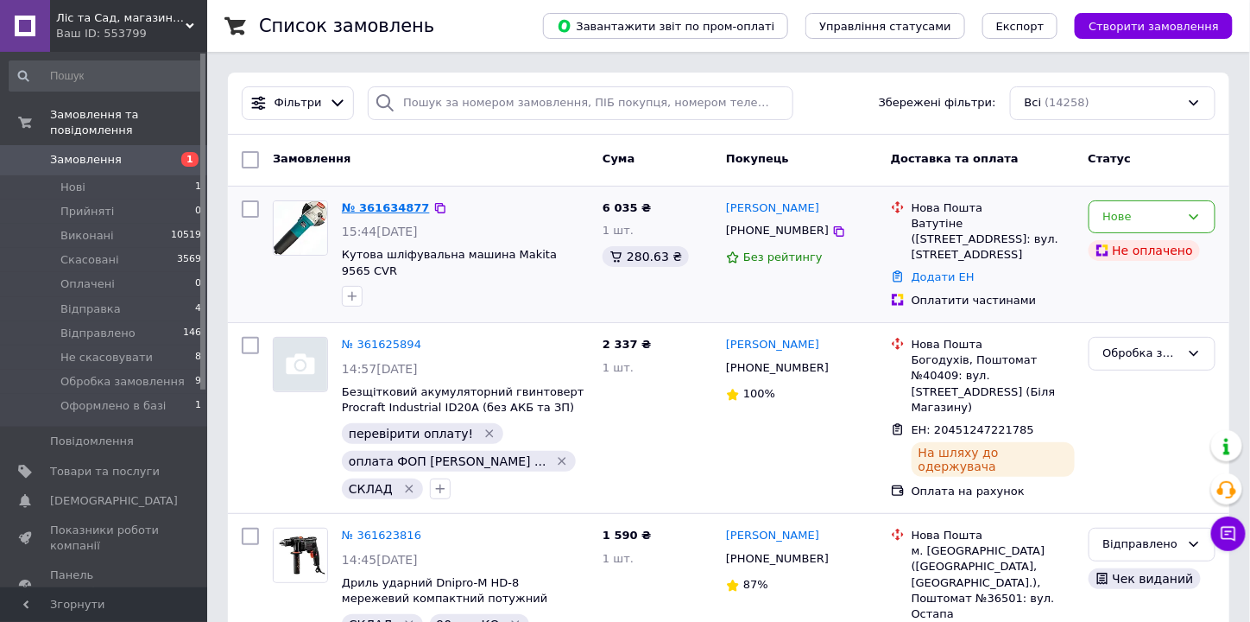
click at [366, 209] on link "№ 361634877" at bounding box center [386, 207] width 88 height 13
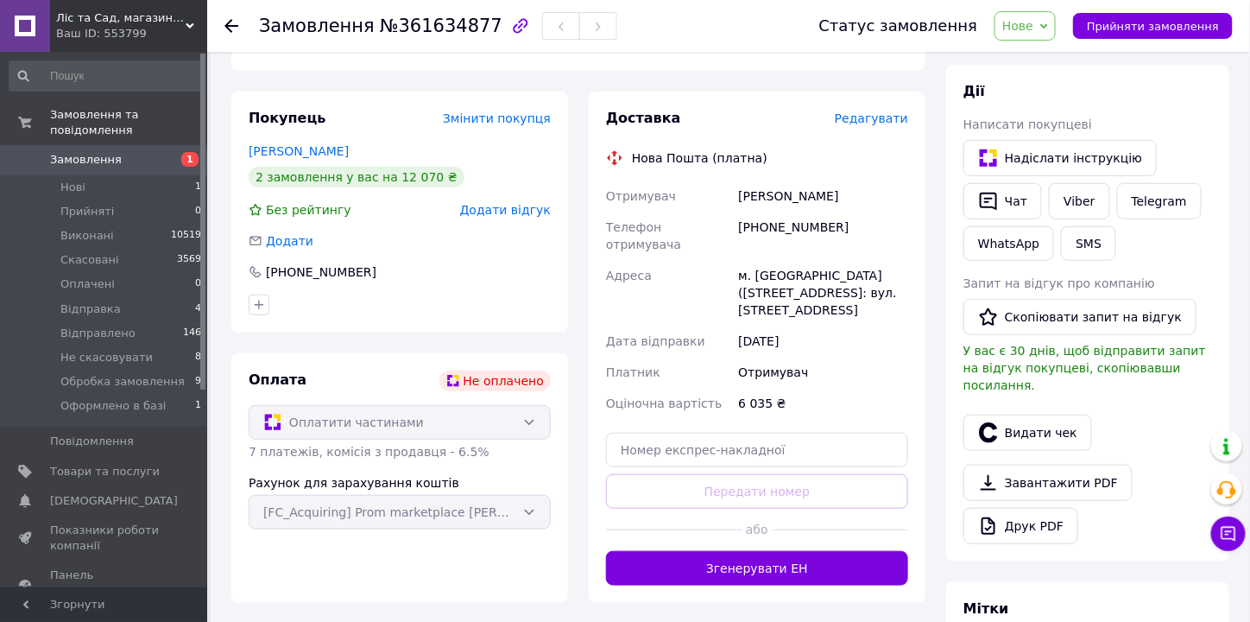
scroll to position [483, 0]
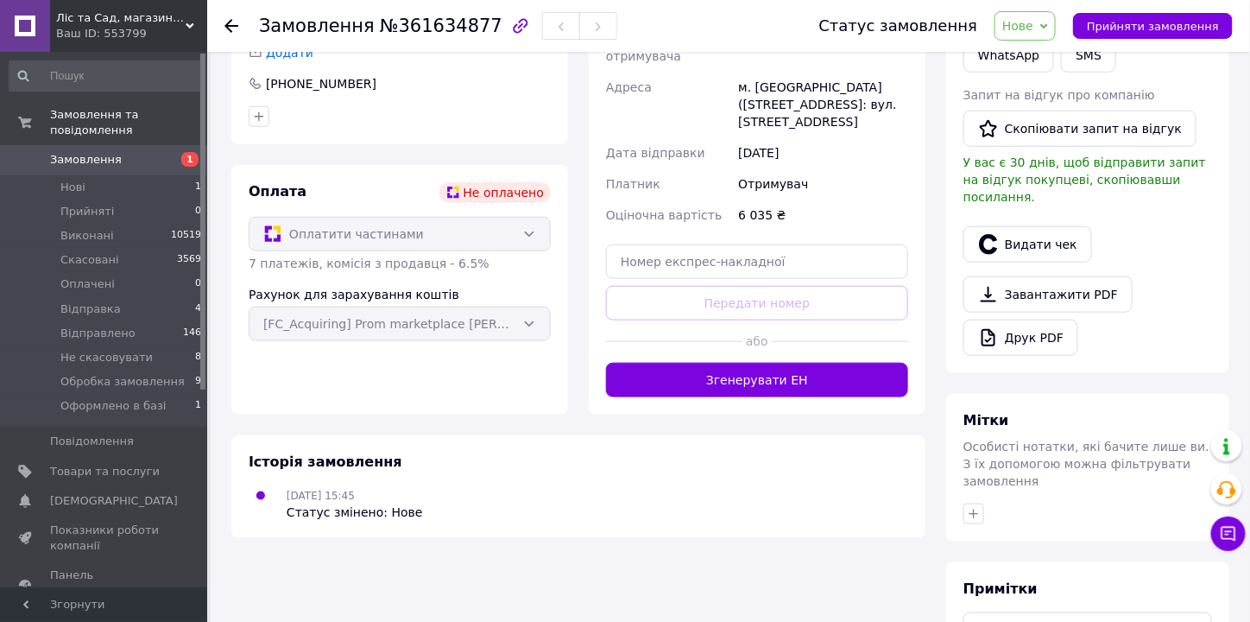
click at [304, 232] on div "Оплатити частинами" at bounding box center [400, 234] width 302 height 35
click at [268, 267] on span "7 платежів, комісія з продавця - 6.5%" at bounding box center [369, 263] width 241 height 14
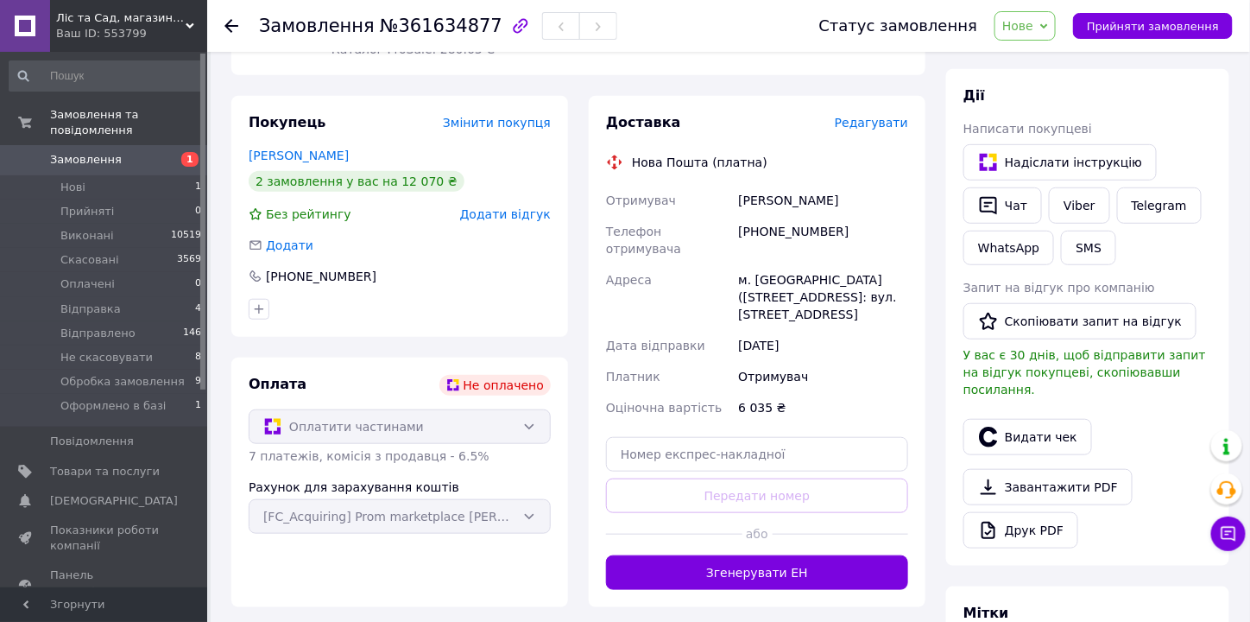
scroll to position [276, 0]
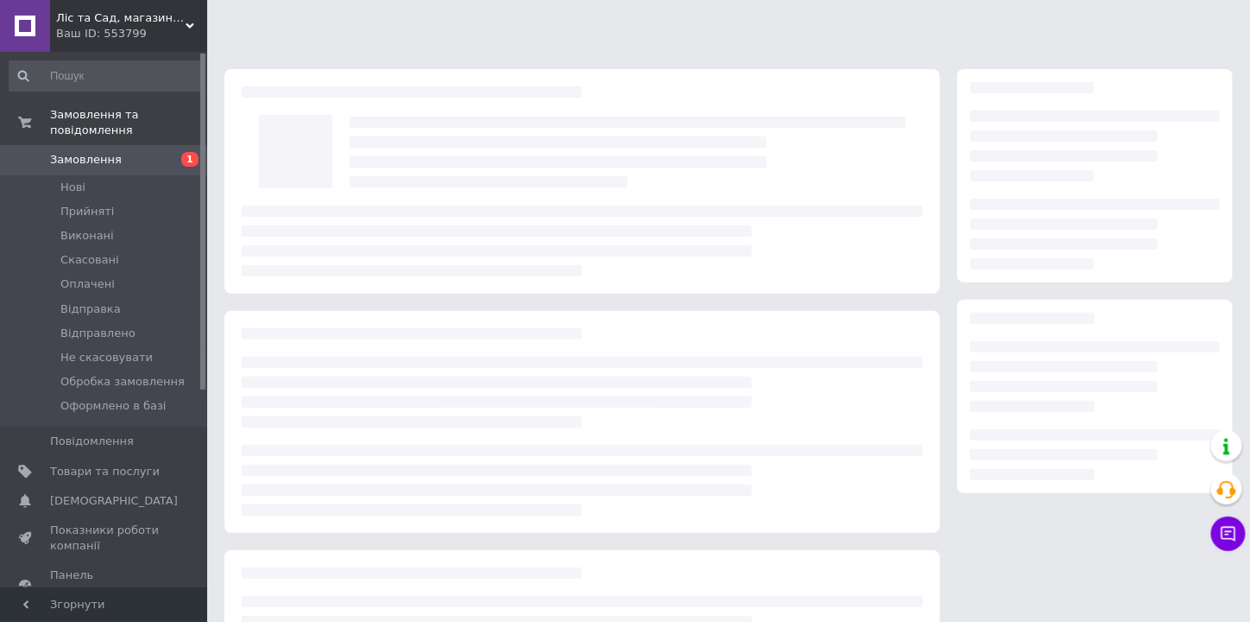
scroll to position [167, 0]
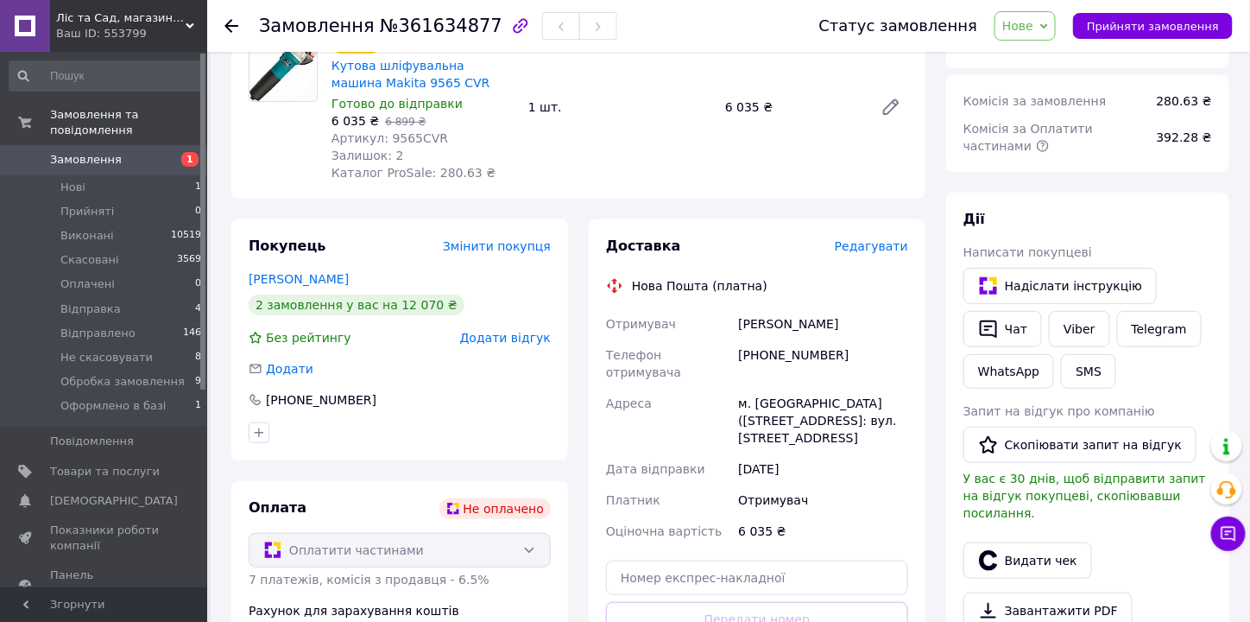
click at [323, 553] on div "Оплатити частинами" at bounding box center [400, 550] width 302 height 35
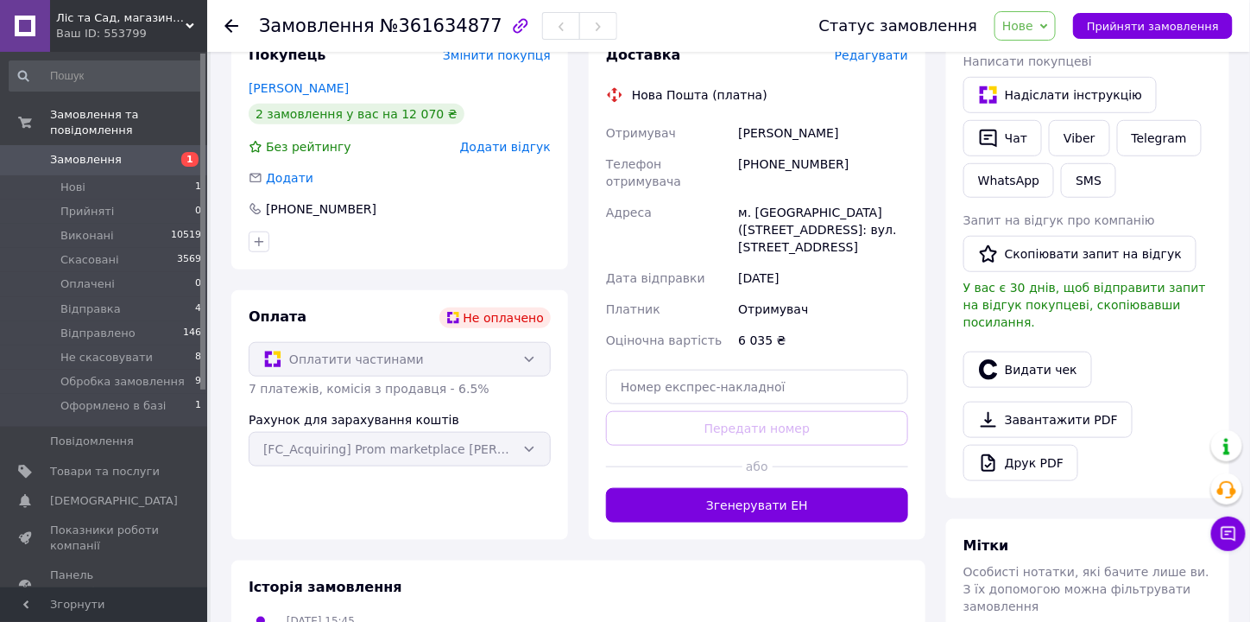
scroll to position [375, 0]
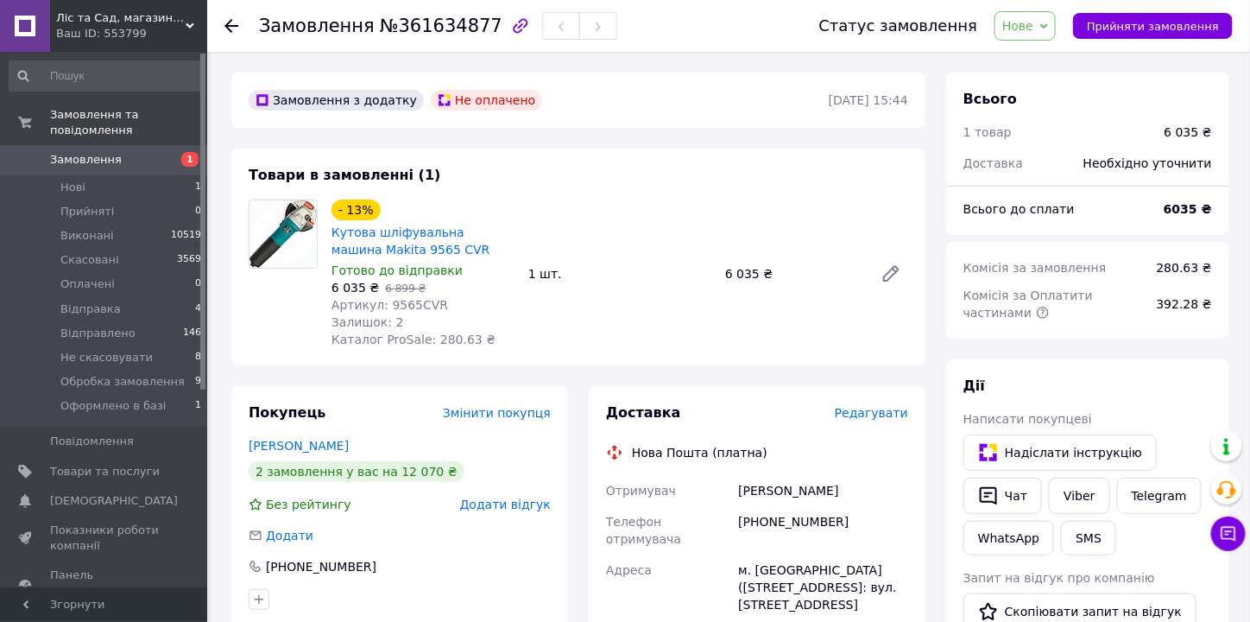
click at [1054, 26] on span "Нове" at bounding box center [1024, 25] width 61 height 29
click at [1056, 170] on li "Обробка замовлення" at bounding box center [1066, 172] width 142 height 26
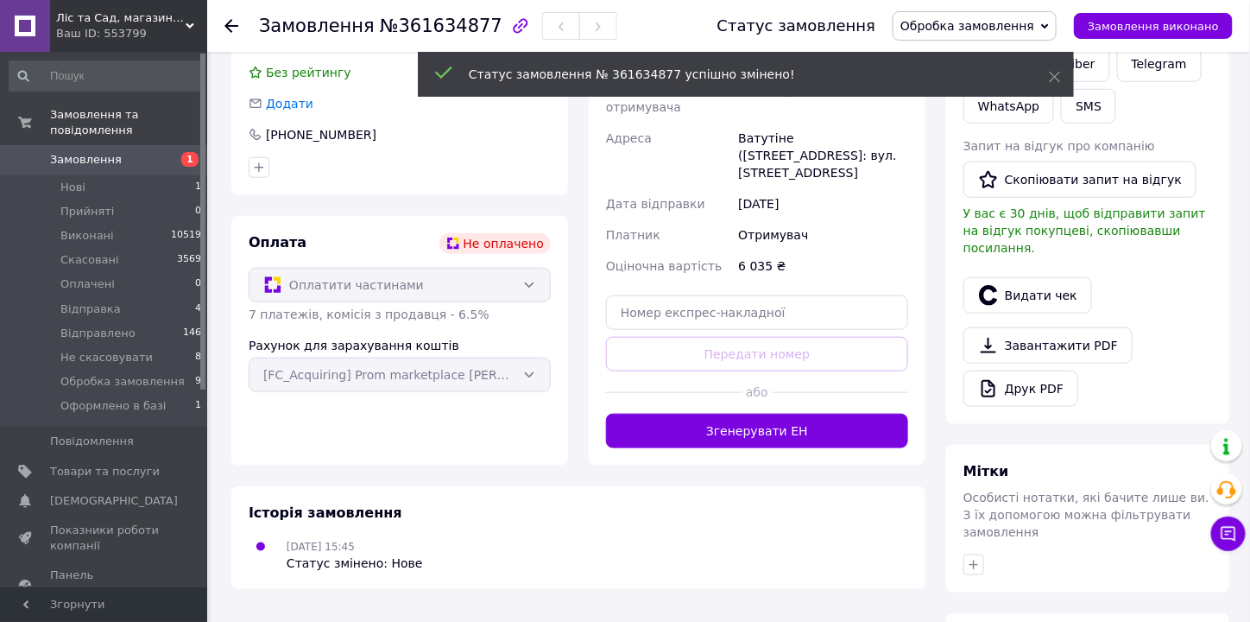
scroll to position [483, 0]
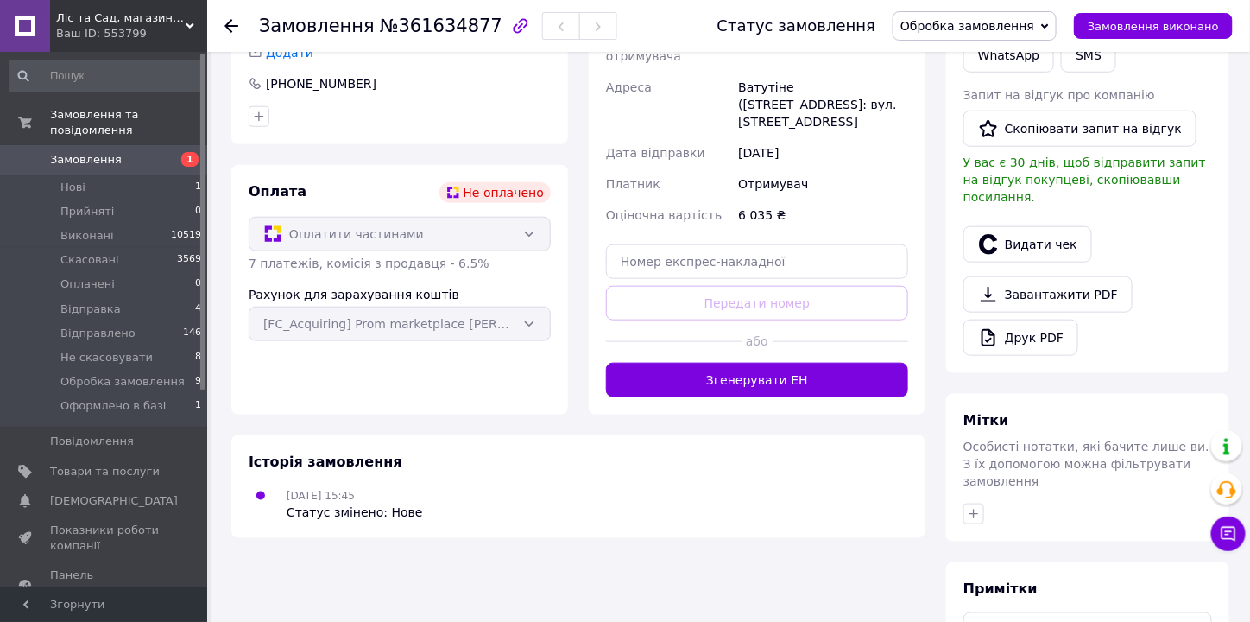
click at [521, 232] on div "Оплатити частинами" at bounding box center [400, 234] width 302 height 35
click at [402, 391] on div "Замовлення з додатку Не оплачено [DATE] 15:44 Товари в замовленні (1) - 13% Кут…" at bounding box center [578, 190] width 715 height 1201
click at [491, 237] on div "Оплатити частинами" at bounding box center [400, 234] width 302 height 35
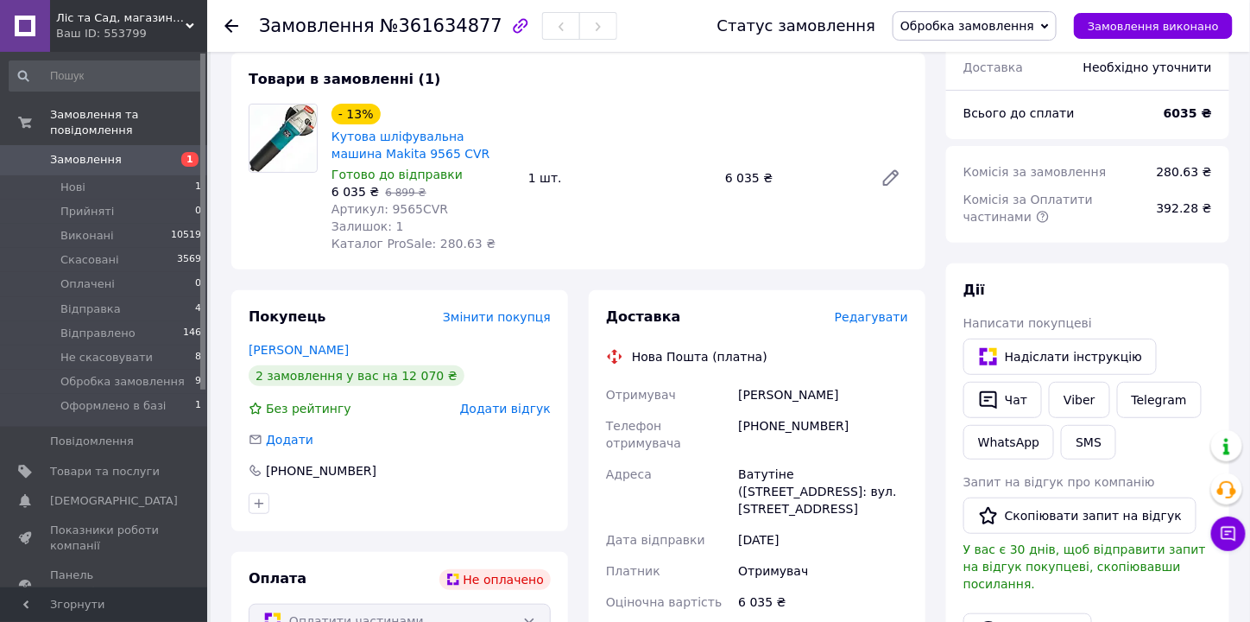
scroll to position [68, 0]
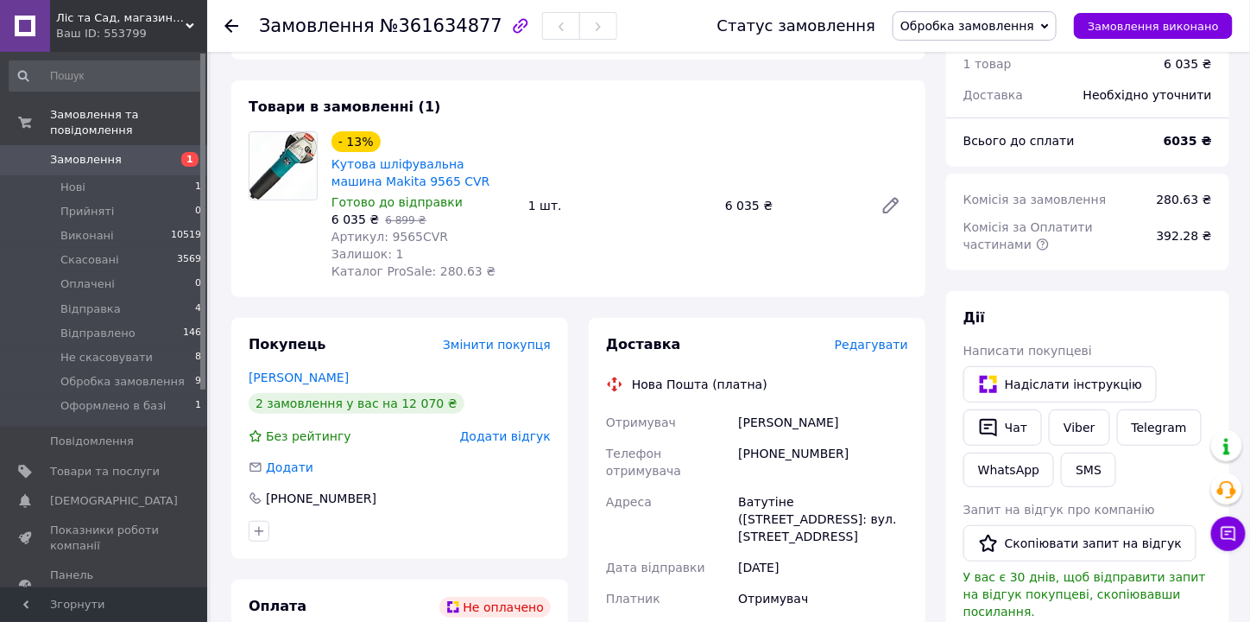
click at [112, 152] on span "Замовлення" at bounding box center [86, 160] width 72 height 16
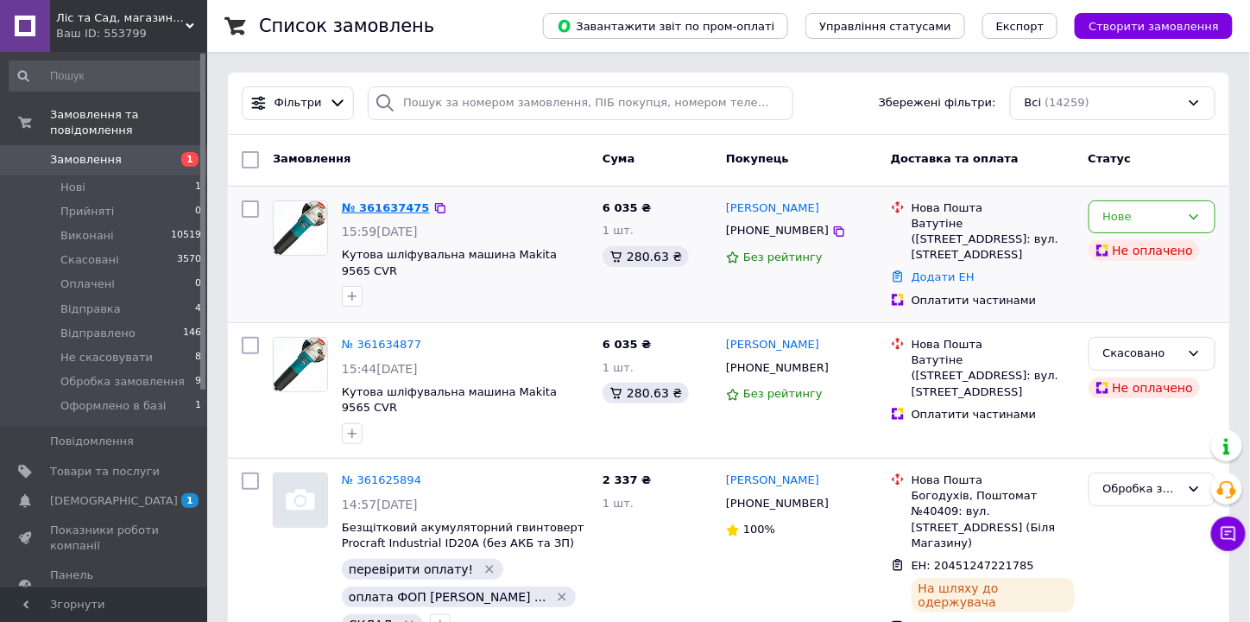
click at [407, 212] on link "№ 361637475" at bounding box center [386, 207] width 88 height 13
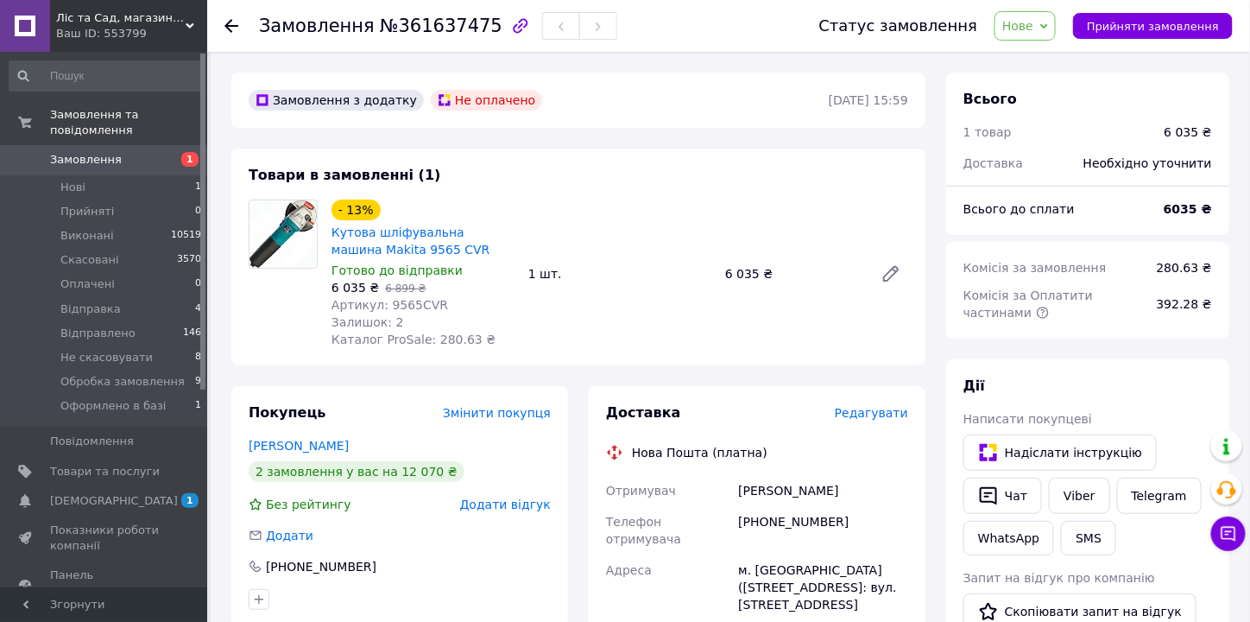
click at [1033, 25] on span "Нове" at bounding box center [1017, 26] width 31 height 14
click at [1050, 168] on li "Обробка замовлення" at bounding box center [1066, 172] width 142 height 26
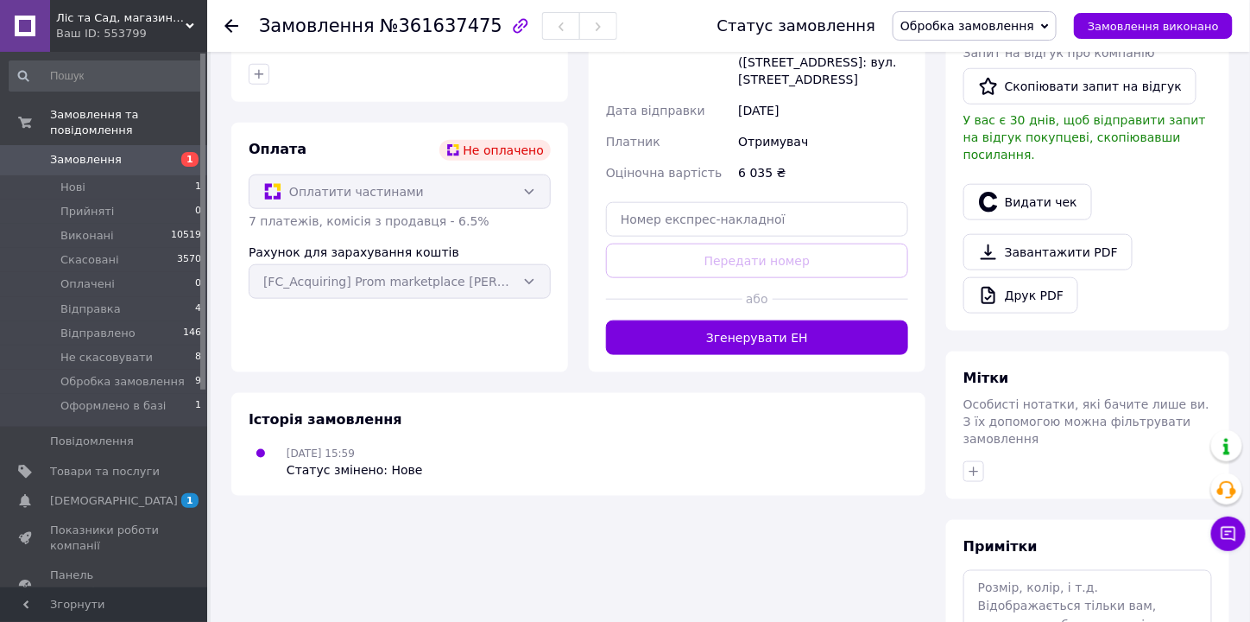
scroll to position [358, 0]
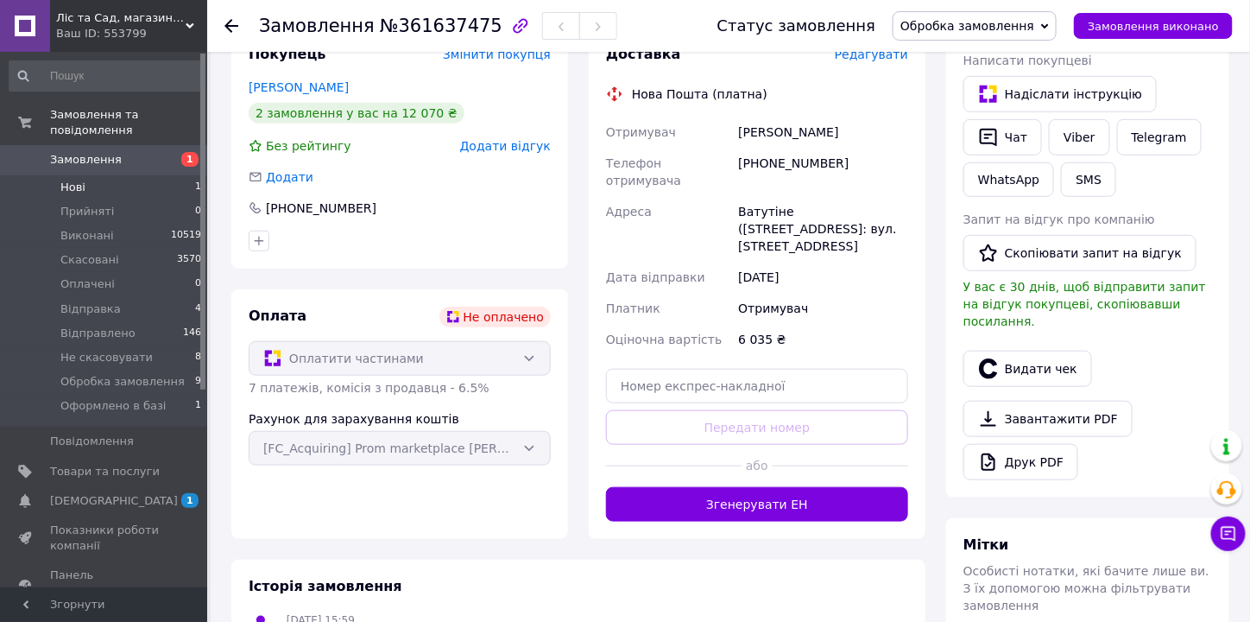
click at [114, 152] on span "Замовлення" at bounding box center [105, 160] width 110 height 16
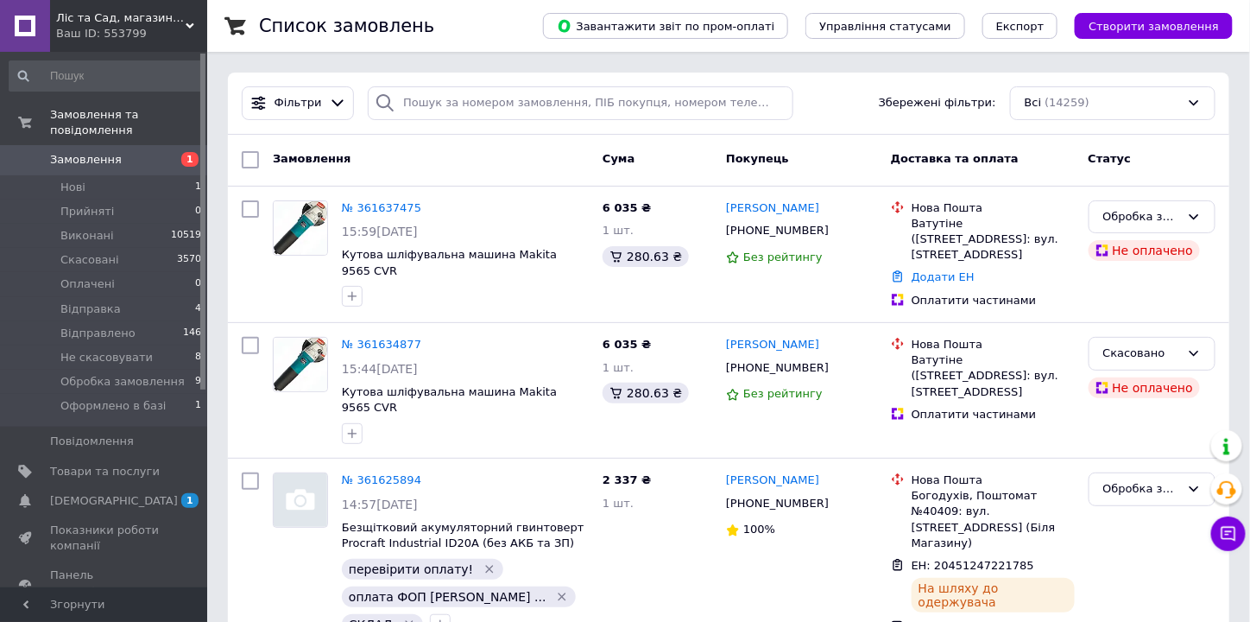
scroll to position [344, 0]
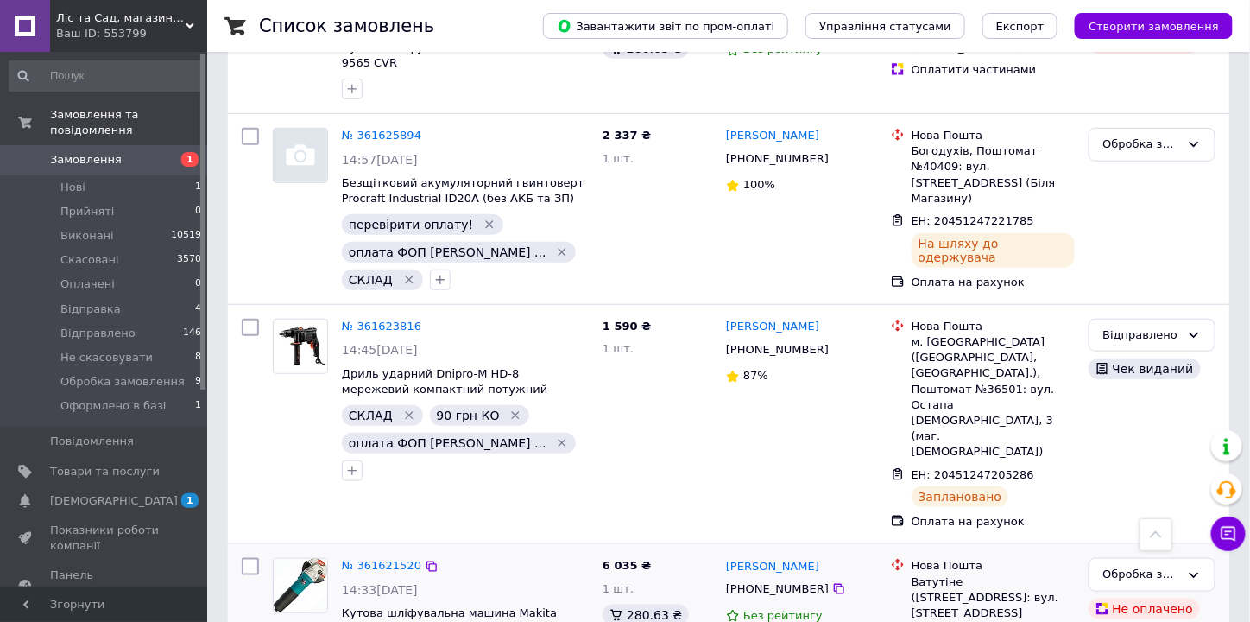
click at [394, 556] on div "№ 361621520" at bounding box center [381, 566] width 83 height 20
click at [395, 558] on link "№ 361621520" at bounding box center [381, 564] width 79 height 13
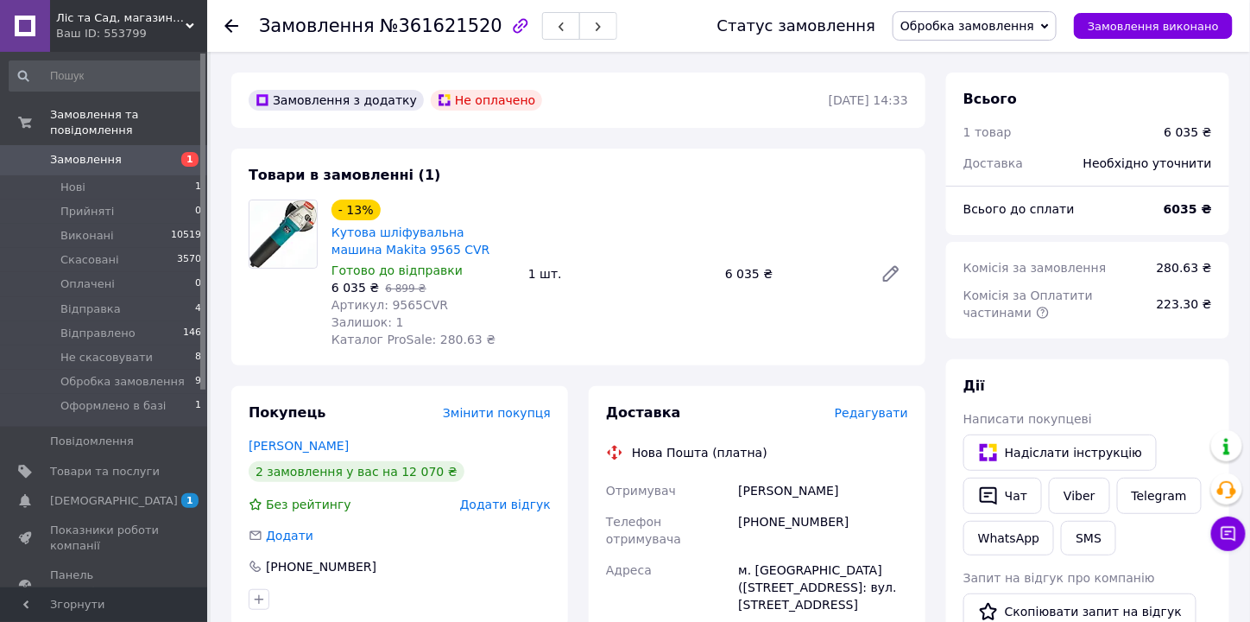
click at [142, 152] on span "Замовлення" at bounding box center [105, 160] width 110 height 16
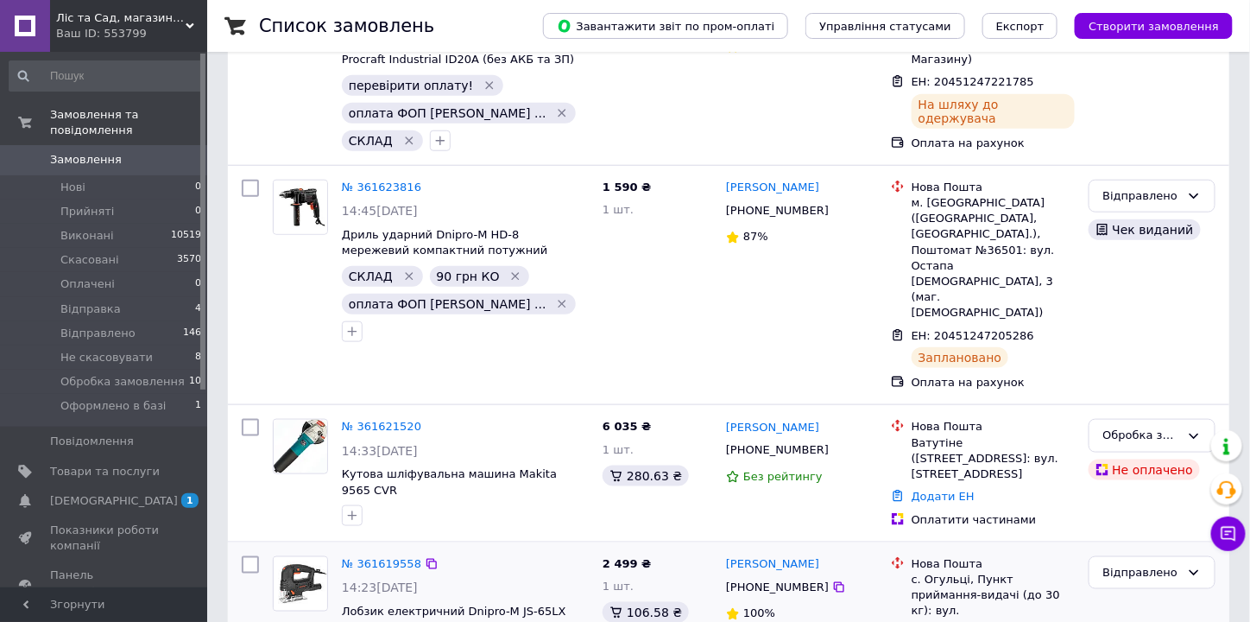
scroll to position [552, 0]
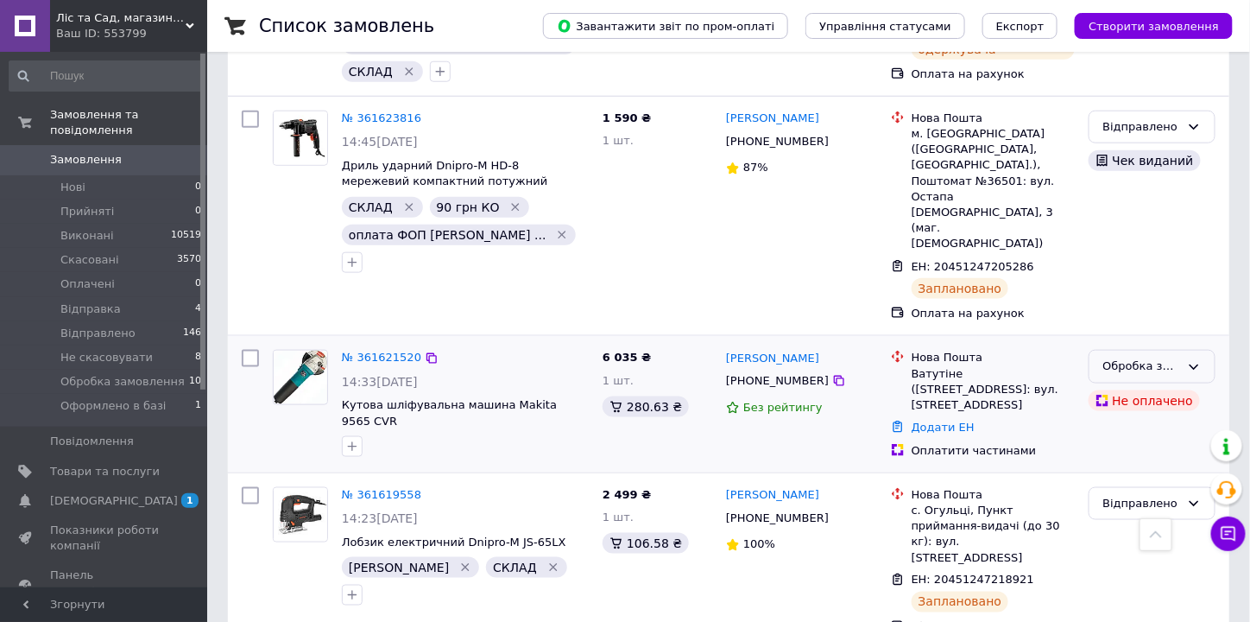
click at [1186, 350] on div "Обробка замовлення" at bounding box center [1151, 367] width 127 height 34
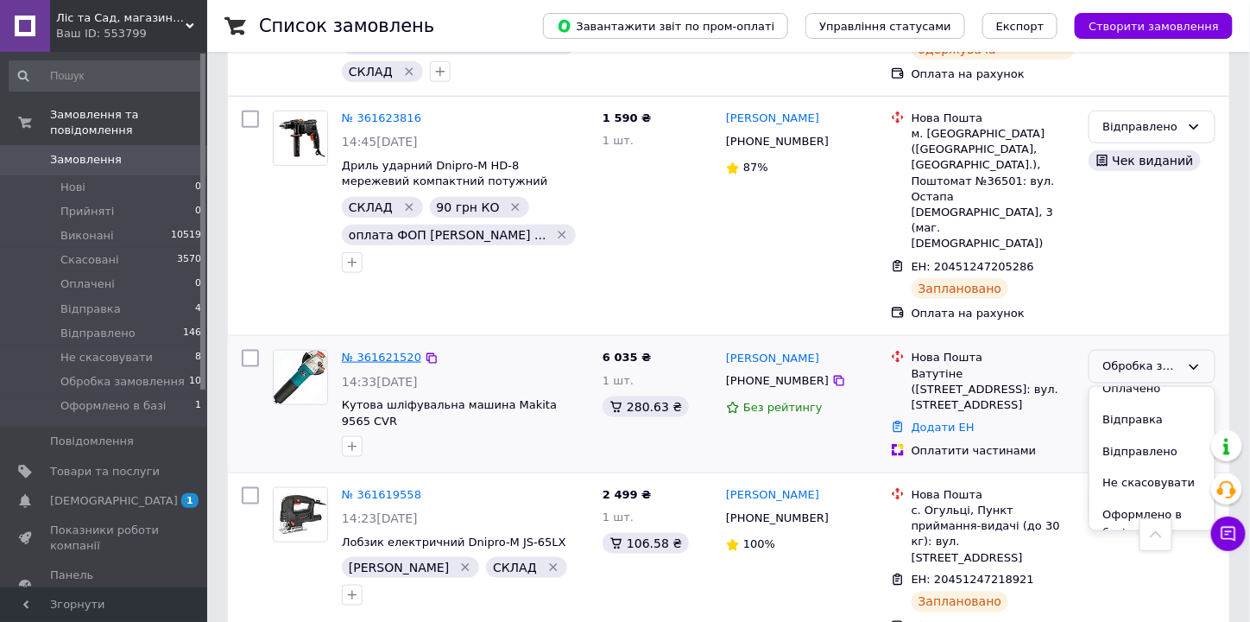
click at [405, 350] on link "№ 361621520" at bounding box center [381, 356] width 79 height 13
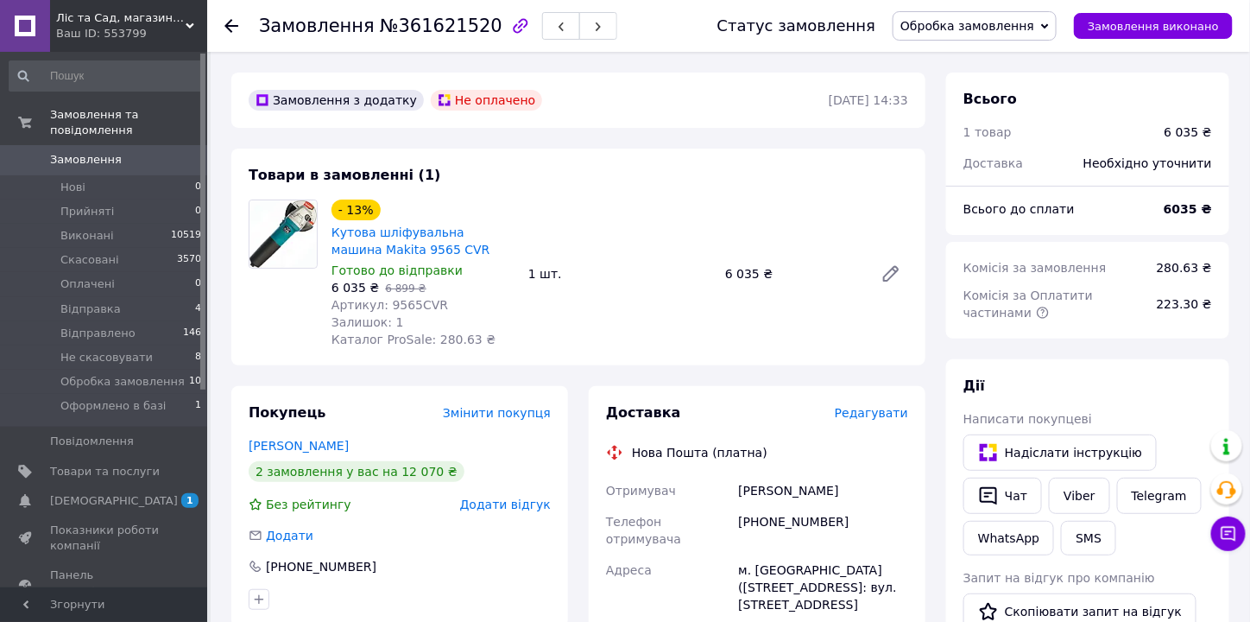
click at [138, 152] on link "Замовлення 0" at bounding box center [105, 159] width 211 height 29
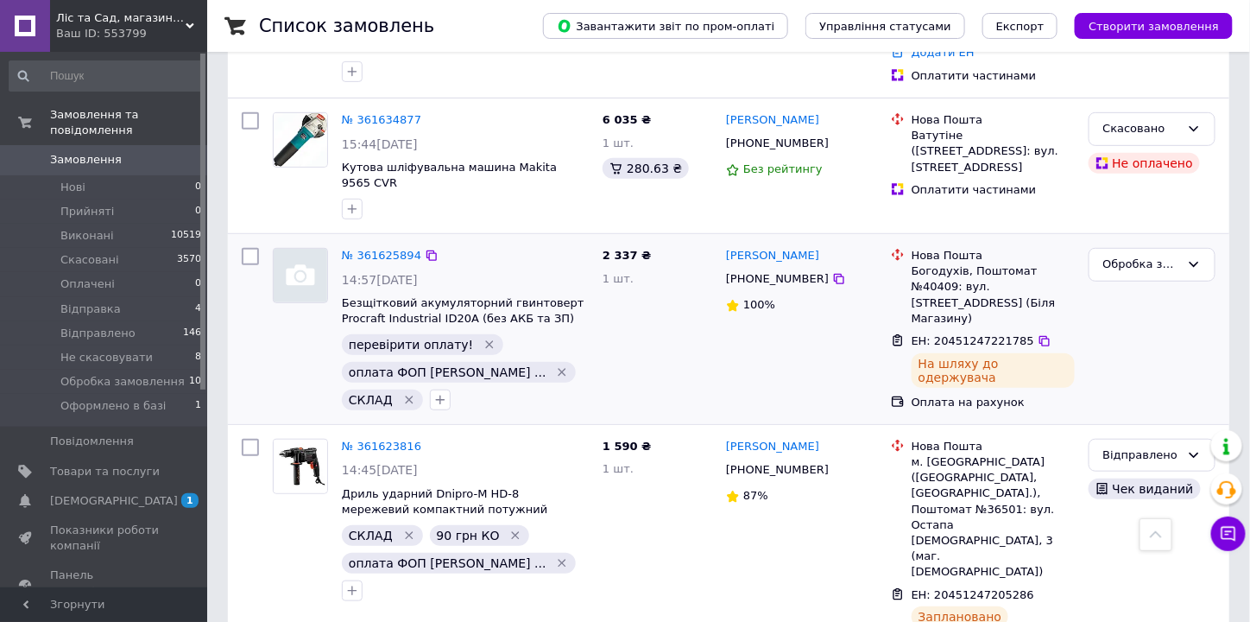
scroll to position [207, 0]
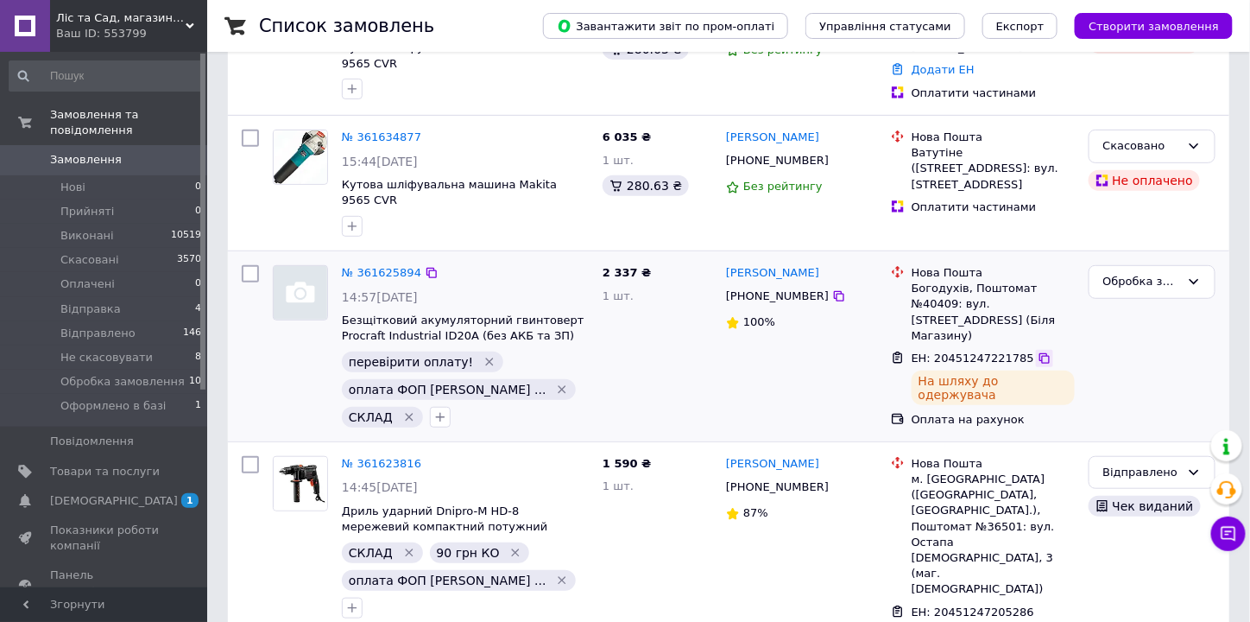
click at [1039, 353] on icon at bounding box center [1044, 358] width 10 height 10
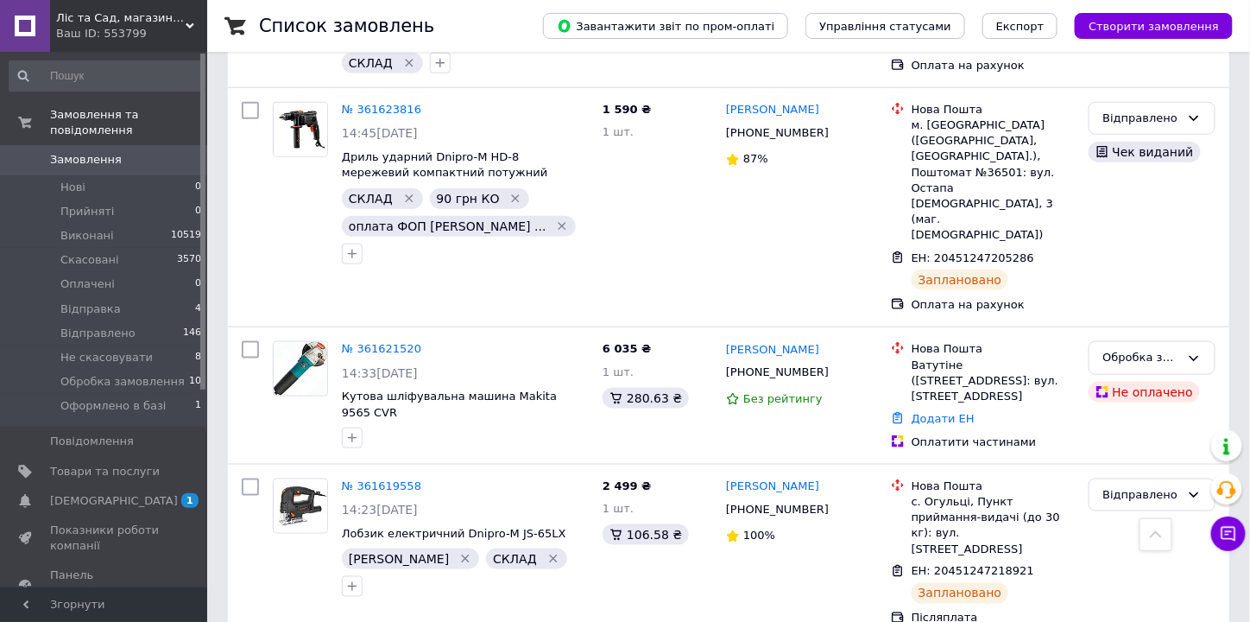
scroll to position [690, 0]
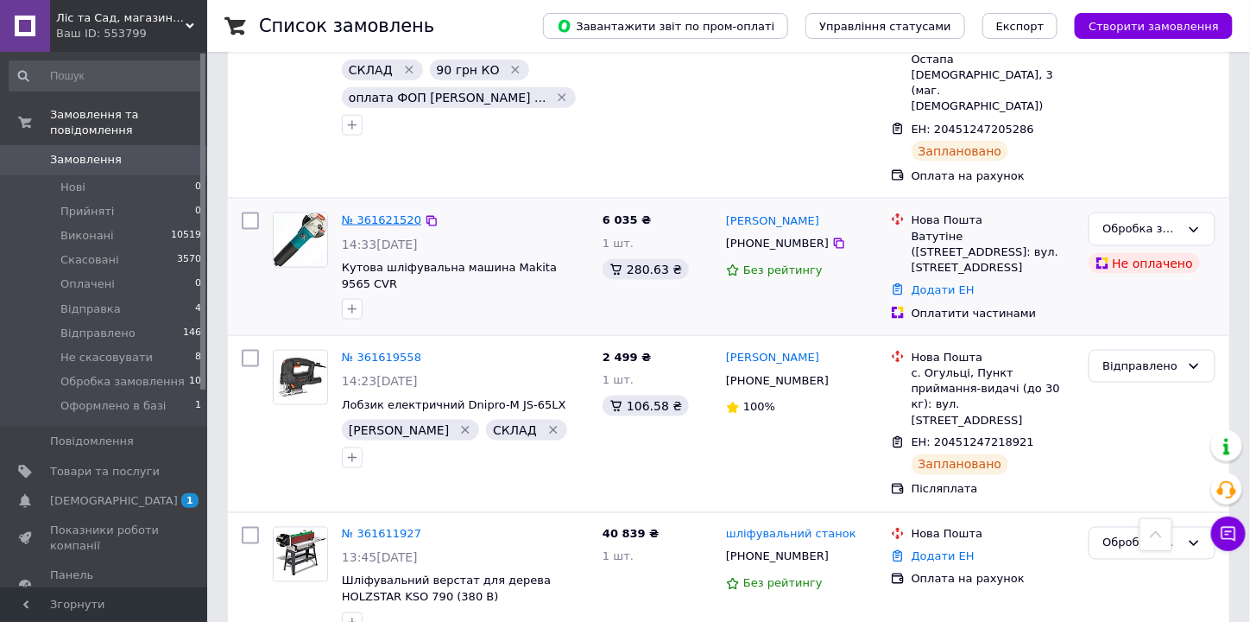
click at [400, 213] on link "№ 361621520" at bounding box center [381, 219] width 79 height 13
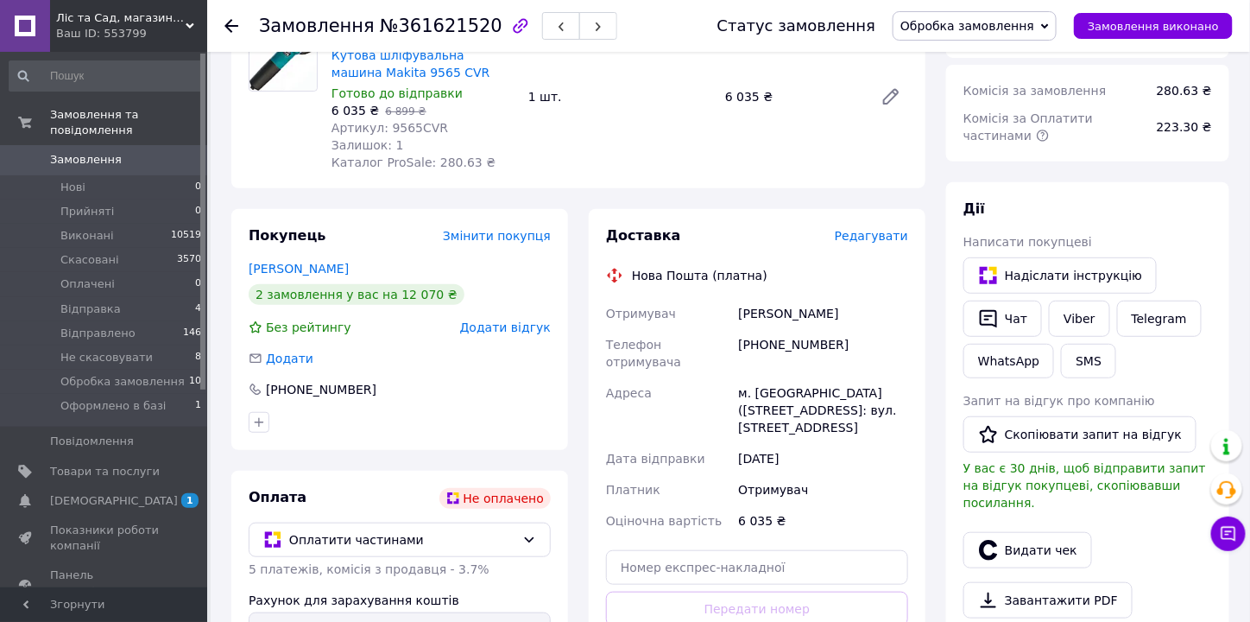
scroll to position [82, 0]
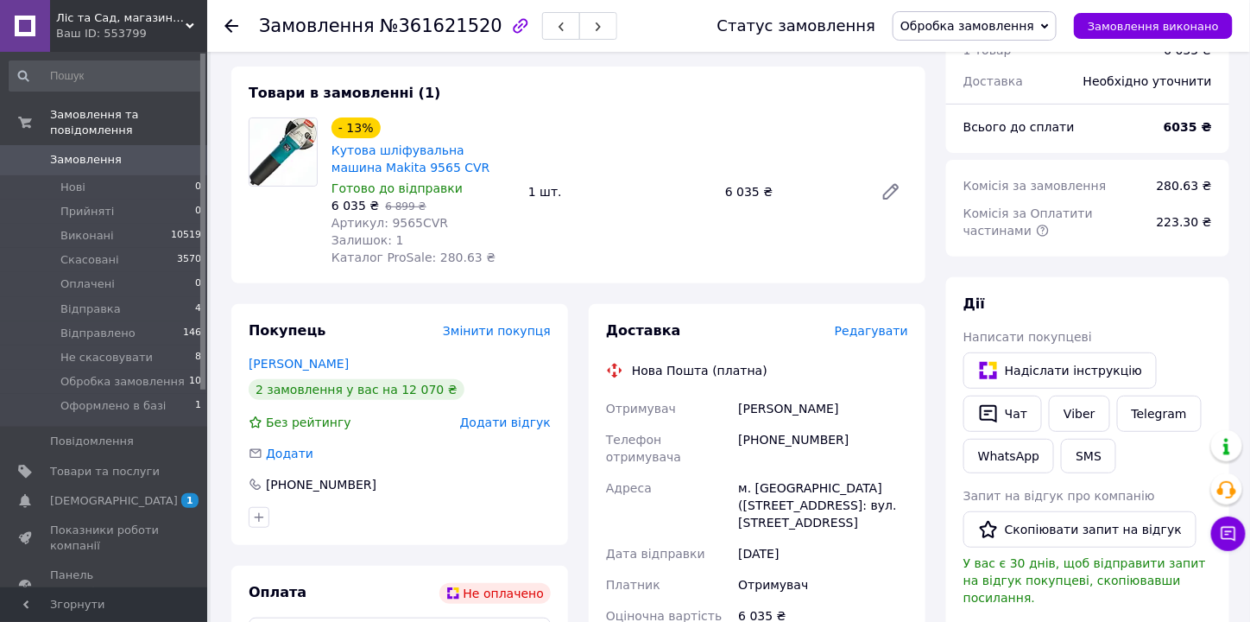
click at [997, 25] on span "Обробка замовлення" at bounding box center [967, 26] width 134 height 14
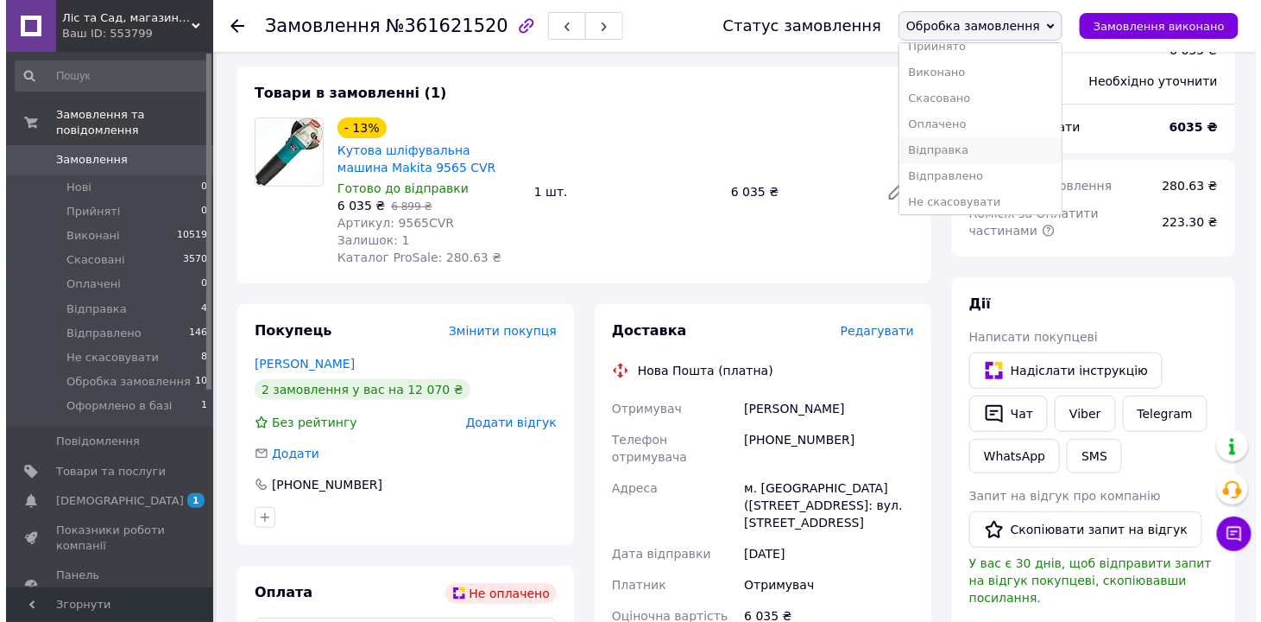
scroll to position [0, 0]
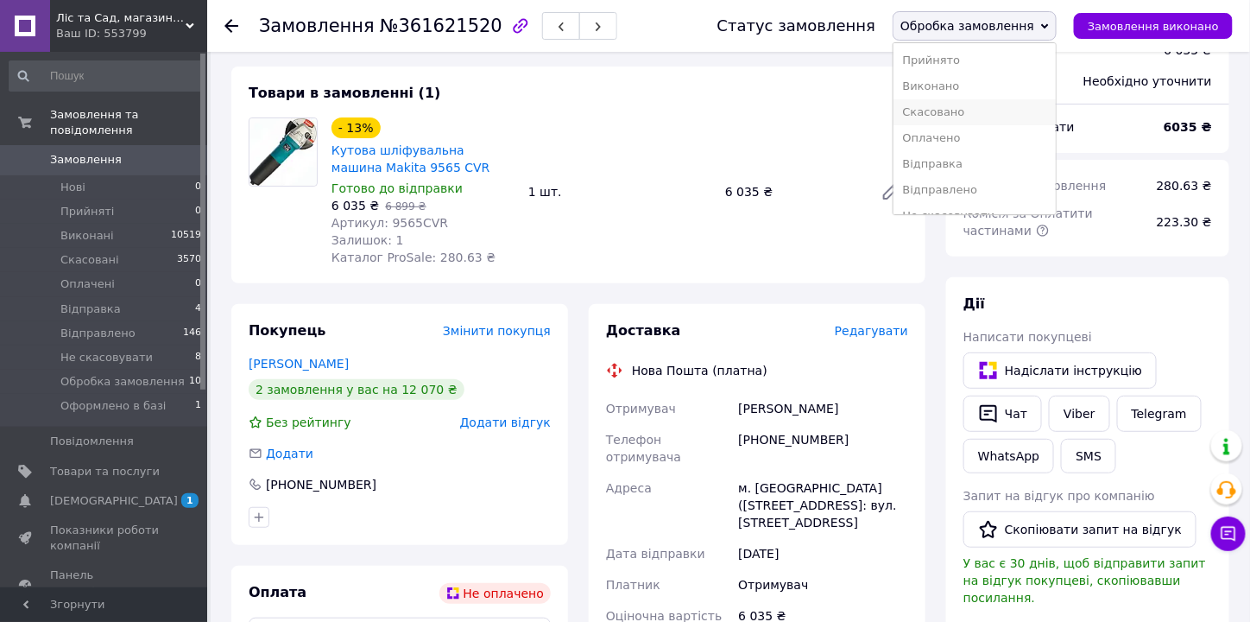
click at [986, 110] on li "Скасовано" at bounding box center [974, 112] width 162 height 26
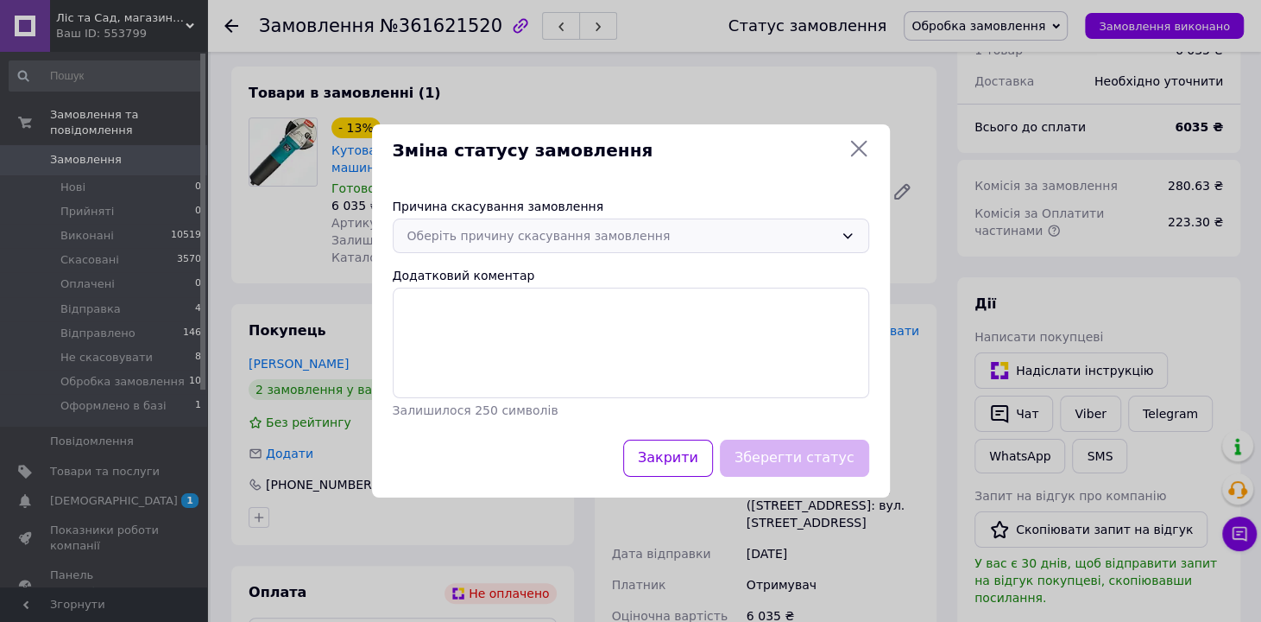
click at [664, 244] on div "Оберіть причину скасування замовлення" at bounding box center [620, 235] width 426 height 19
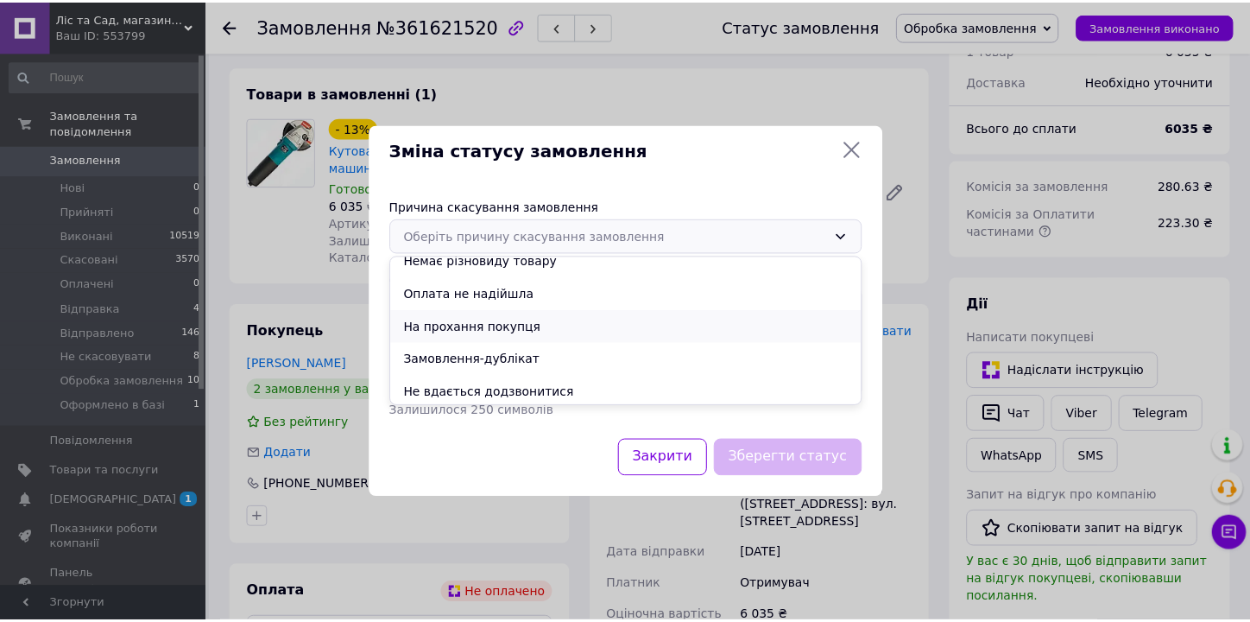
scroll to position [68, 0]
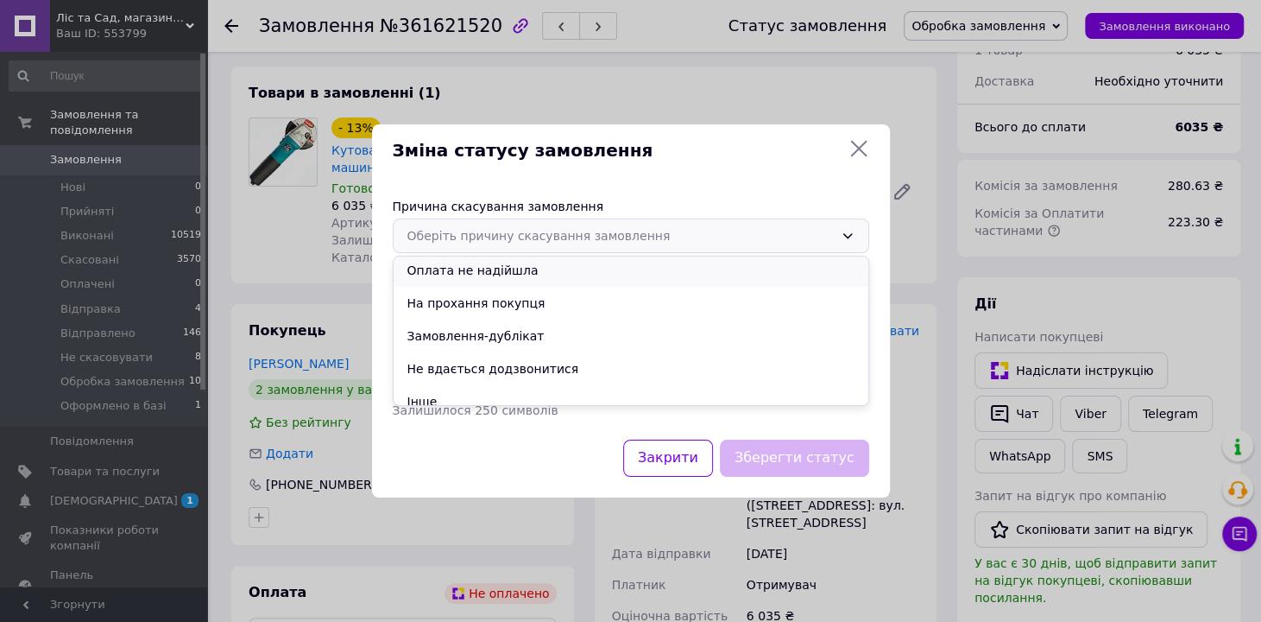
click at [554, 274] on li "Оплата не надійшла" at bounding box center [631, 270] width 475 height 33
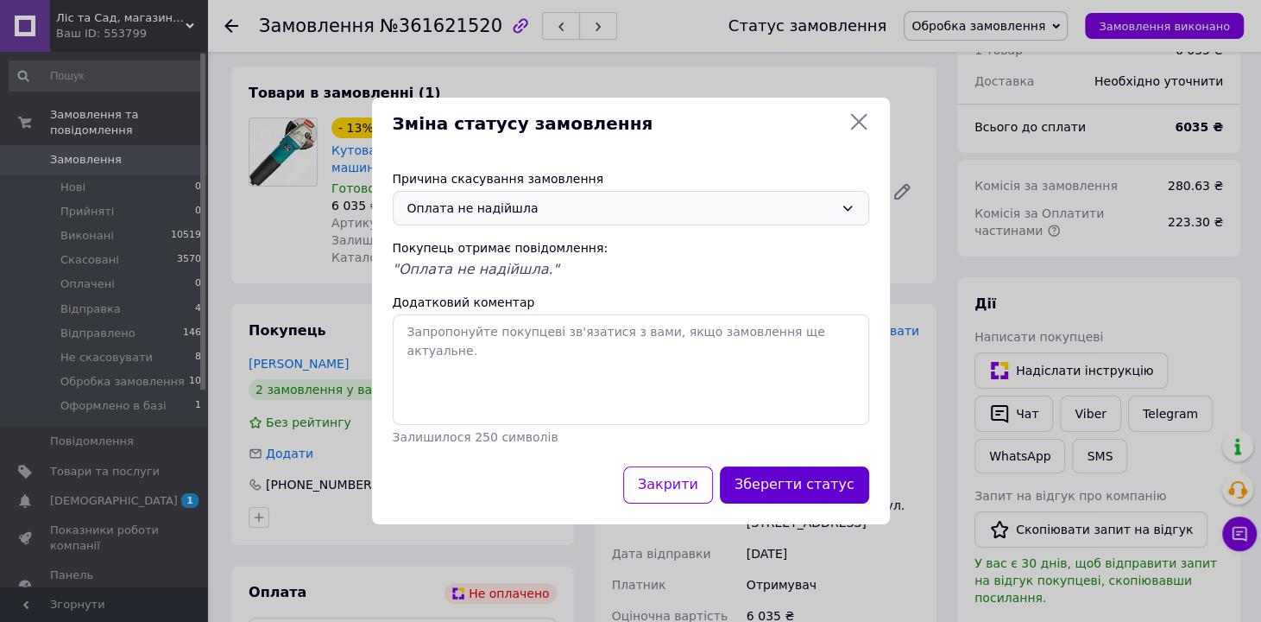
click at [809, 495] on button "Зберегти статус" at bounding box center [794, 484] width 149 height 37
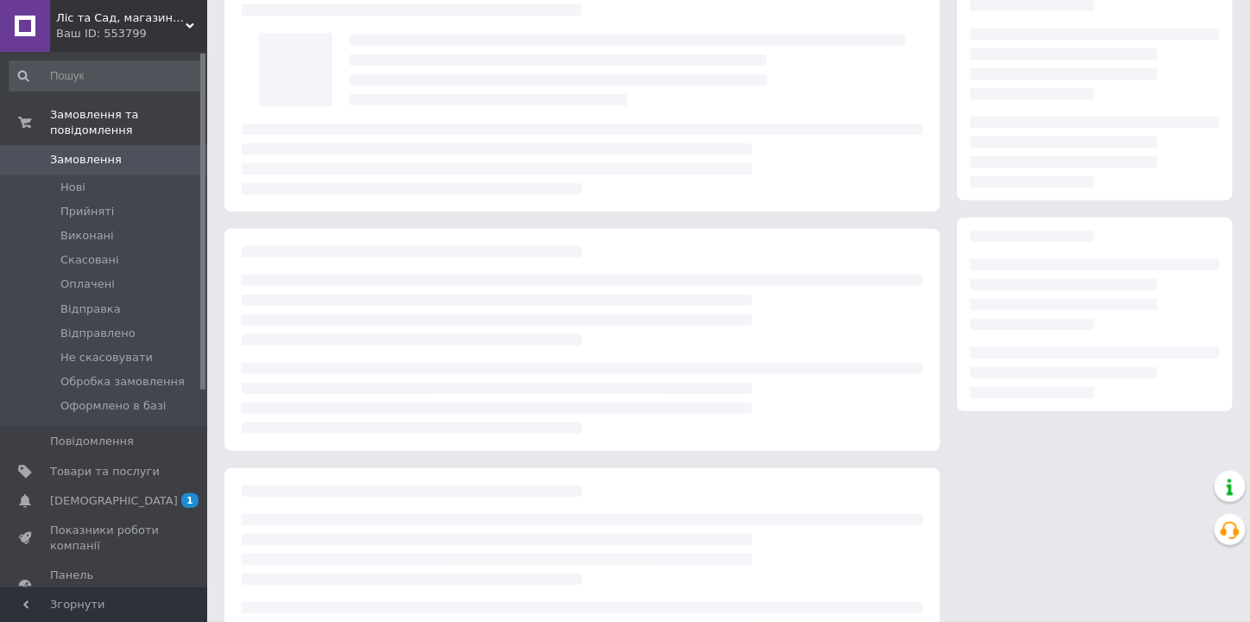
scroll to position [82, 0]
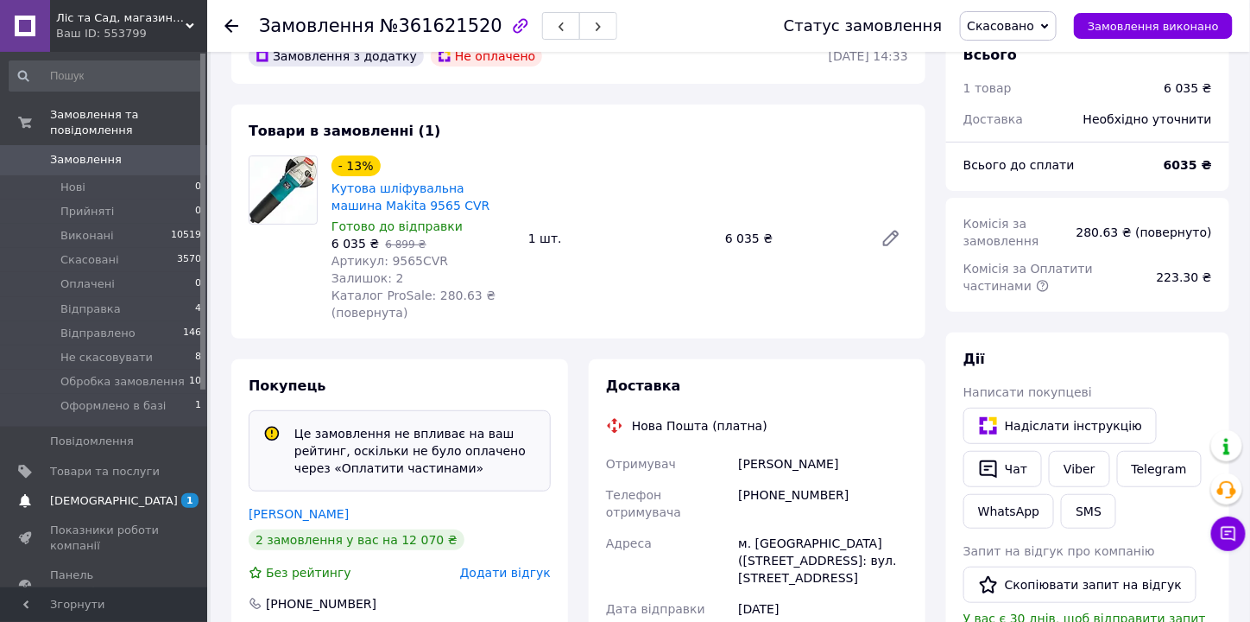
click at [111, 493] on span "[DEMOGRAPHIC_DATA]" at bounding box center [114, 501] width 128 height 16
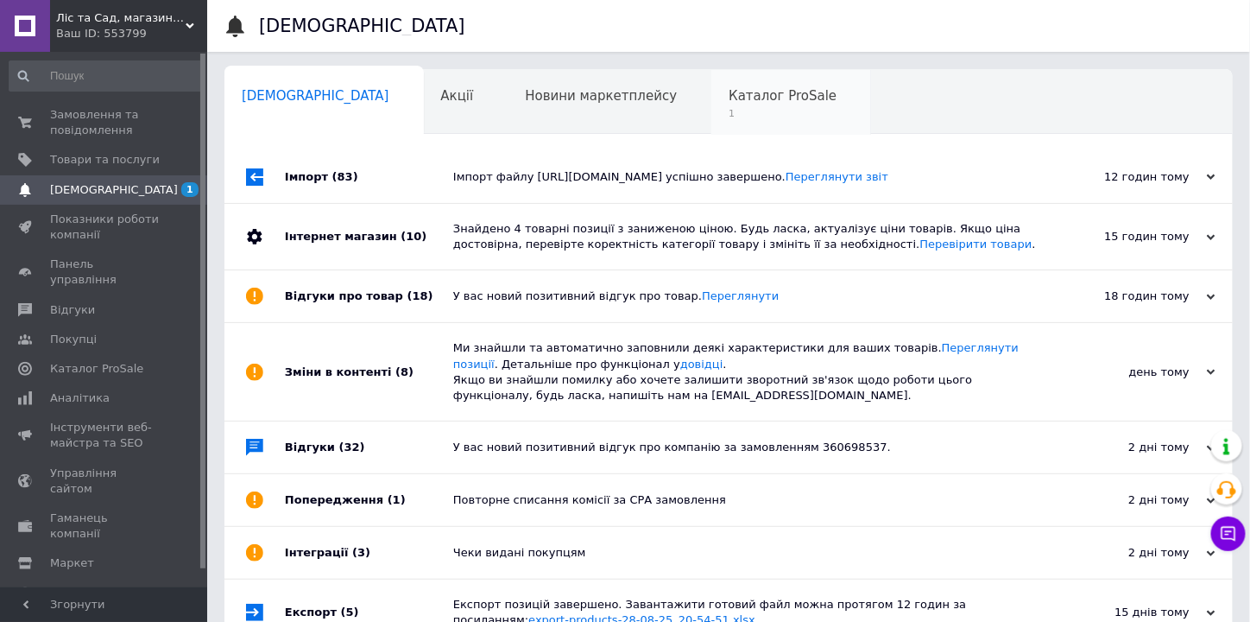
click at [729, 104] on span "Каталог ProSale" at bounding box center [783, 96] width 108 height 16
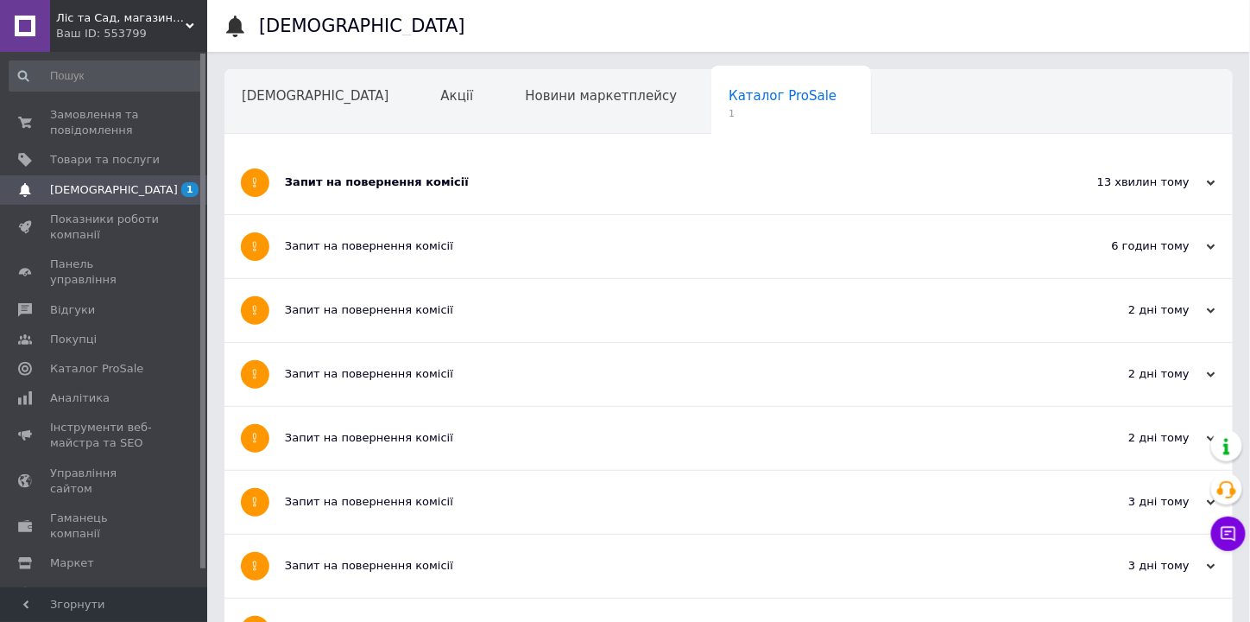
click at [527, 185] on div "Запит на повернення комісії" at bounding box center [664, 182] width 758 height 16
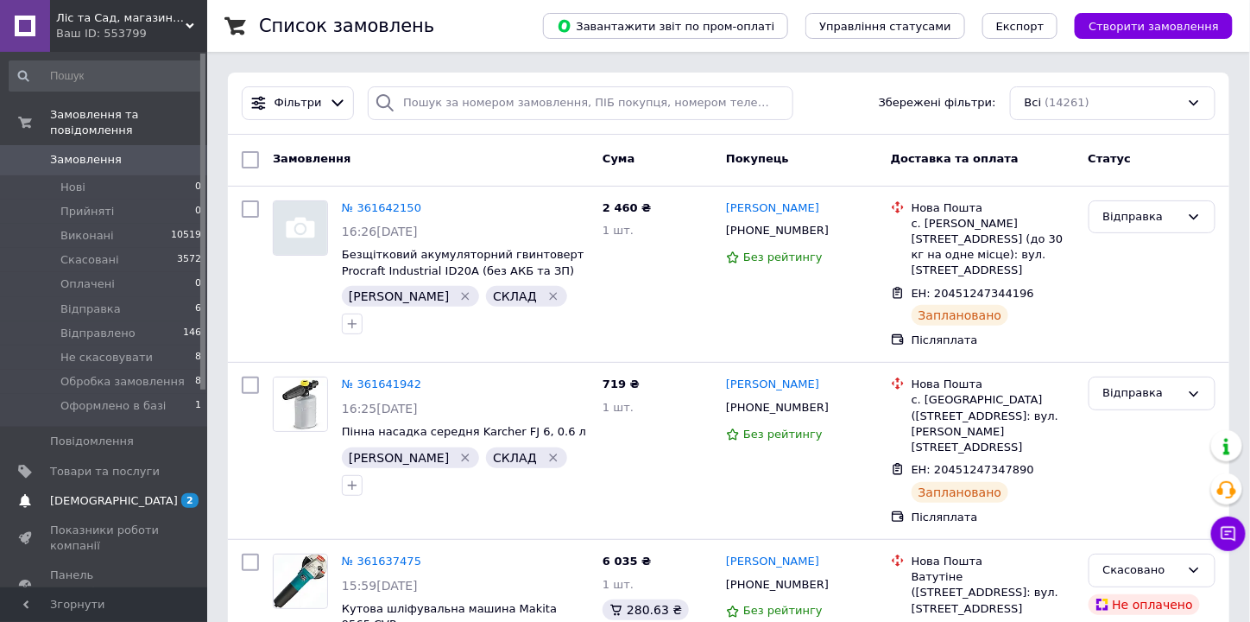
click at [145, 493] on span "[DEMOGRAPHIC_DATA]" at bounding box center [105, 501] width 110 height 16
click at [371, 205] on link "№ 361642150" at bounding box center [381, 207] width 79 height 13
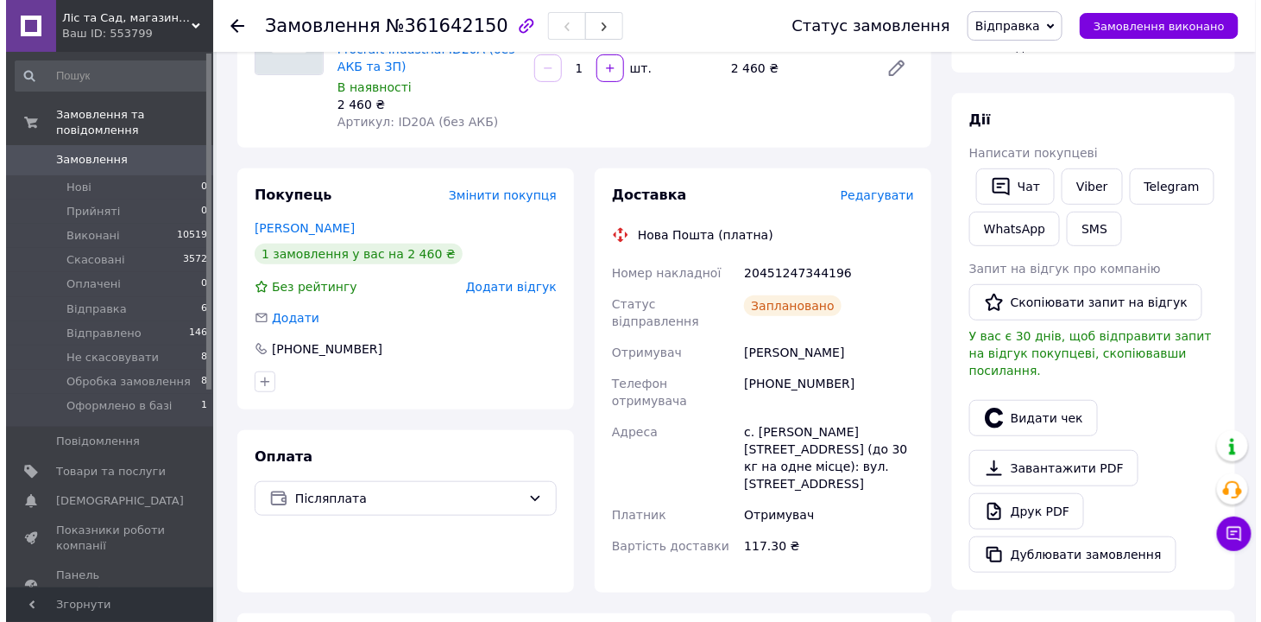
scroll to position [207, 0]
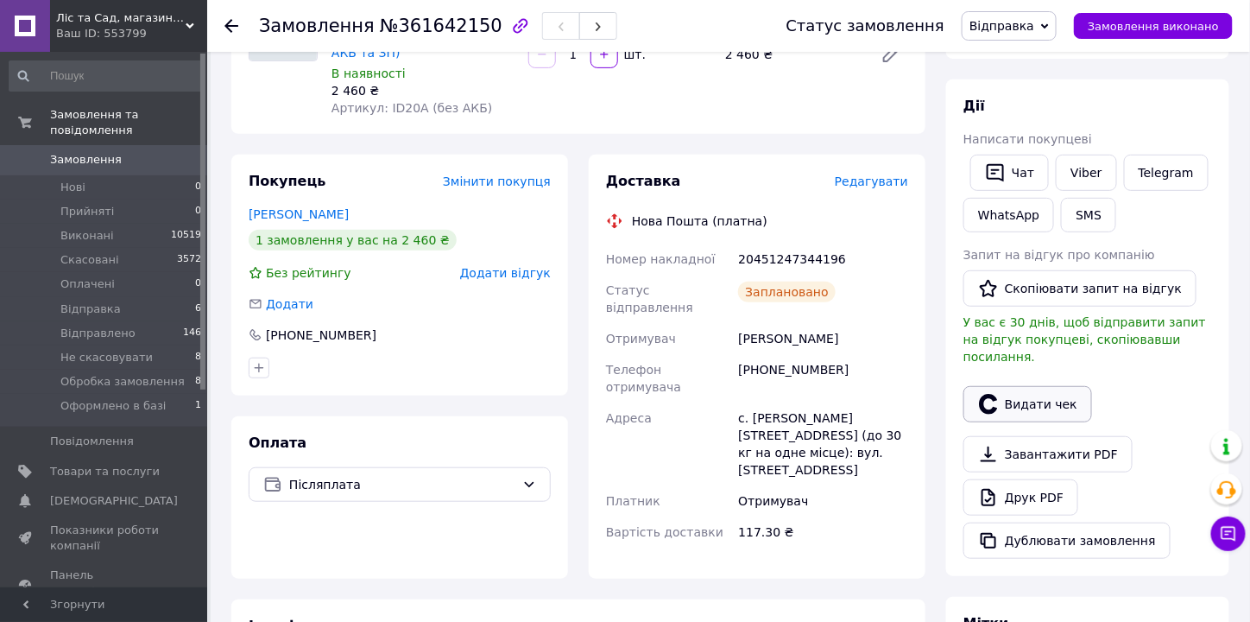
click at [1051, 386] on button "Видати чек" at bounding box center [1027, 404] width 129 height 36
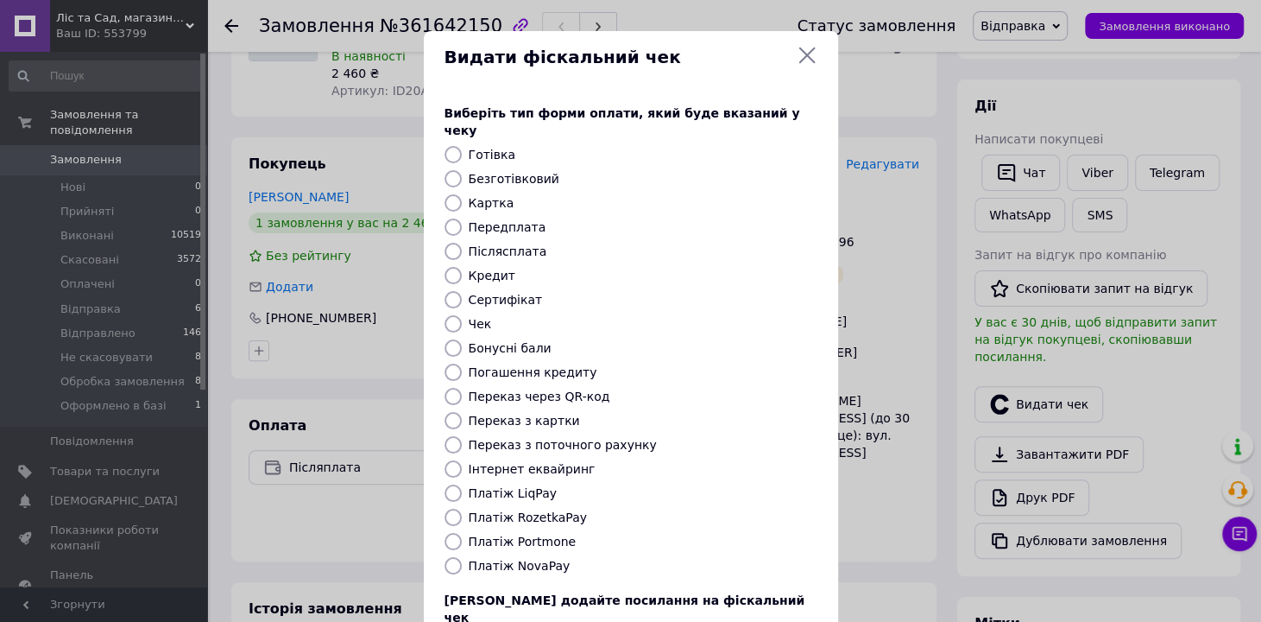
click at [451, 557] on input "Платіж NovaPay" at bounding box center [453, 565] width 17 height 17
radio input "true"
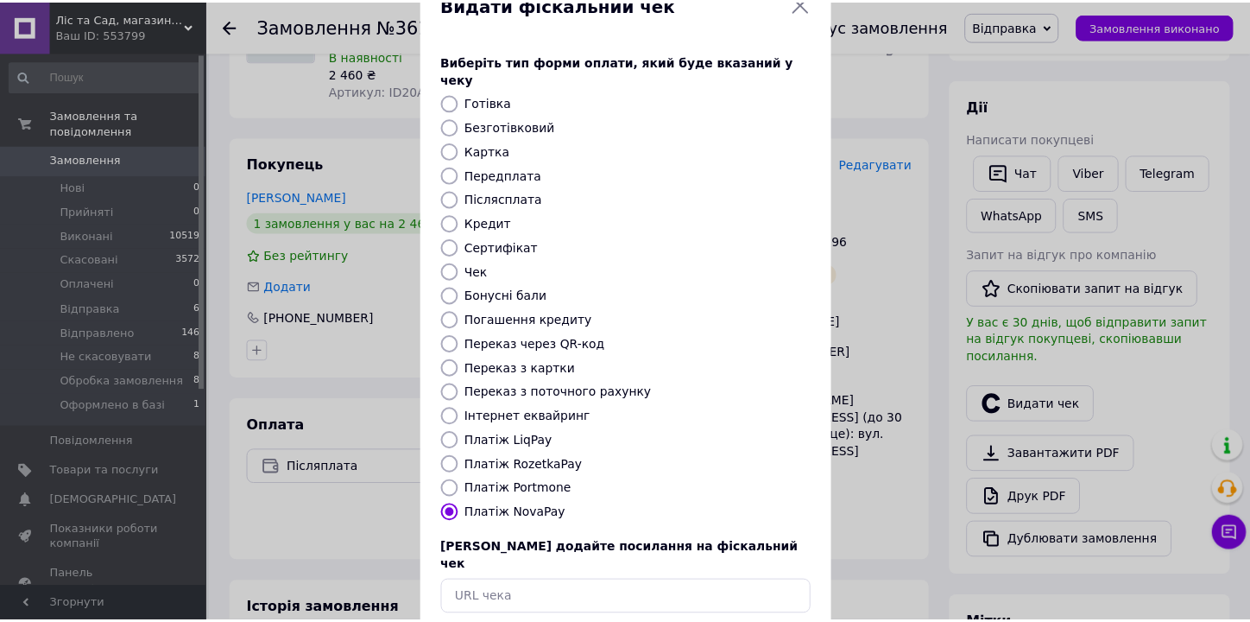
scroll to position [119, 0]
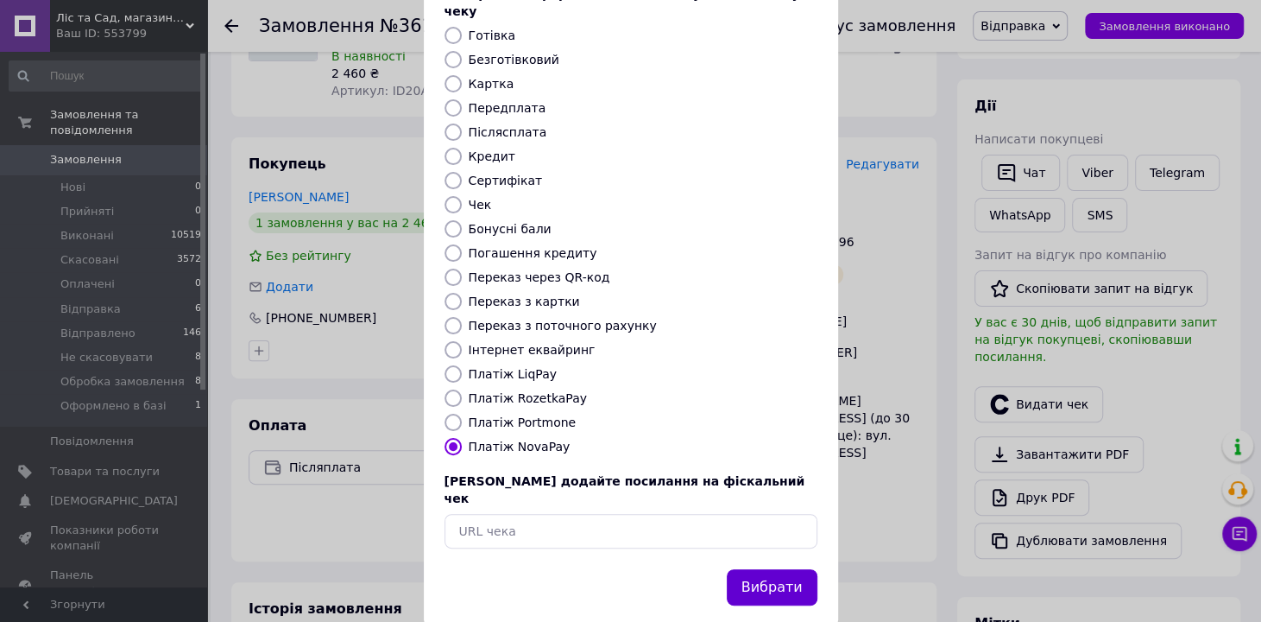
click at [805, 569] on button "Вибрати" at bounding box center [772, 587] width 91 height 37
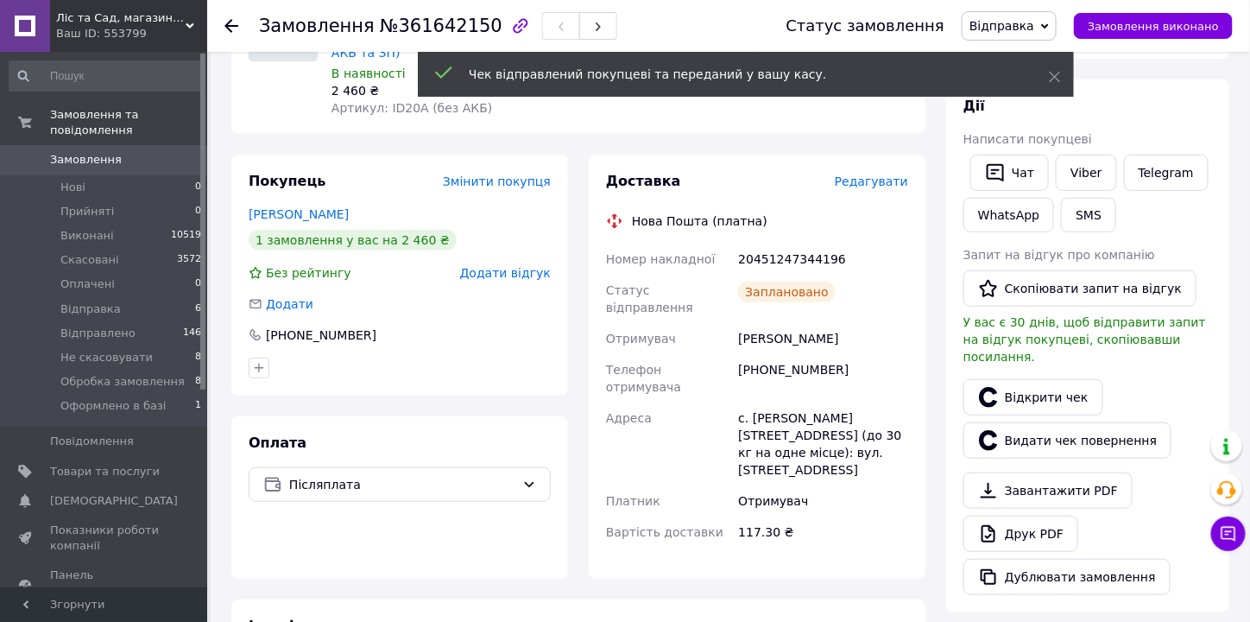
click at [158, 152] on span "Замовлення" at bounding box center [105, 160] width 110 height 16
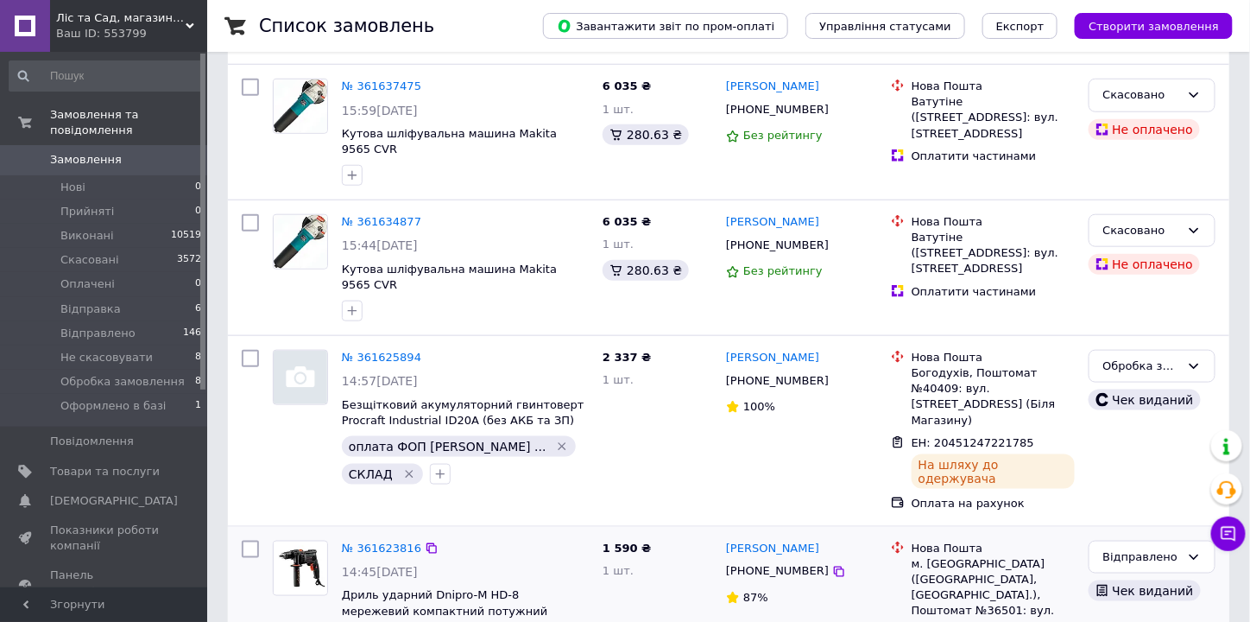
scroll to position [483, 0]
